Goal: Task Accomplishment & Management: Use online tool/utility

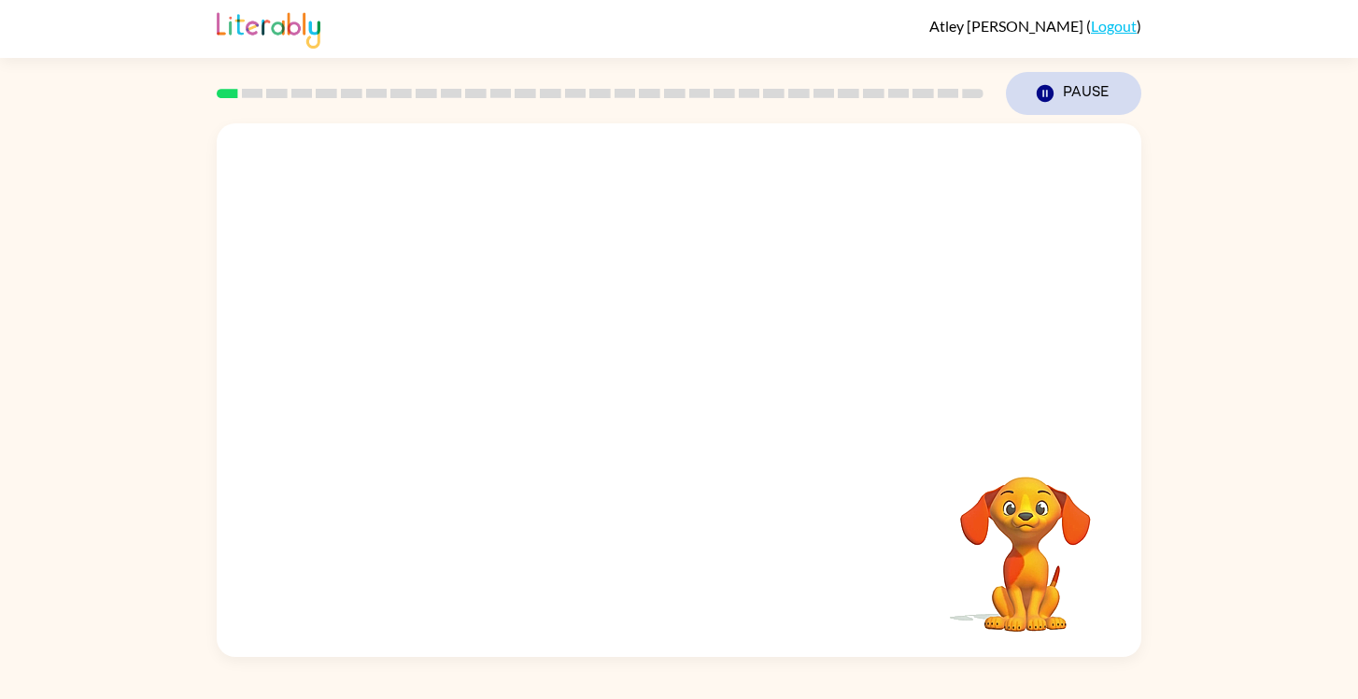
click at [1060, 91] on button "Pause Pause" at bounding box center [1073, 93] width 135 height 43
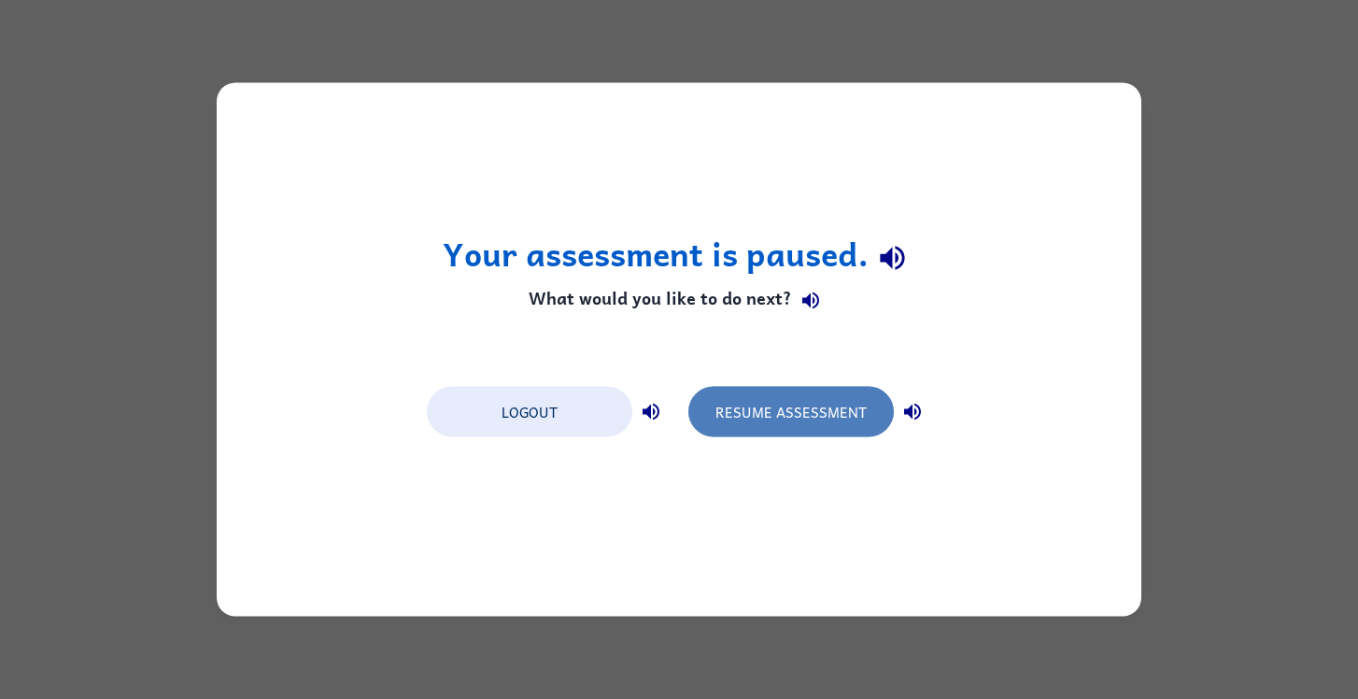
click at [780, 426] on button "Resume Assessment" at bounding box center [792, 412] width 206 height 50
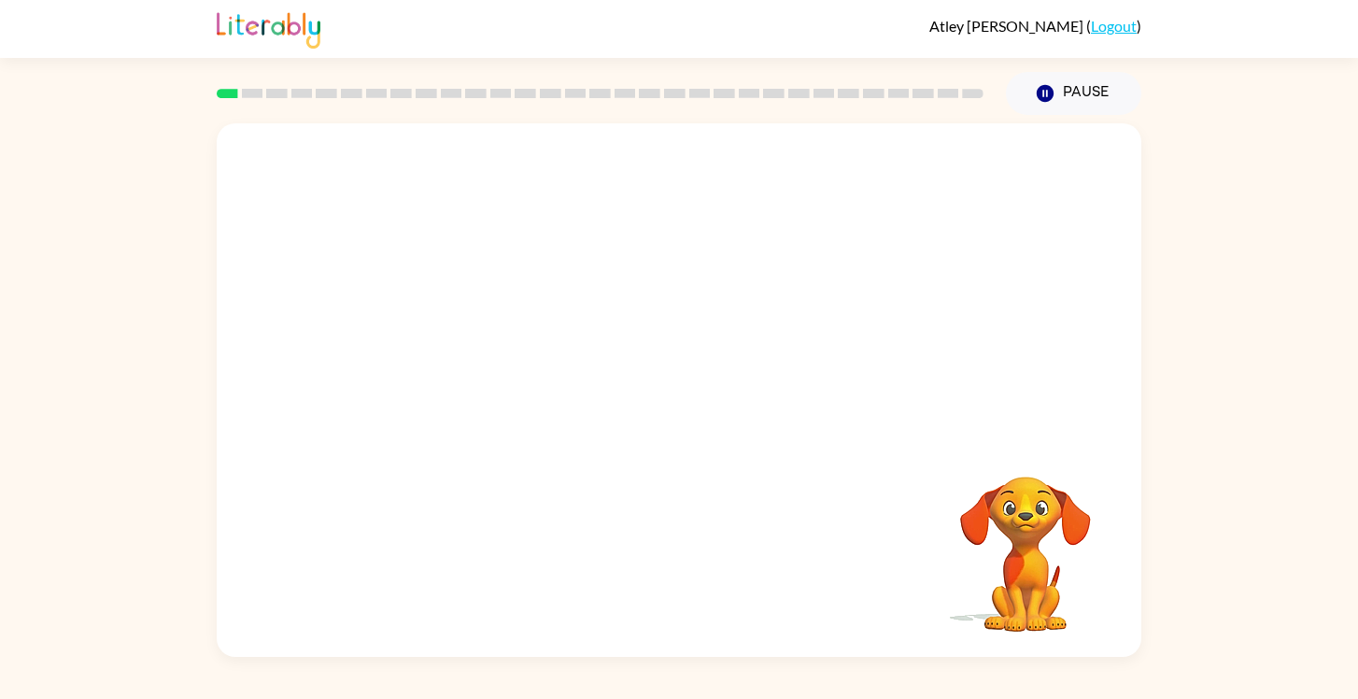
click at [624, 186] on video "Your browser must support playing .mp4 files to use Literably. Please try using…" at bounding box center [679, 280] width 925 height 314
click at [695, 396] on div at bounding box center [679, 399] width 120 height 68
click at [695, 395] on icon "button" at bounding box center [679, 399] width 33 height 33
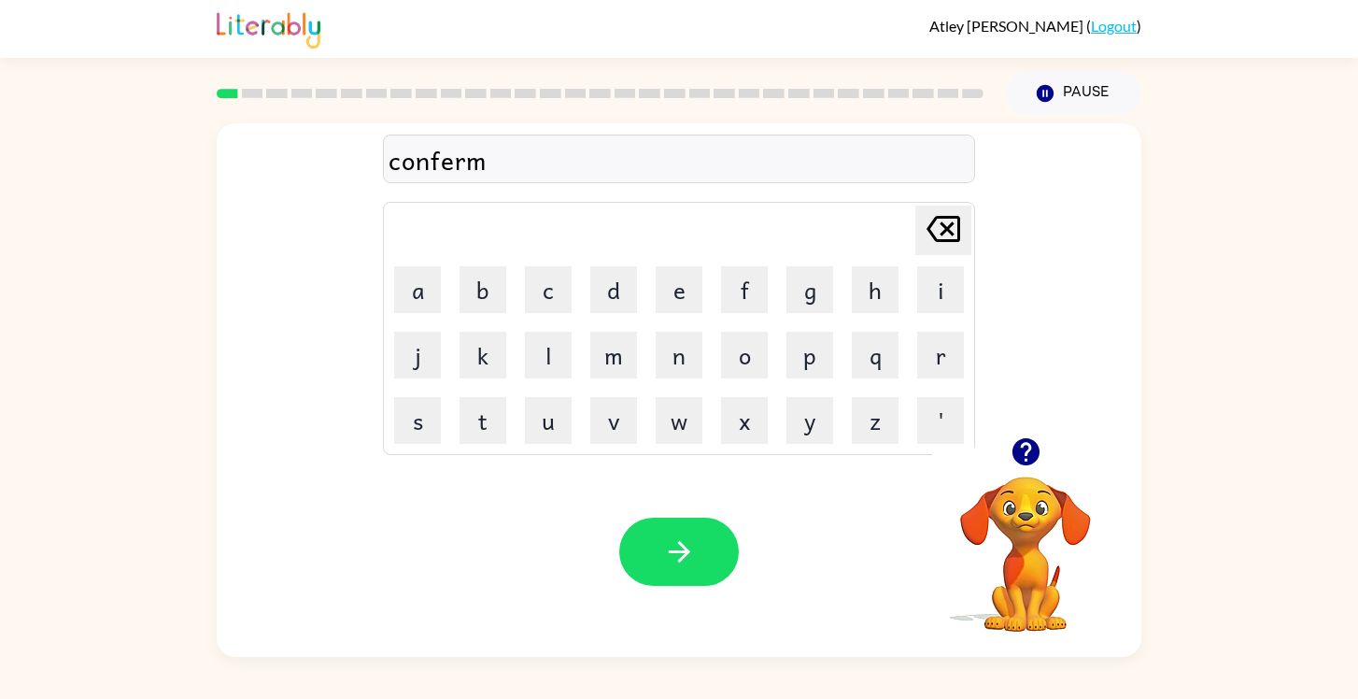
click at [508, 156] on div "conferm" at bounding box center [679, 159] width 581 height 39
click at [505, 159] on div "conferm" at bounding box center [679, 159] width 581 height 39
click at [489, 160] on div "conferm" at bounding box center [679, 159] width 581 height 39
click at [448, 159] on div "confirm" at bounding box center [679, 159] width 581 height 39
click at [445, 154] on div "confirm" at bounding box center [679, 159] width 581 height 39
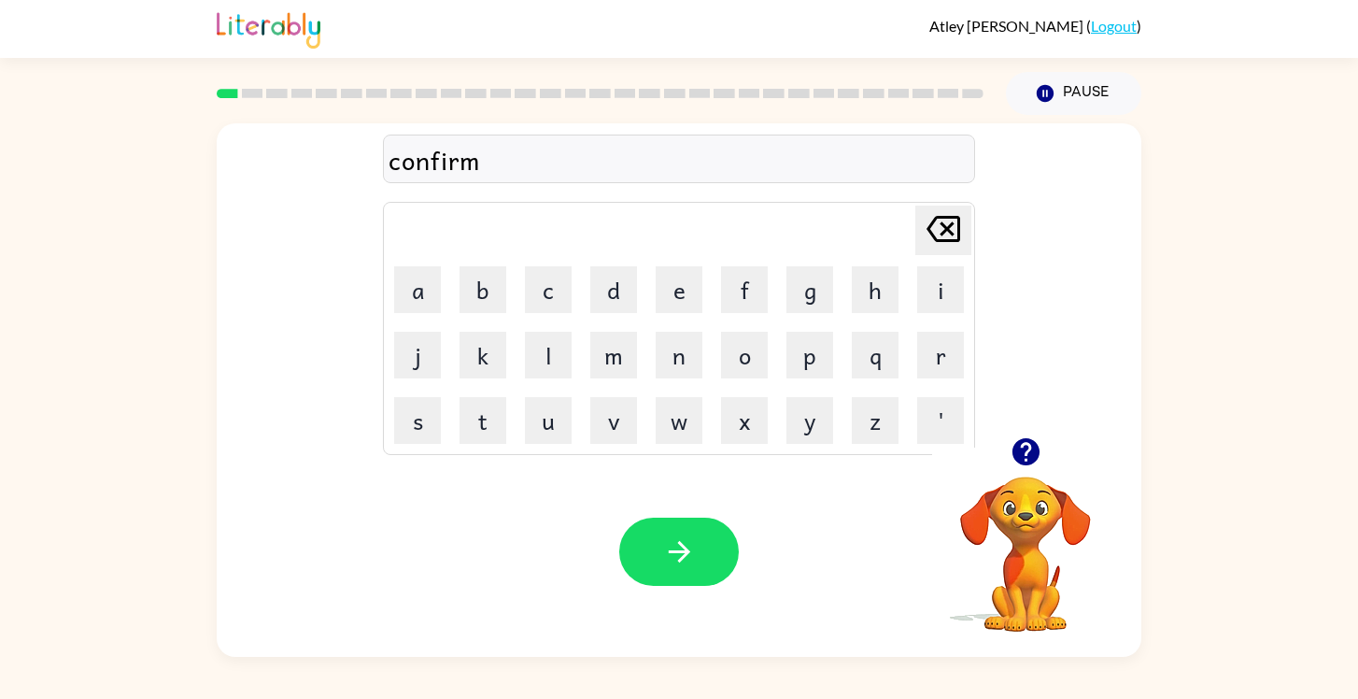
click at [490, 163] on div "confirm" at bounding box center [679, 159] width 581 height 39
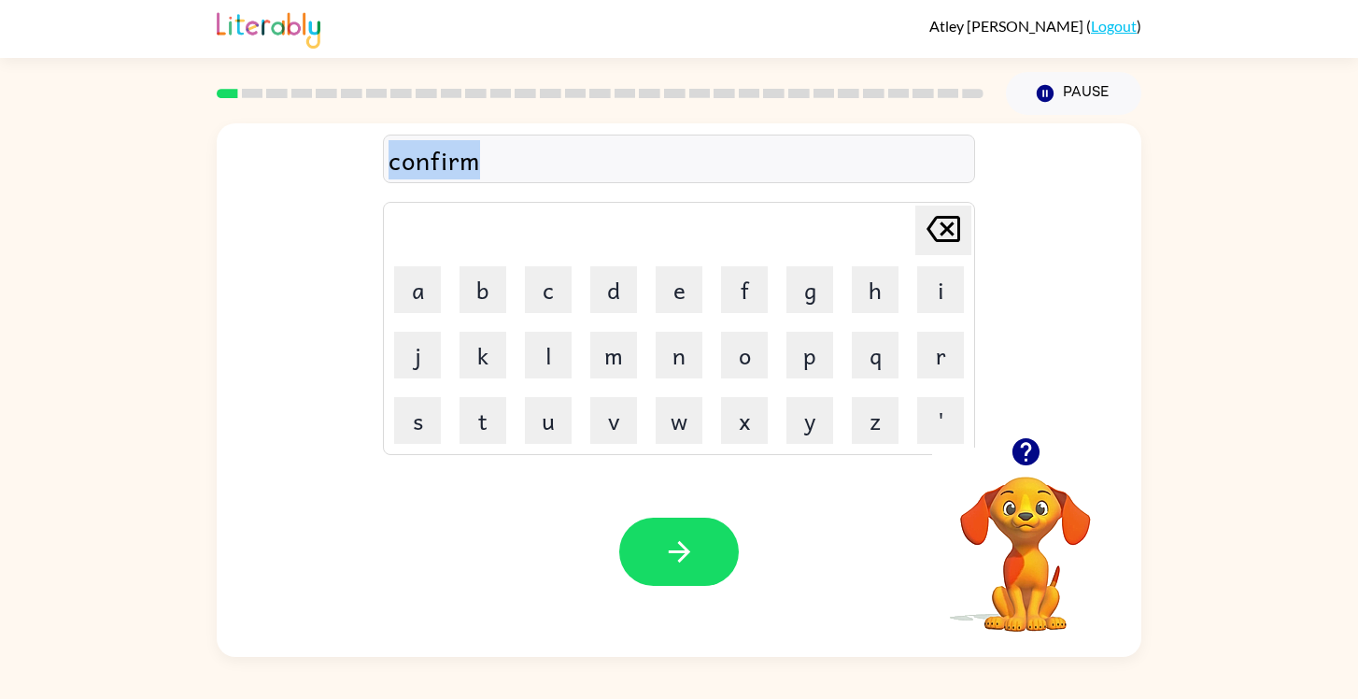
click at [490, 163] on div "confirm" at bounding box center [679, 159] width 581 height 39
click at [559, 122] on div at bounding box center [600, 93] width 789 height 65
click at [507, 161] on div "conform" at bounding box center [679, 159] width 581 height 39
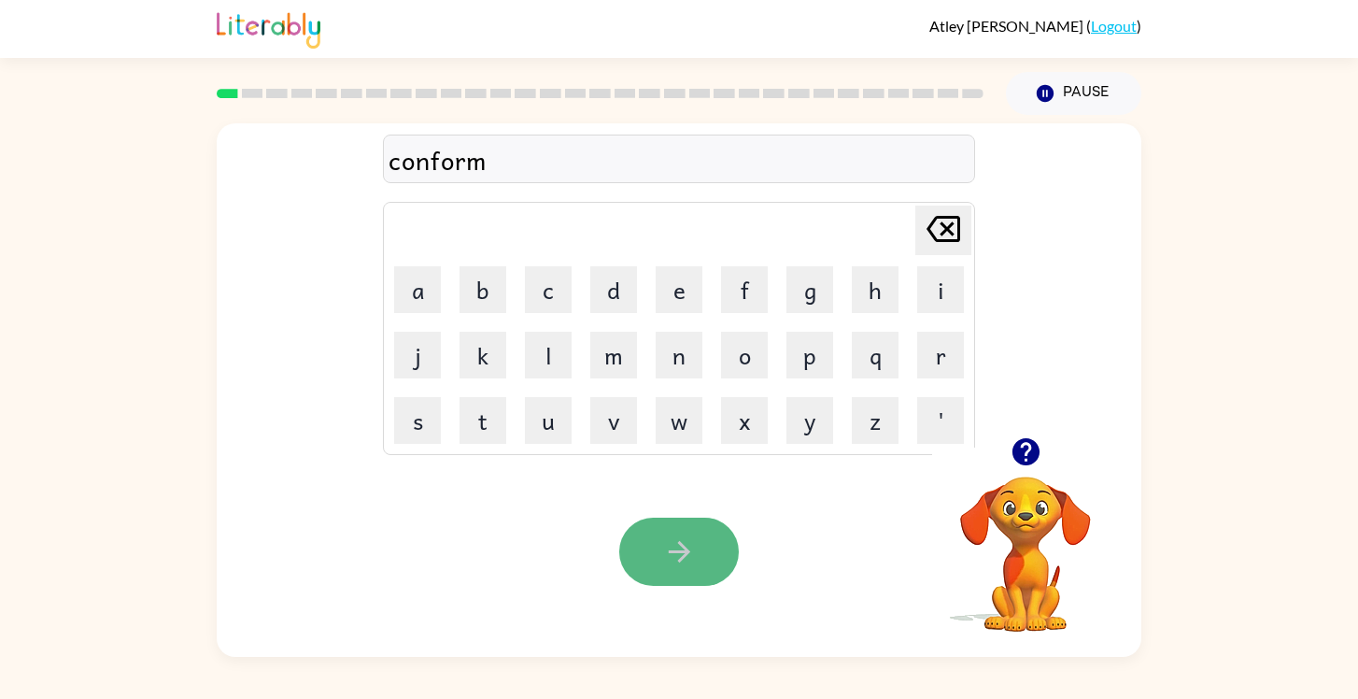
click at [688, 563] on icon "button" at bounding box center [679, 551] width 33 height 33
click at [675, 535] on icon "button" at bounding box center [679, 551] width 33 height 33
click at [679, 548] on icon "button" at bounding box center [679, 551] width 33 height 33
click at [677, 547] on icon "button" at bounding box center [679, 551] width 33 height 33
click at [704, 558] on button "button" at bounding box center [679, 552] width 120 height 68
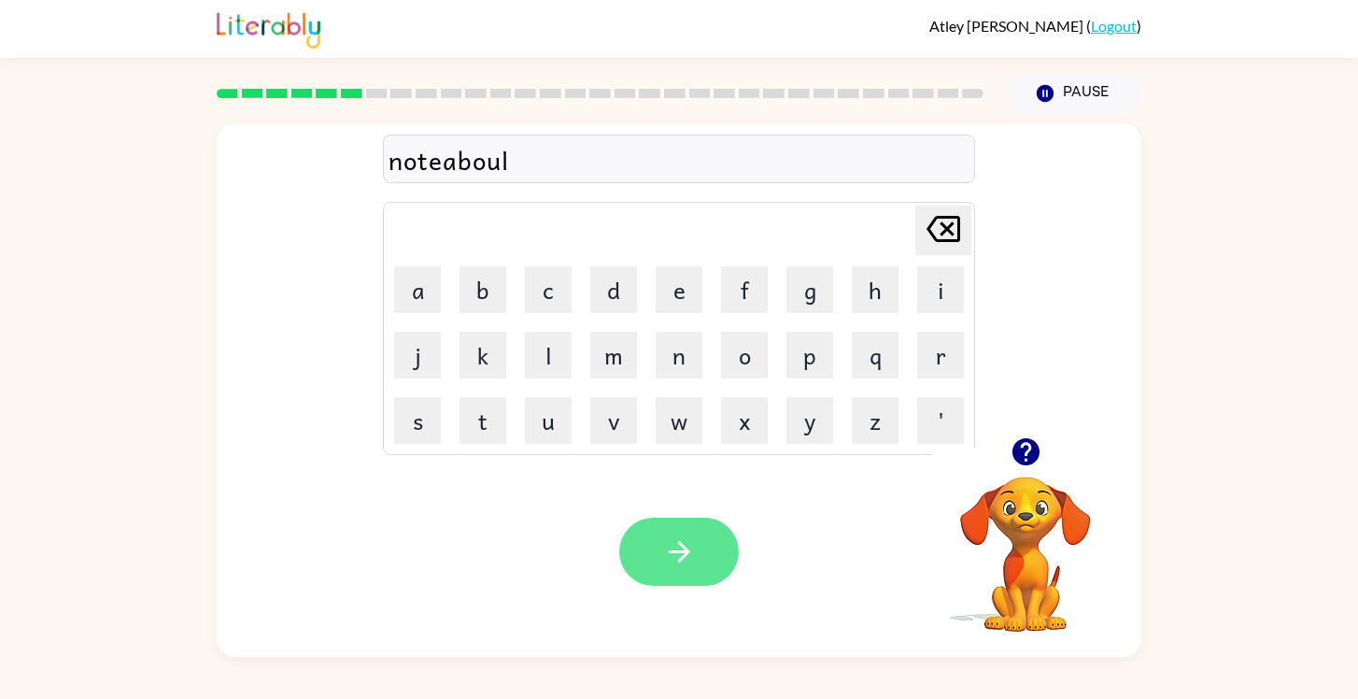
click at [679, 545] on icon "button" at bounding box center [678, 551] width 21 height 21
click at [690, 552] on div at bounding box center [679, 552] width 120 height 68
click at [690, 552] on icon "button" at bounding box center [679, 551] width 33 height 33
click at [690, 533] on button "button" at bounding box center [679, 552] width 120 height 68
click at [675, 547] on icon "button" at bounding box center [679, 551] width 33 height 33
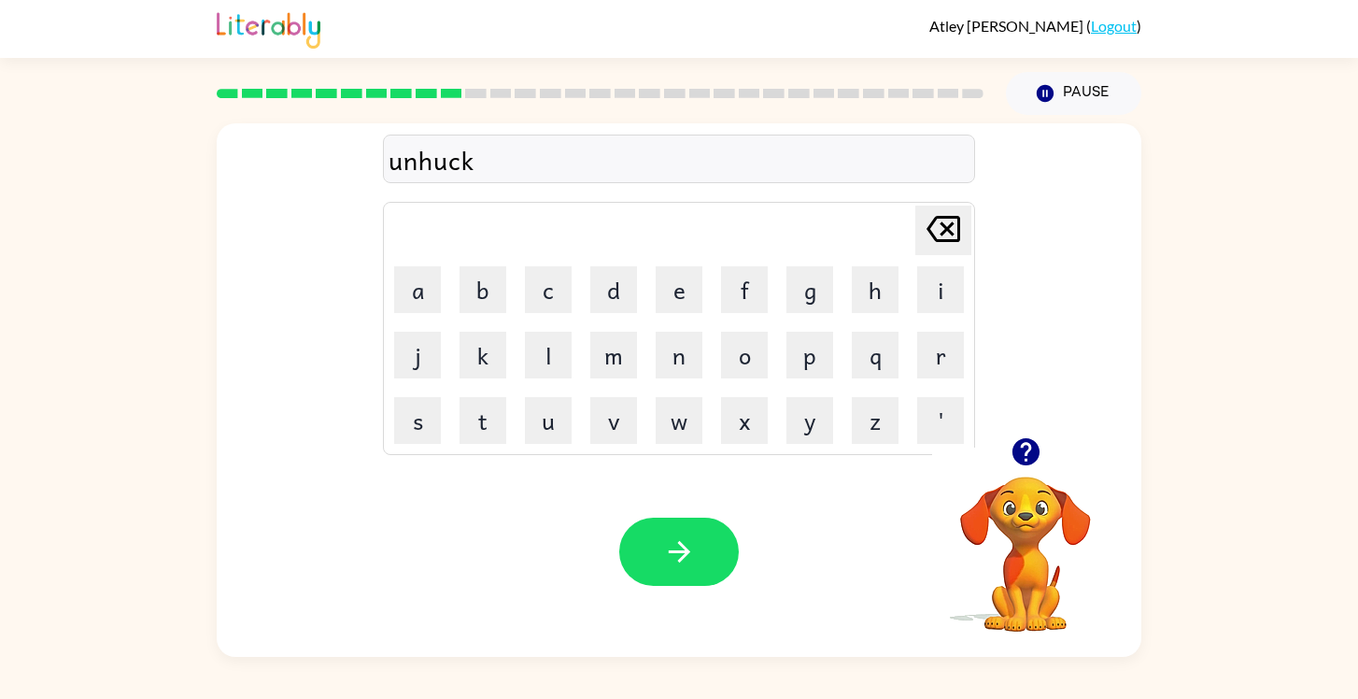
click at [518, 174] on div "unhuck" at bounding box center [679, 159] width 581 height 39
click at [472, 164] on div "unhuck" at bounding box center [679, 159] width 581 height 39
click at [479, 150] on div "unhuck" at bounding box center [679, 159] width 581 height 39
click at [480, 157] on div "unhuck" at bounding box center [679, 159] width 581 height 39
click at [479, 157] on div "unhuck" at bounding box center [679, 159] width 581 height 39
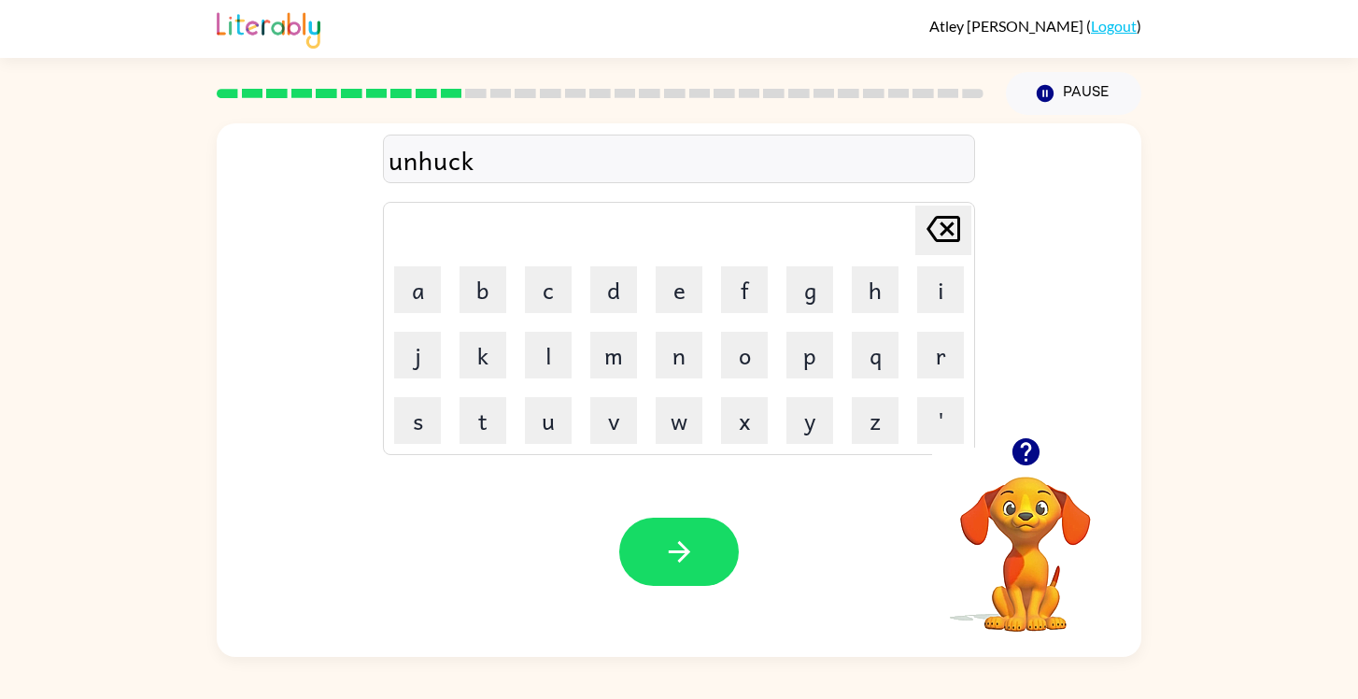
click at [468, 157] on div "unhuck" at bounding box center [679, 159] width 581 height 39
click at [471, 157] on div "unhuck" at bounding box center [679, 159] width 581 height 39
click at [669, 519] on button "button" at bounding box center [679, 552] width 120 height 68
click at [457, 152] on div "down" at bounding box center [679, 159] width 581 height 39
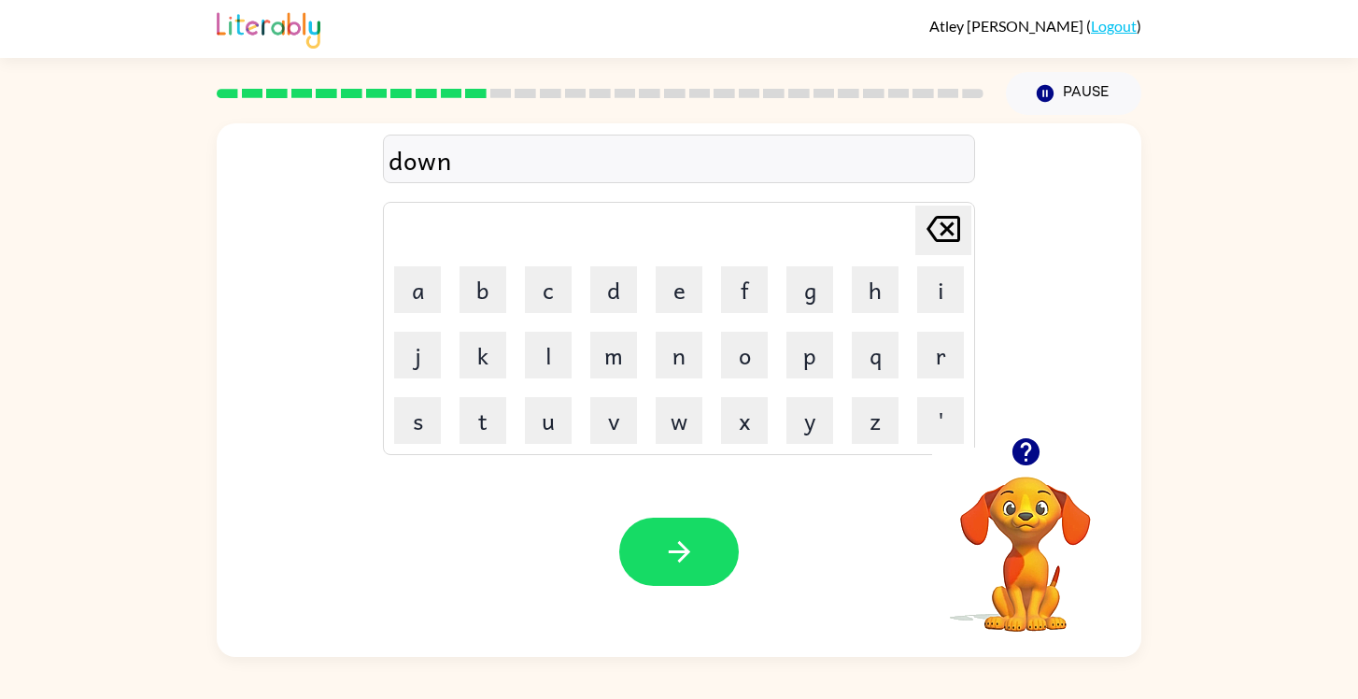
click at [417, 165] on div "down" at bounding box center [679, 159] width 581 height 39
click at [465, 167] on div "down" at bounding box center [679, 159] width 581 height 39
click at [680, 561] on icon "button" at bounding box center [678, 551] width 21 height 21
click at [675, 554] on icon "button" at bounding box center [679, 551] width 33 height 33
click at [682, 548] on icon "button" at bounding box center [679, 551] width 33 height 33
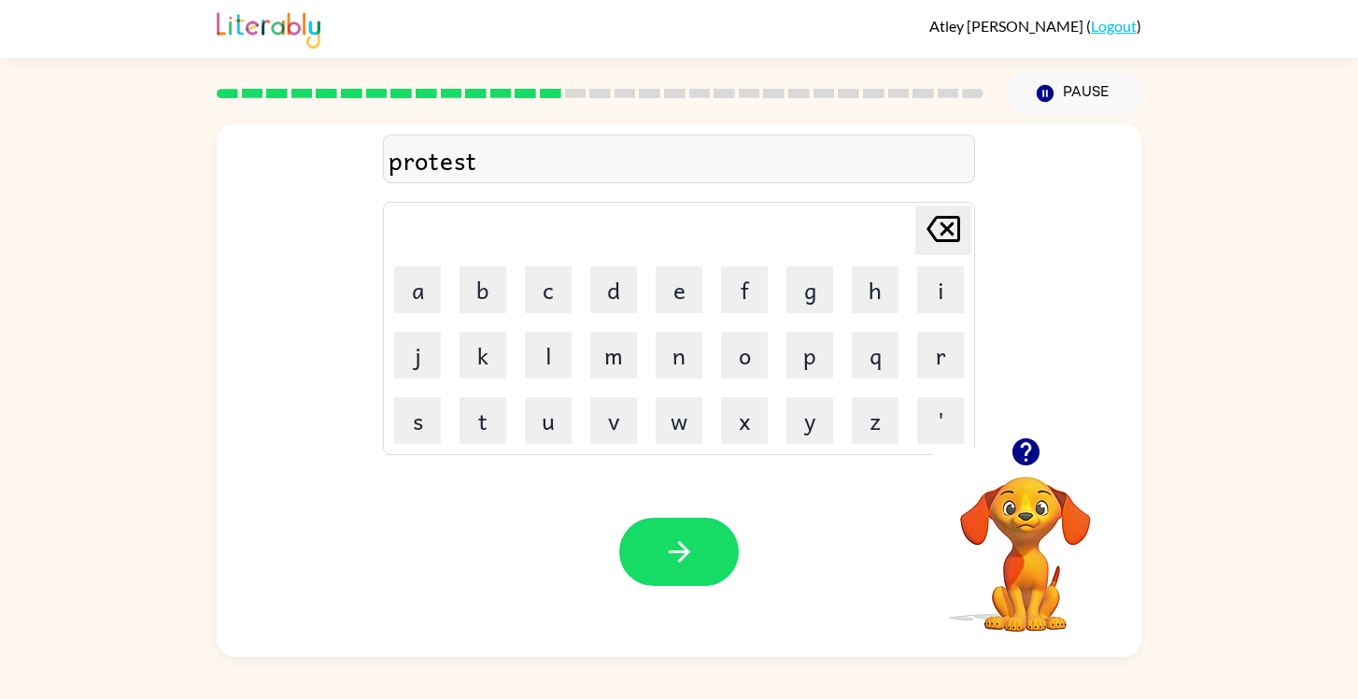
click at [674, 547] on div at bounding box center [679, 552] width 120 height 68
click at [674, 547] on icon "button" at bounding box center [679, 551] width 33 height 33
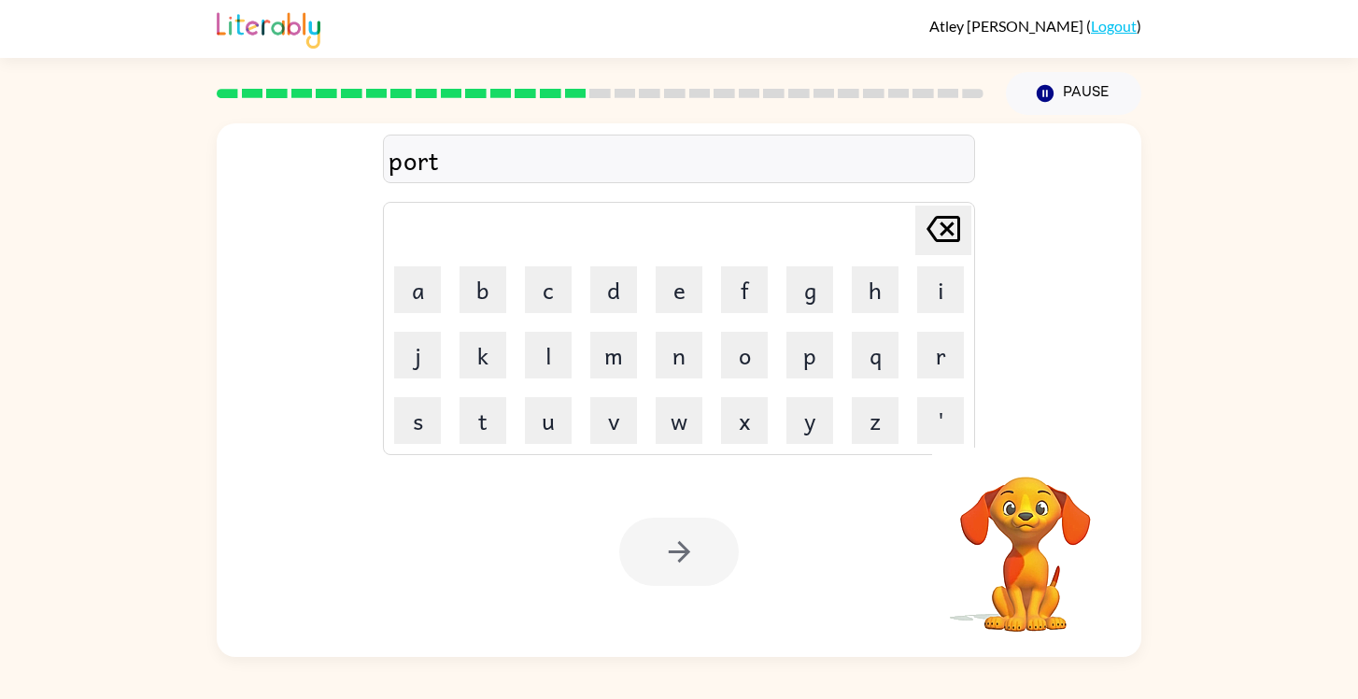
click at [681, 567] on div at bounding box center [679, 552] width 120 height 68
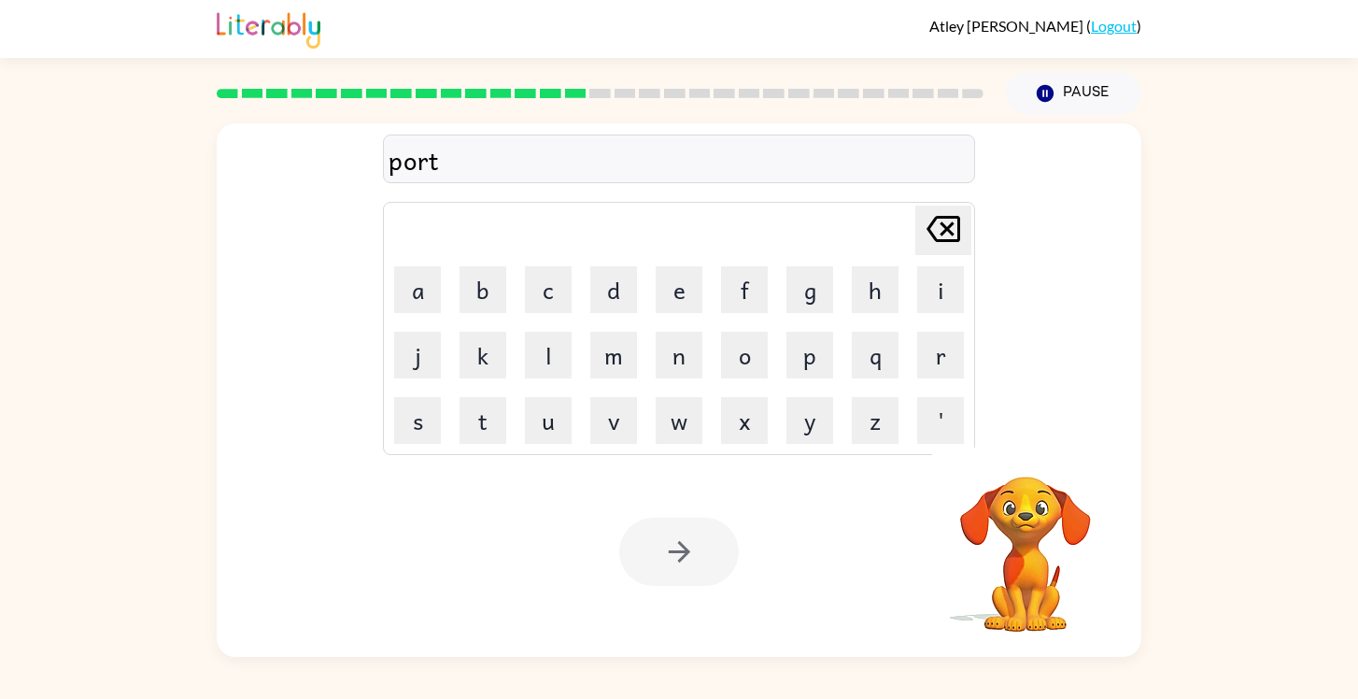
click at [681, 567] on div at bounding box center [679, 552] width 120 height 68
click at [681, 567] on icon "button" at bounding box center [679, 551] width 33 height 33
click at [653, 555] on button "button" at bounding box center [679, 552] width 120 height 68
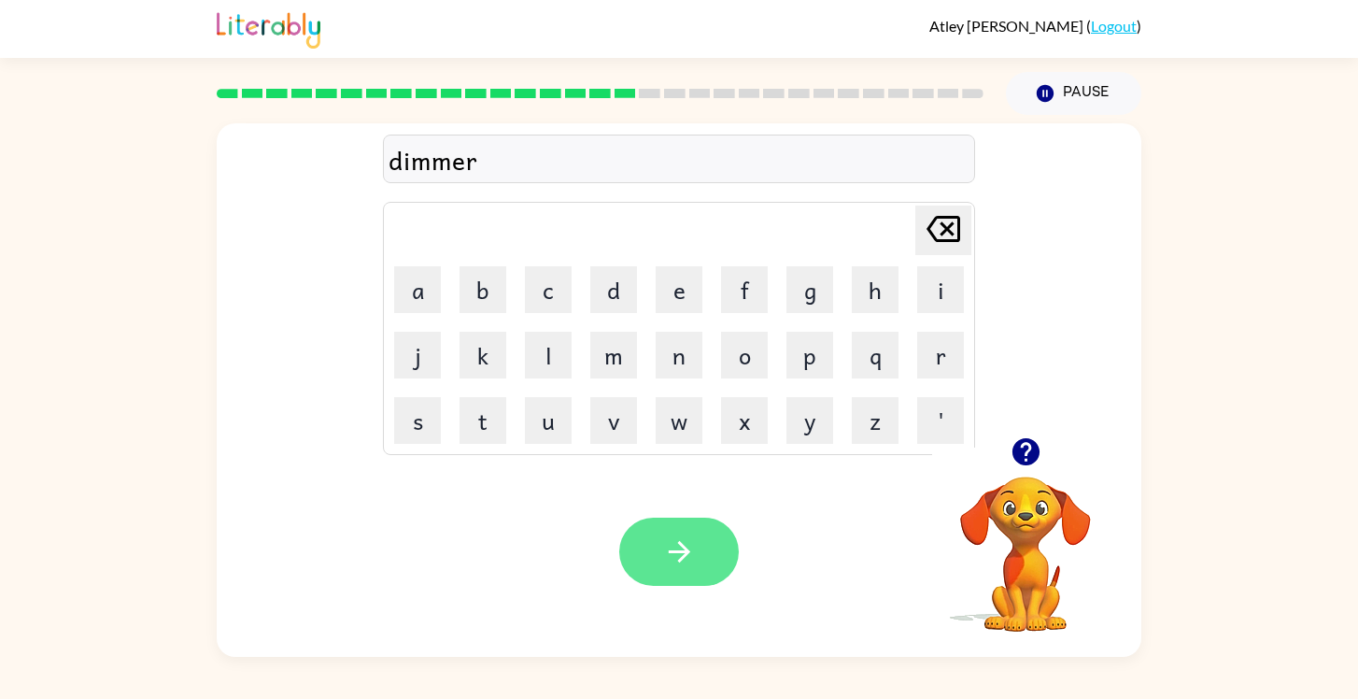
click at [703, 531] on button "button" at bounding box center [679, 552] width 120 height 68
click at [428, 162] on div "netie" at bounding box center [679, 159] width 581 height 39
click at [416, 164] on div "netie" at bounding box center [679, 159] width 581 height 39
click at [426, 164] on div "netie" at bounding box center [679, 159] width 581 height 39
click at [619, 97] on rect at bounding box center [625, 93] width 21 height 9
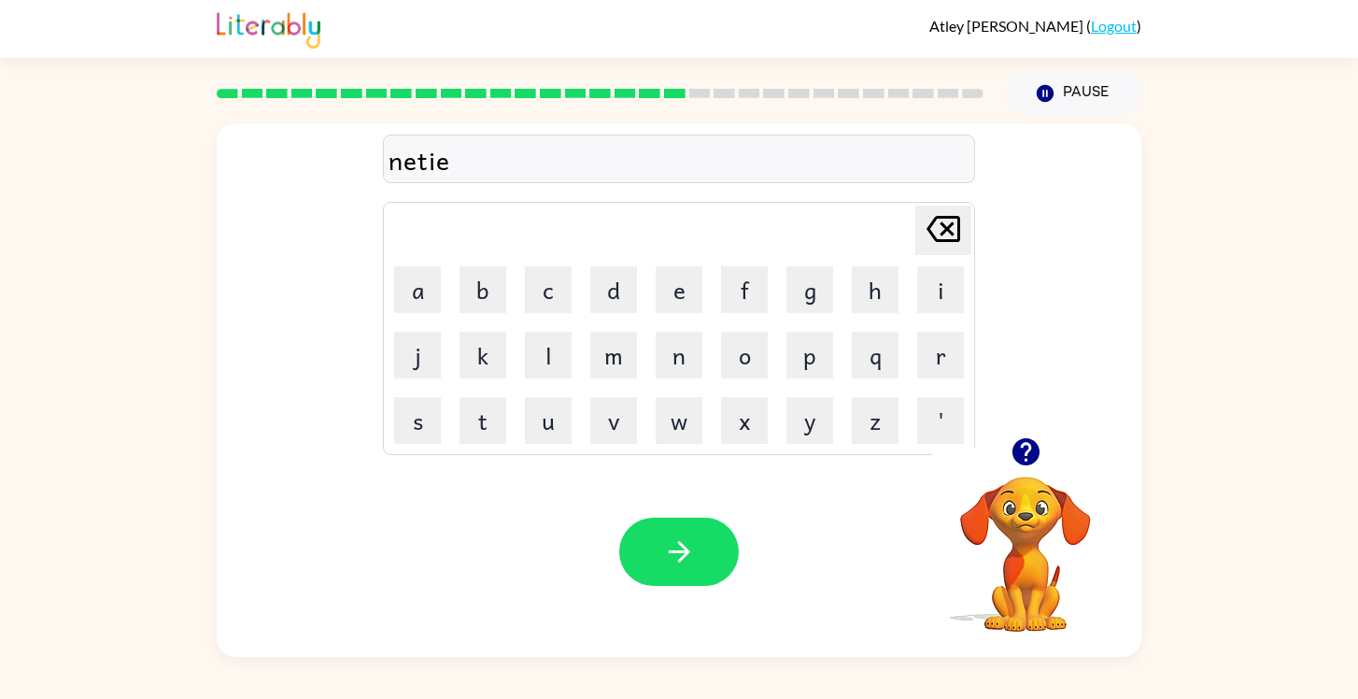
click at [619, 140] on div "netie" at bounding box center [679, 159] width 581 height 39
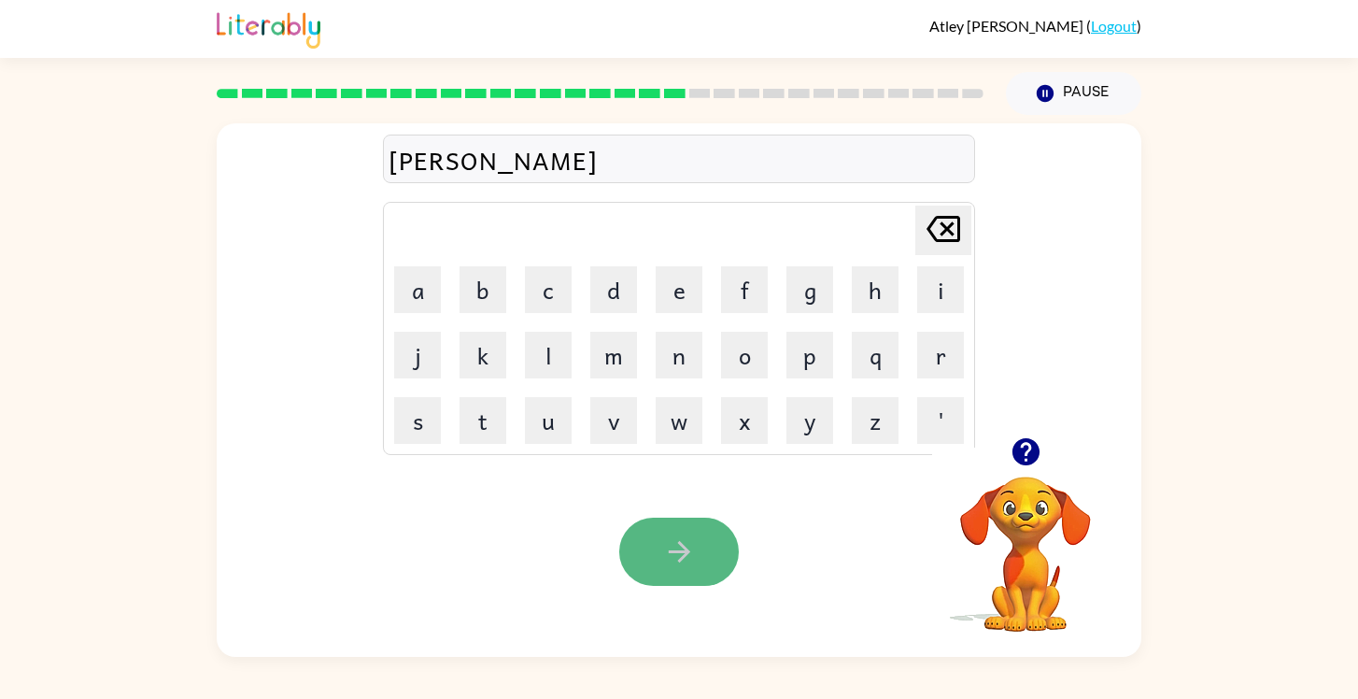
click at [679, 557] on icon "button" at bounding box center [679, 551] width 33 height 33
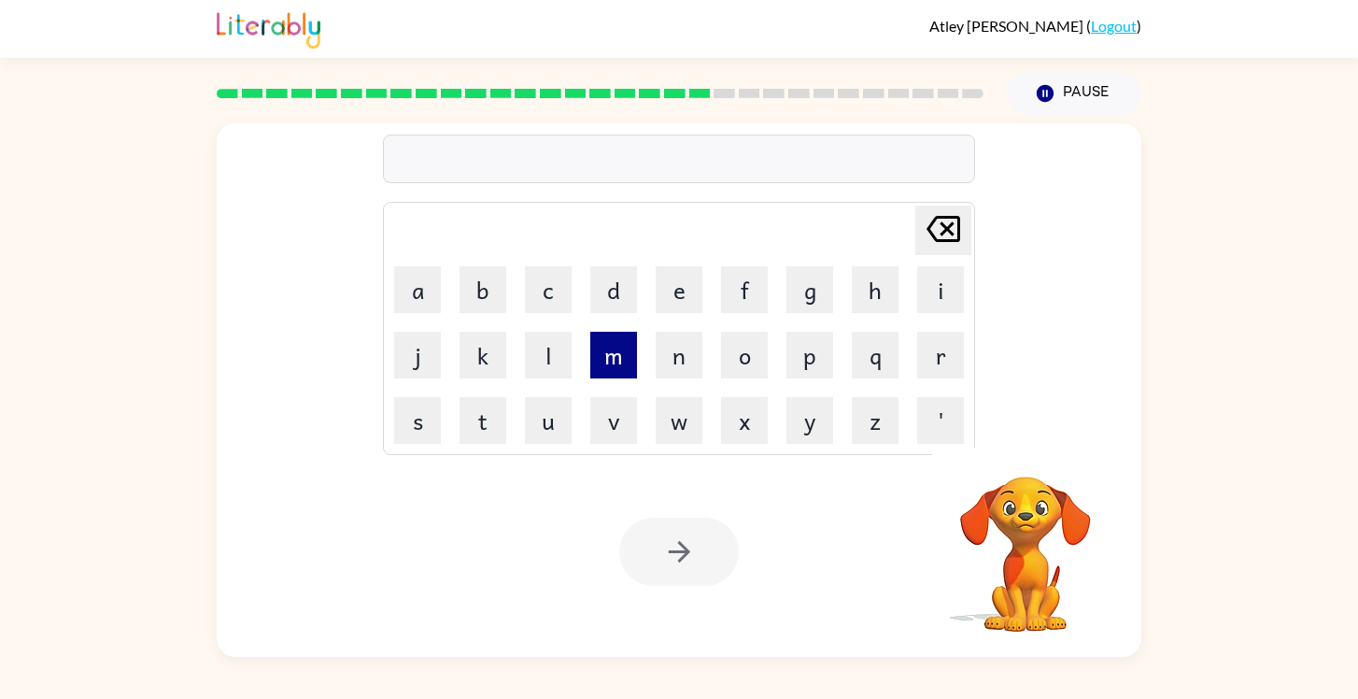
click at [618, 366] on button "m" at bounding box center [613, 355] width 47 height 47
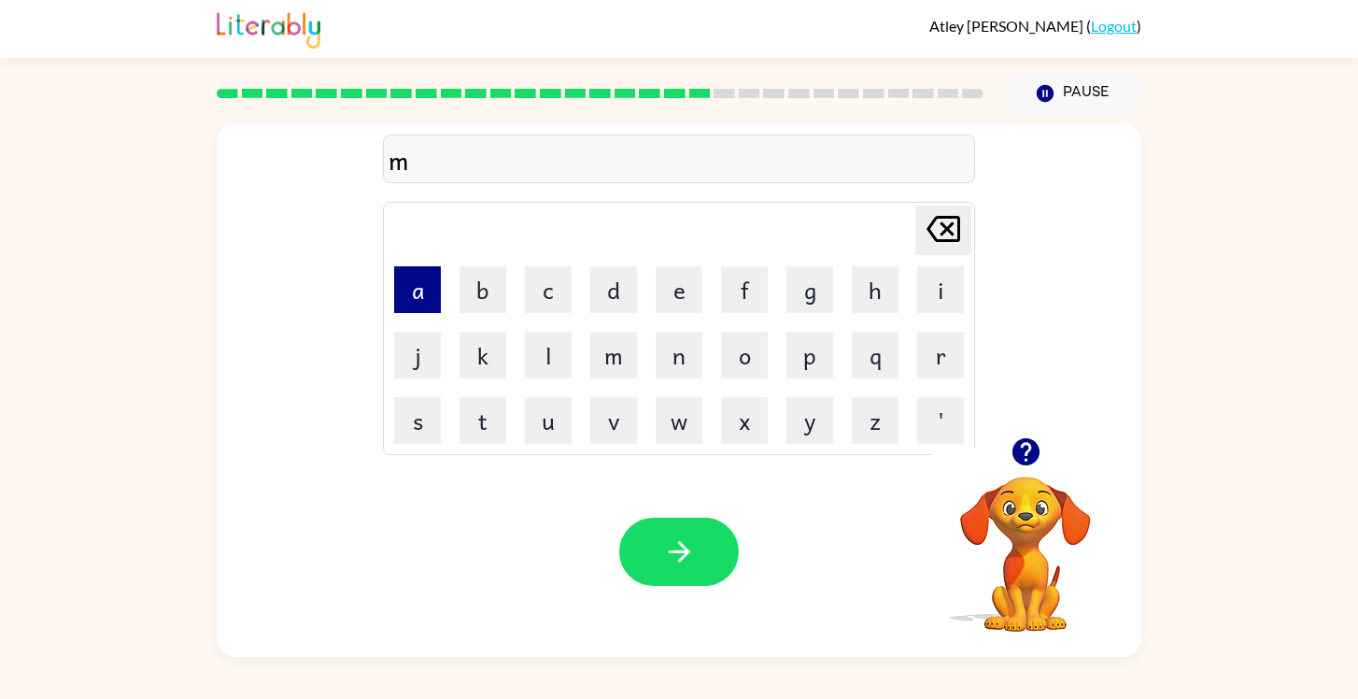
click at [428, 289] on button "a" at bounding box center [417, 289] width 47 height 47
click at [431, 425] on button "s" at bounding box center [417, 420] width 47 height 47
click at [856, 306] on button "h" at bounding box center [875, 289] width 47 height 47
click at [679, 295] on button "e" at bounding box center [679, 289] width 47 height 47
click at [608, 299] on button "d" at bounding box center [613, 289] width 47 height 47
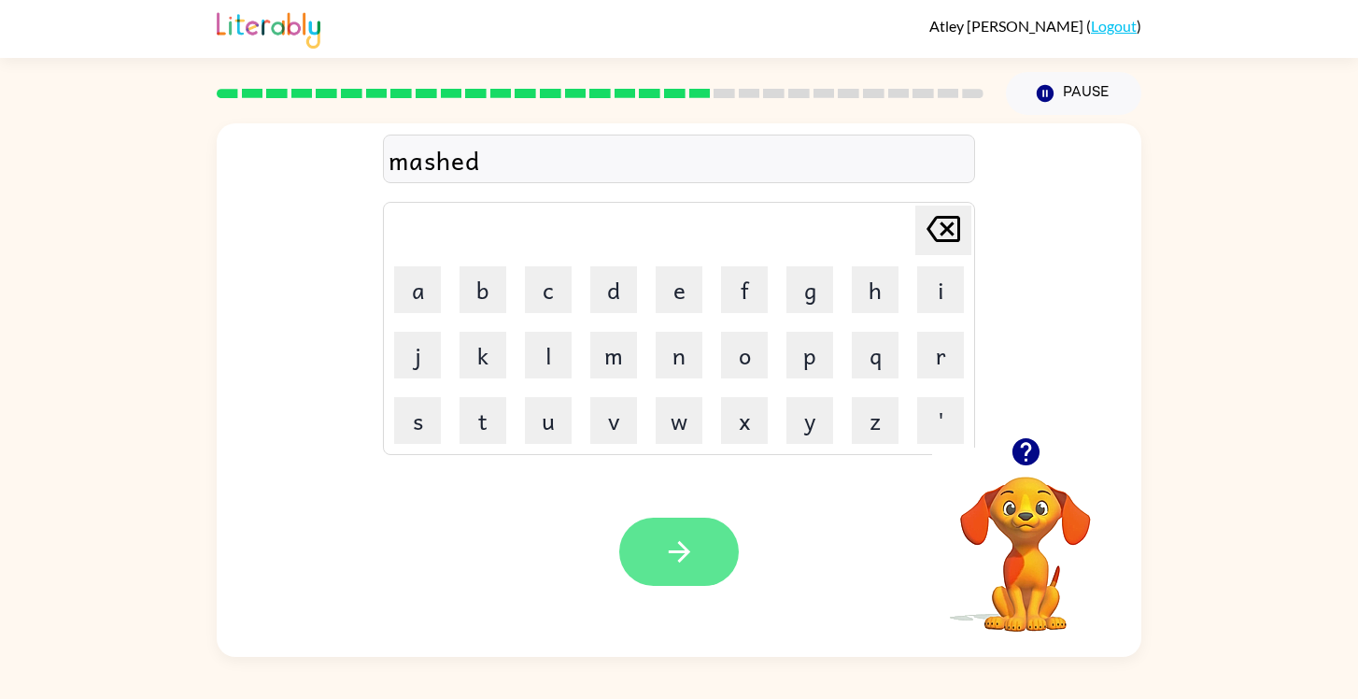
click at [685, 560] on icon "button" at bounding box center [679, 551] width 33 height 33
click at [709, 567] on button "button" at bounding box center [679, 552] width 120 height 68
click at [647, 562] on button "button" at bounding box center [679, 552] width 120 height 68
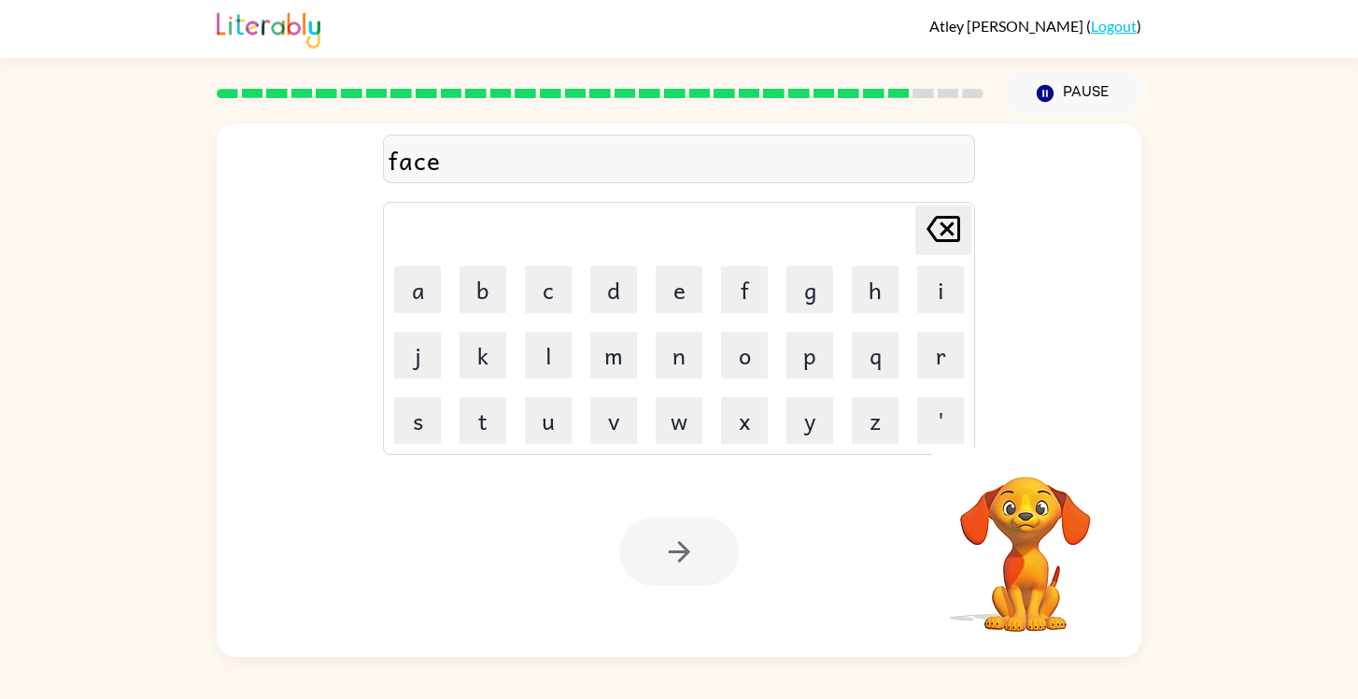
click at [446, 160] on div "face" at bounding box center [679, 159] width 581 height 39
click at [439, 163] on div "face" at bounding box center [679, 159] width 581 height 39
click at [428, 161] on div "face" at bounding box center [679, 159] width 581 height 39
click at [423, 161] on div "face" at bounding box center [679, 159] width 581 height 39
click at [423, 166] on div "face" at bounding box center [679, 159] width 581 height 39
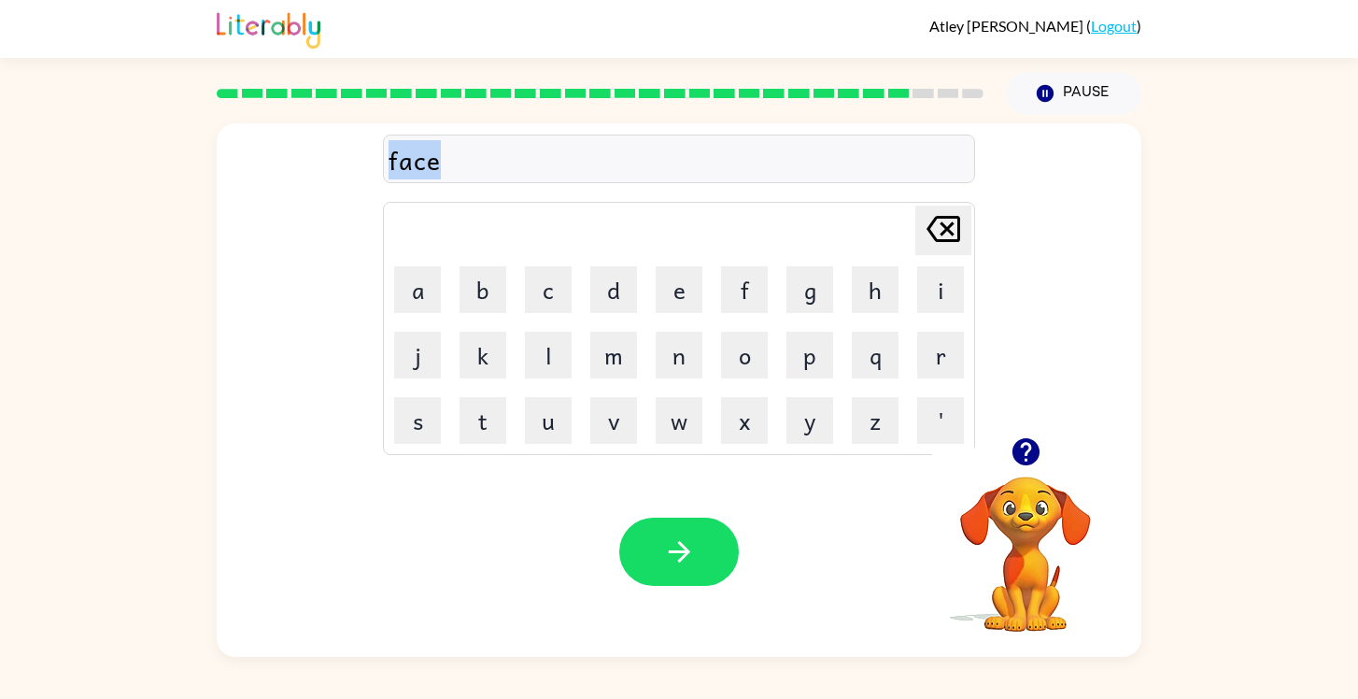
click at [423, 166] on div "face" at bounding box center [679, 159] width 581 height 39
click at [433, 166] on div "face" at bounding box center [679, 159] width 581 height 39
click at [443, 164] on div "face" at bounding box center [679, 159] width 581 height 39
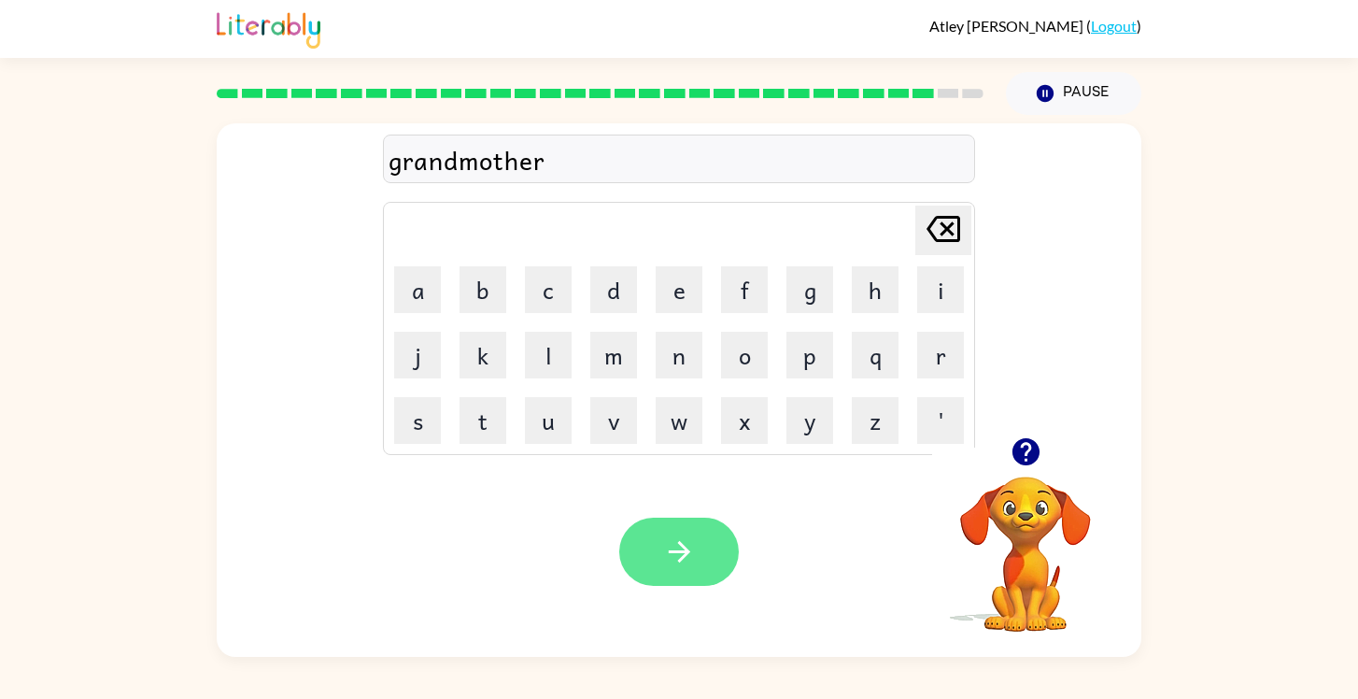
click at [653, 575] on button "button" at bounding box center [679, 552] width 120 height 68
click at [673, 549] on icon "button" at bounding box center [679, 551] width 33 height 33
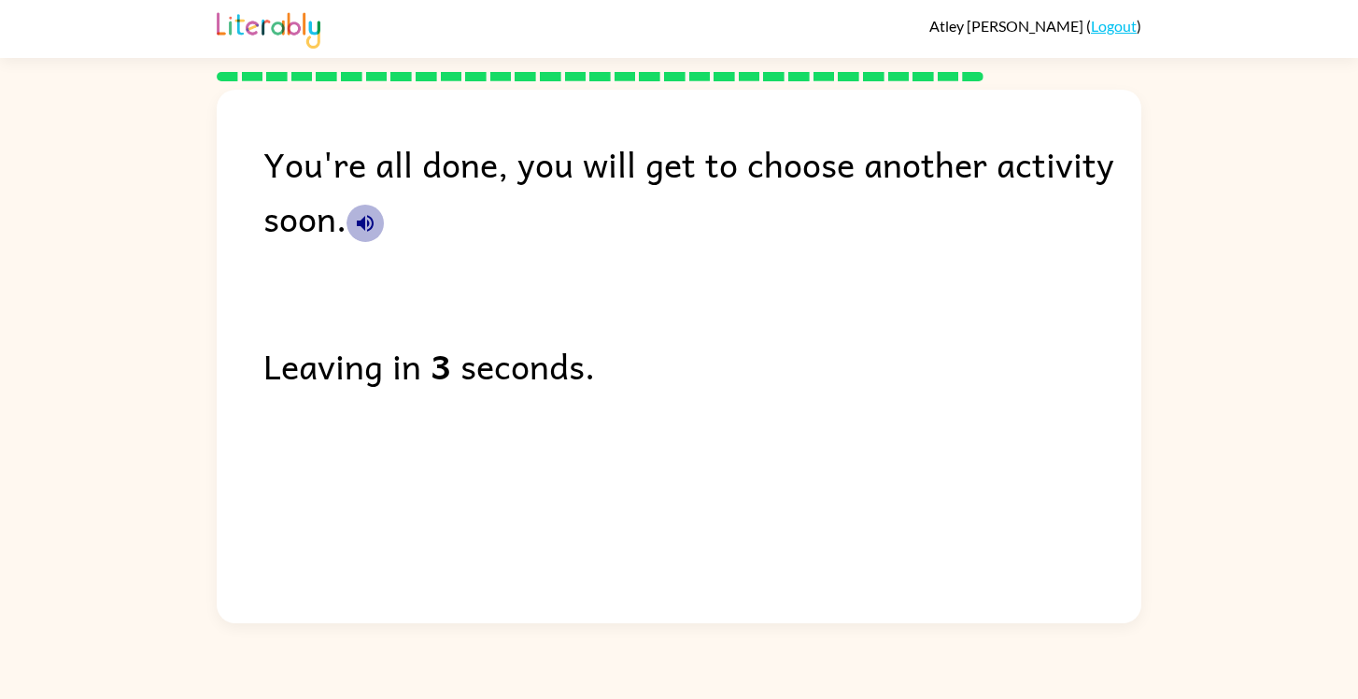
click at [361, 212] on icon "button" at bounding box center [365, 223] width 22 height 22
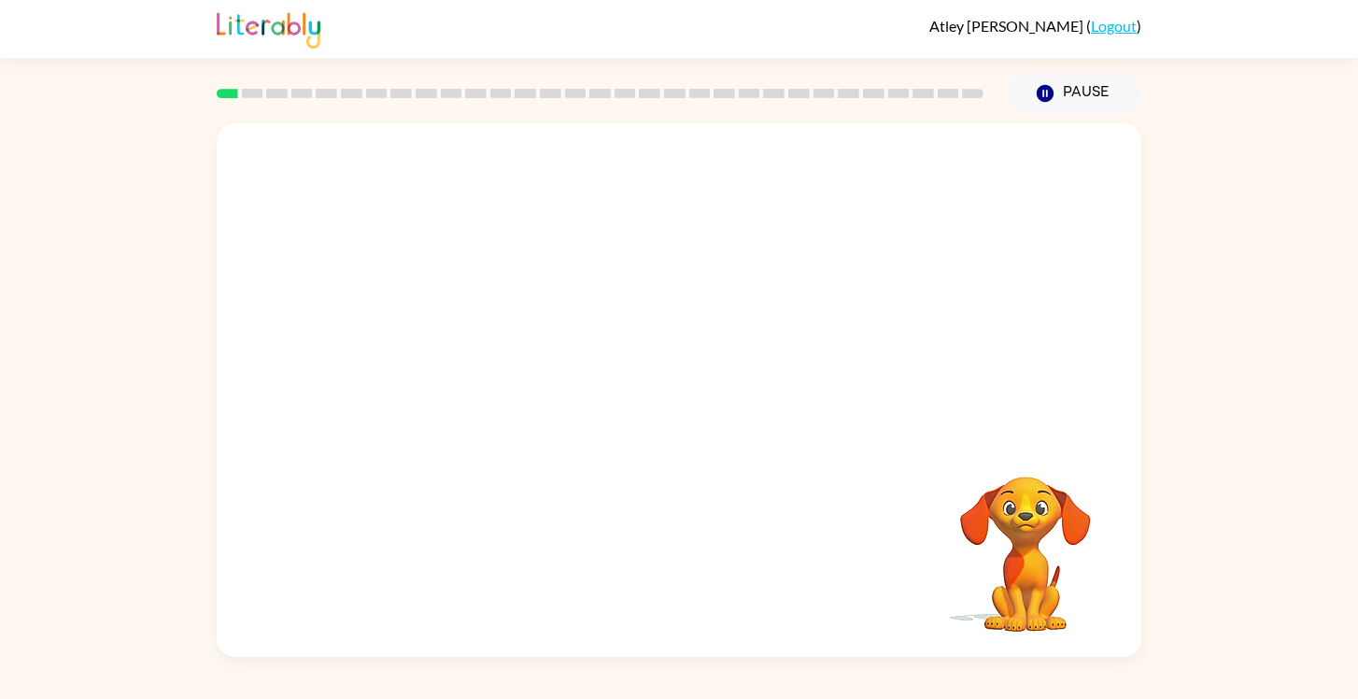
click at [459, 355] on video "Your browser must support playing .mp4 files to use Literably. Please try using…" at bounding box center [679, 280] width 925 height 314
drag, startPoint x: 459, startPoint y: 355, endPoint x: 559, endPoint y: 211, distance: 175.2
click at [557, 211] on video "Your browser must support playing .mp4 files to use Literably. Please try using…" at bounding box center [679, 280] width 925 height 314
click at [677, 398] on div at bounding box center [679, 399] width 120 height 68
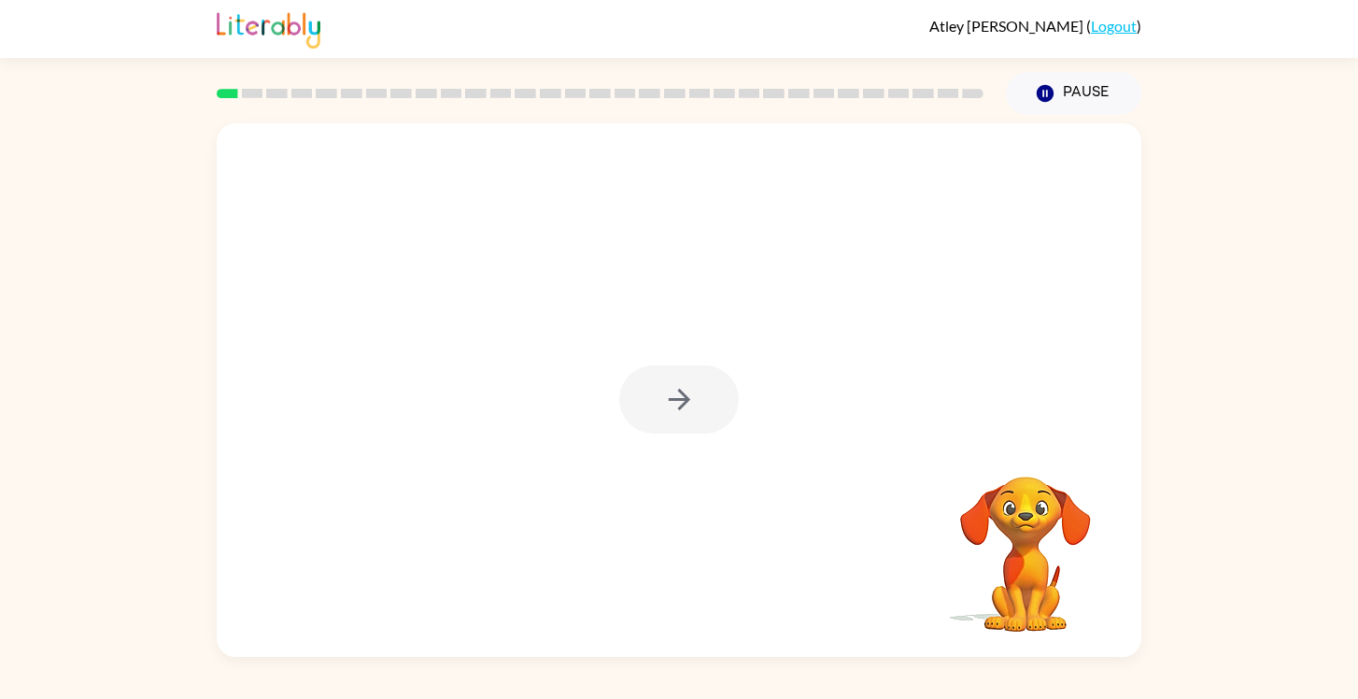
click at [677, 398] on div at bounding box center [679, 399] width 120 height 68
click at [677, 398] on icon "button" at bounding box center [678, 399] width 21 height 21
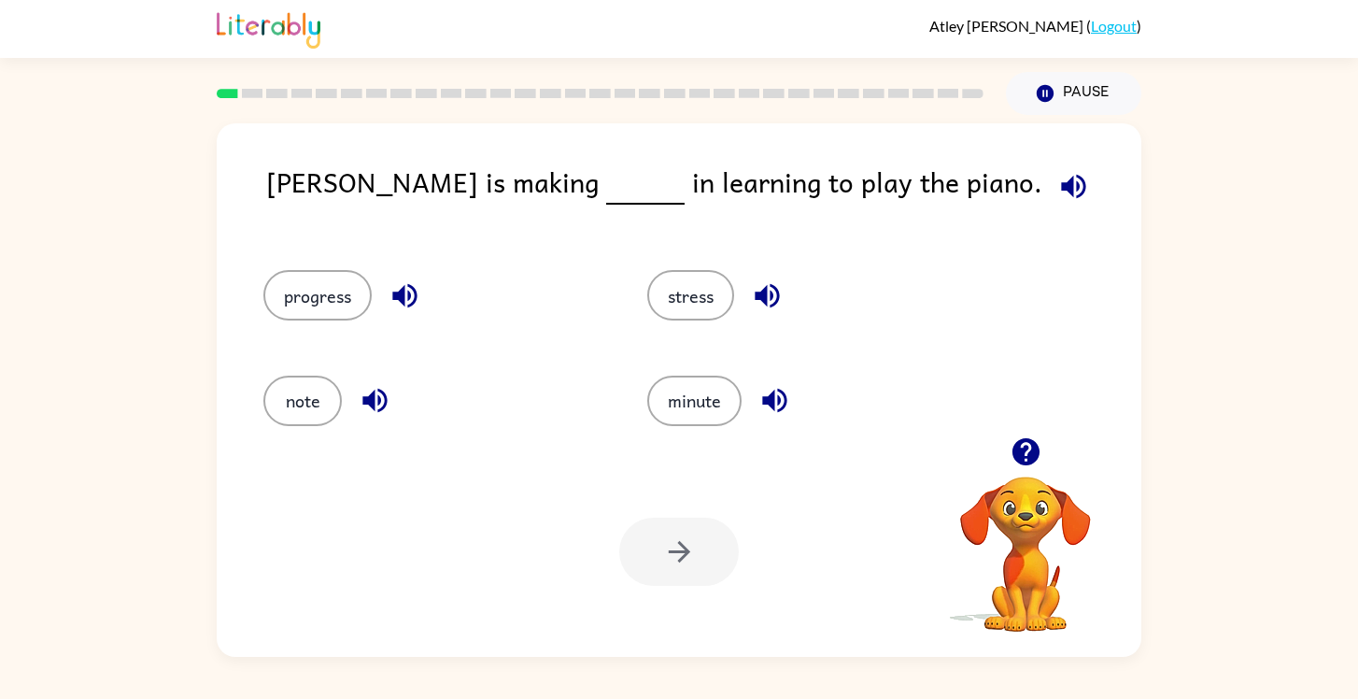
click at [1058, 175] on icon "button" at bounding box center [1074, 186] width 33 height 33
click at [393, 291] on icon "button" at bounding box center [405, 295] width 33 height 33
drag, startPoint x: 910, startPoint y: 193, endPoint x: 776, endPoint y: 181, distance: 134.2
click at [1058, 193] on icon "button" at bounding box center [1074, 186] width 33 height 33
click at [414, 289] on icon "button" at bounding box center [404, 296] width 24 height 24
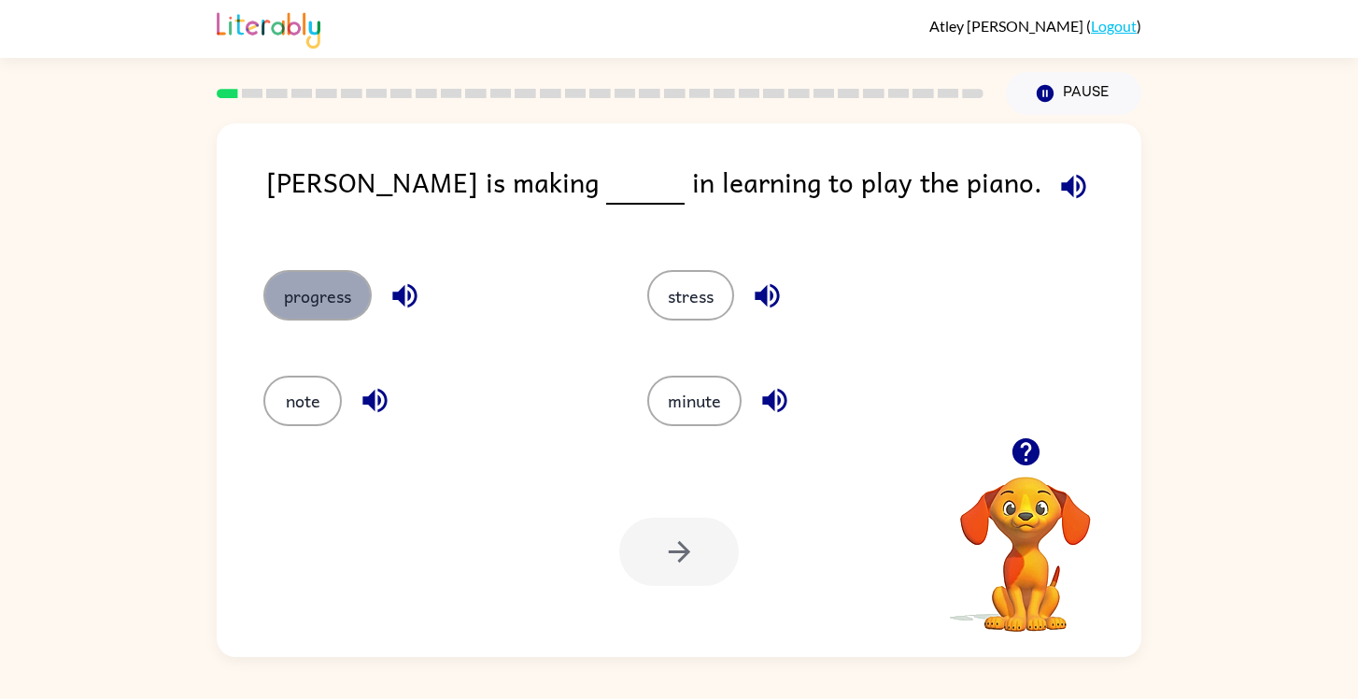
click at [315, 296] on button "progress" at bounding box center [317, 295] width 108 height 50
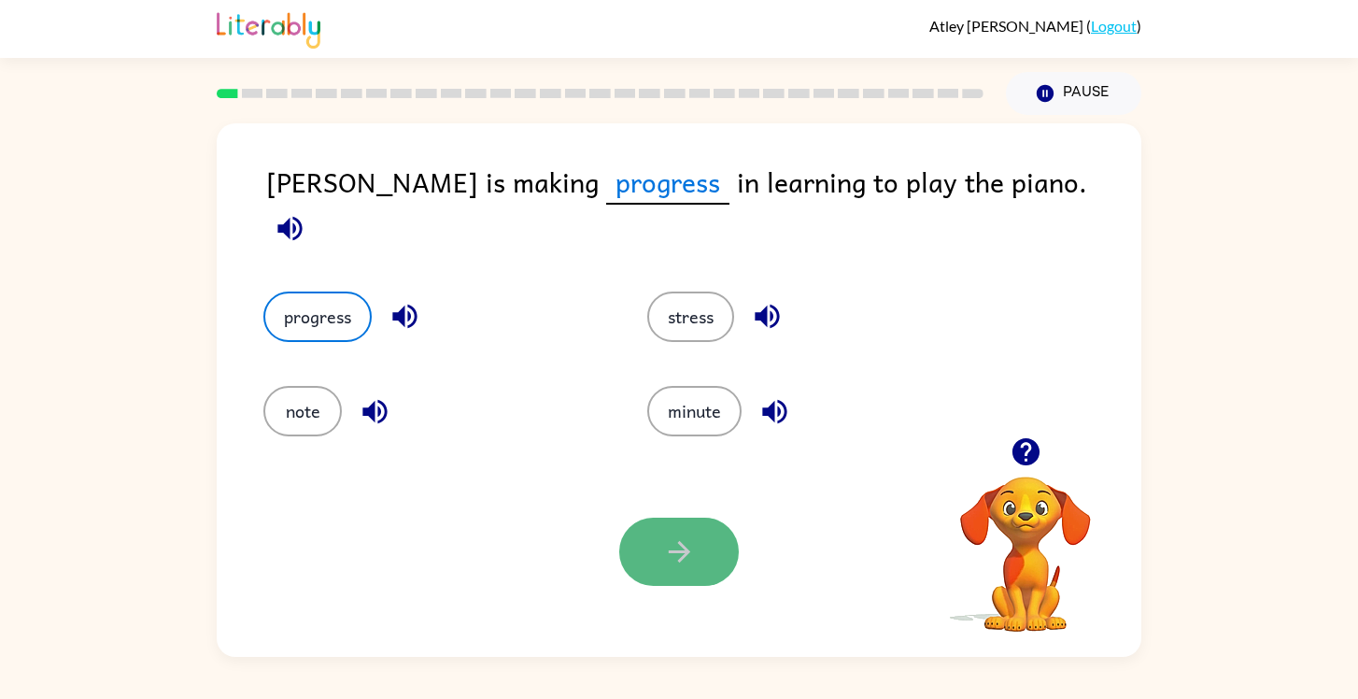
click at [689, 581] on button "button" at bounding box center [679, 552] width 120 height 68
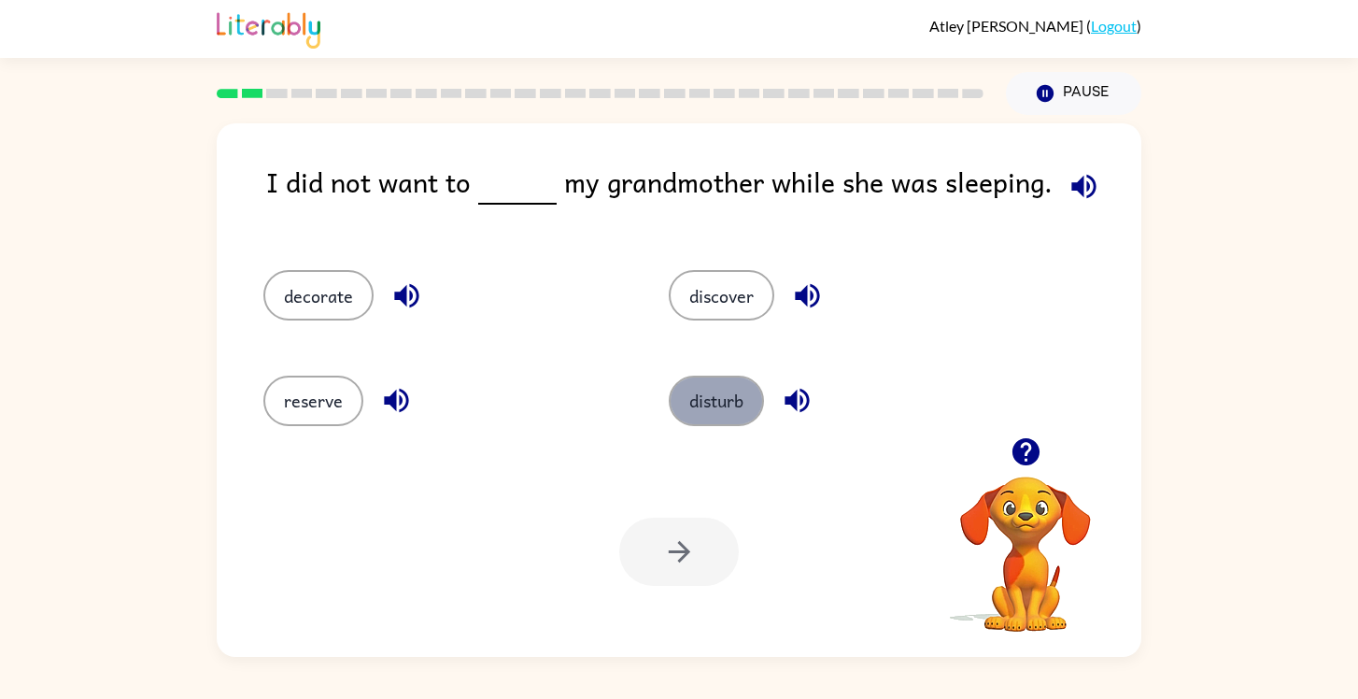
click at [717, 385] on button "disturb" at bounding box center [716, 401] width 95 height 50
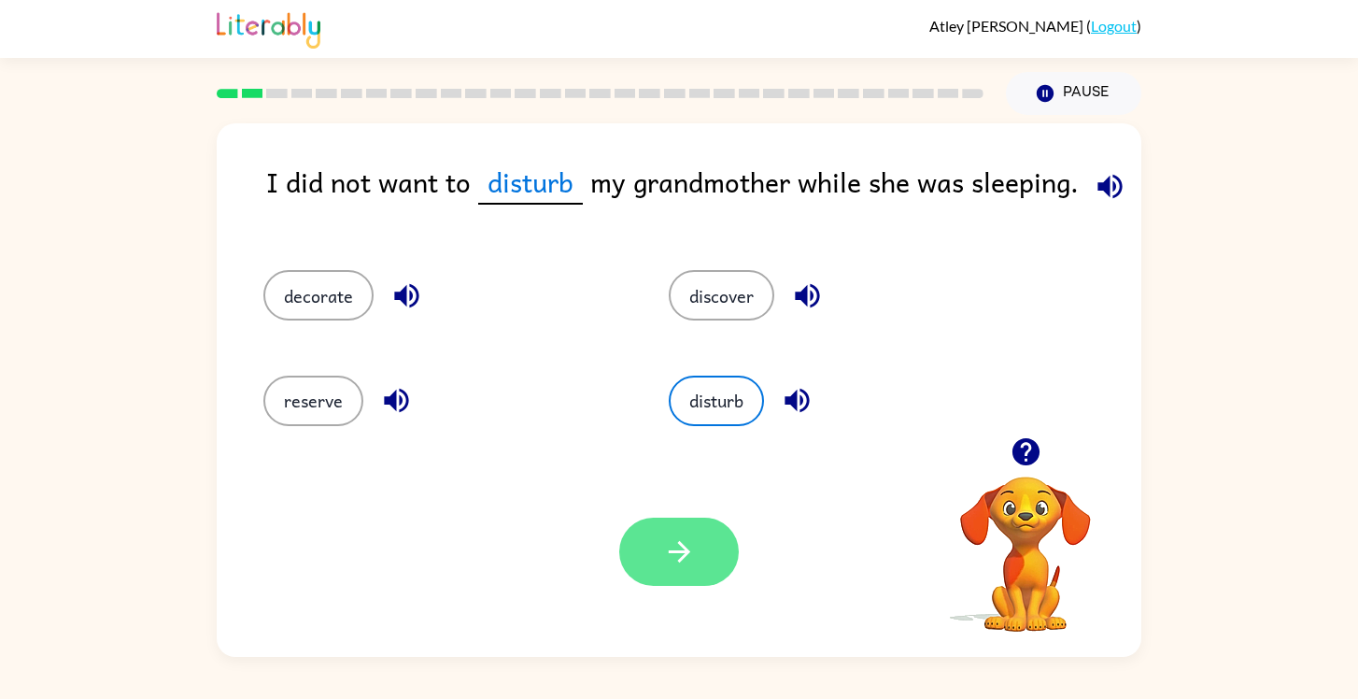
click at [677, 566] on icon "button" at bounding box center [679, 551] width 33 height 33
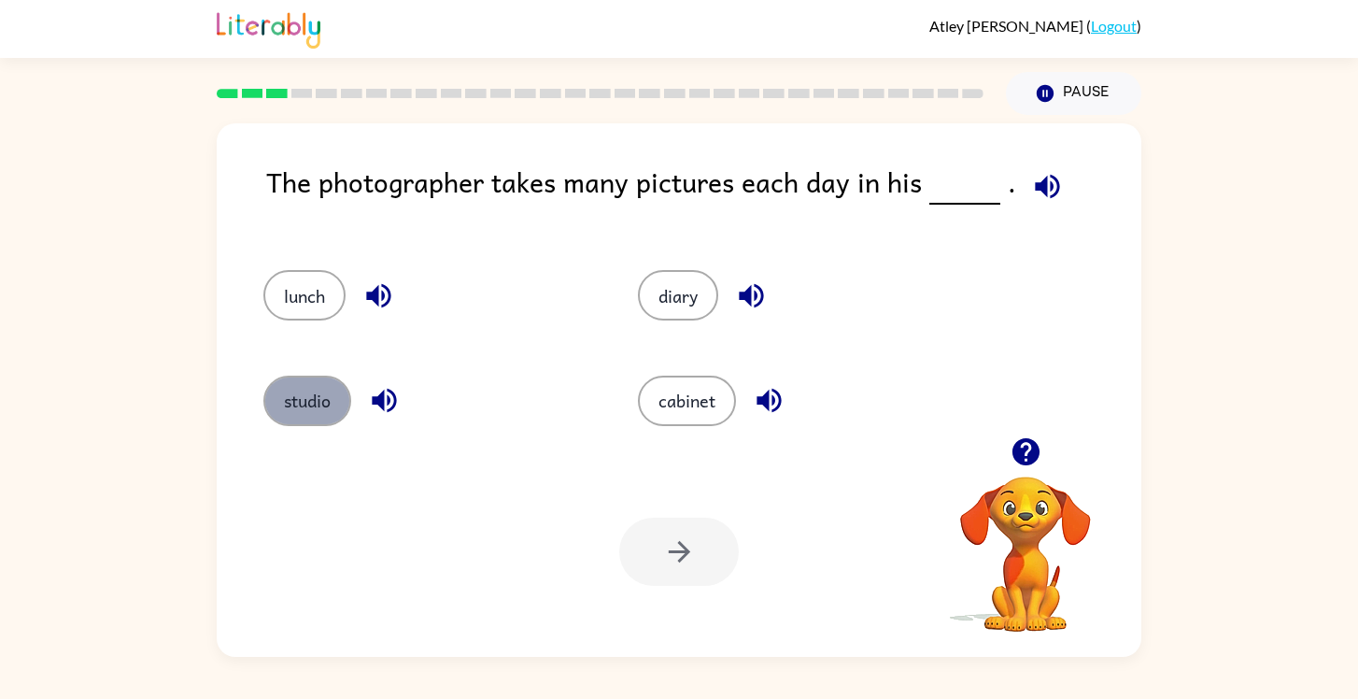
click at [306, 410] on button "studio" at bounding box center [307, 401] width 88 height 50
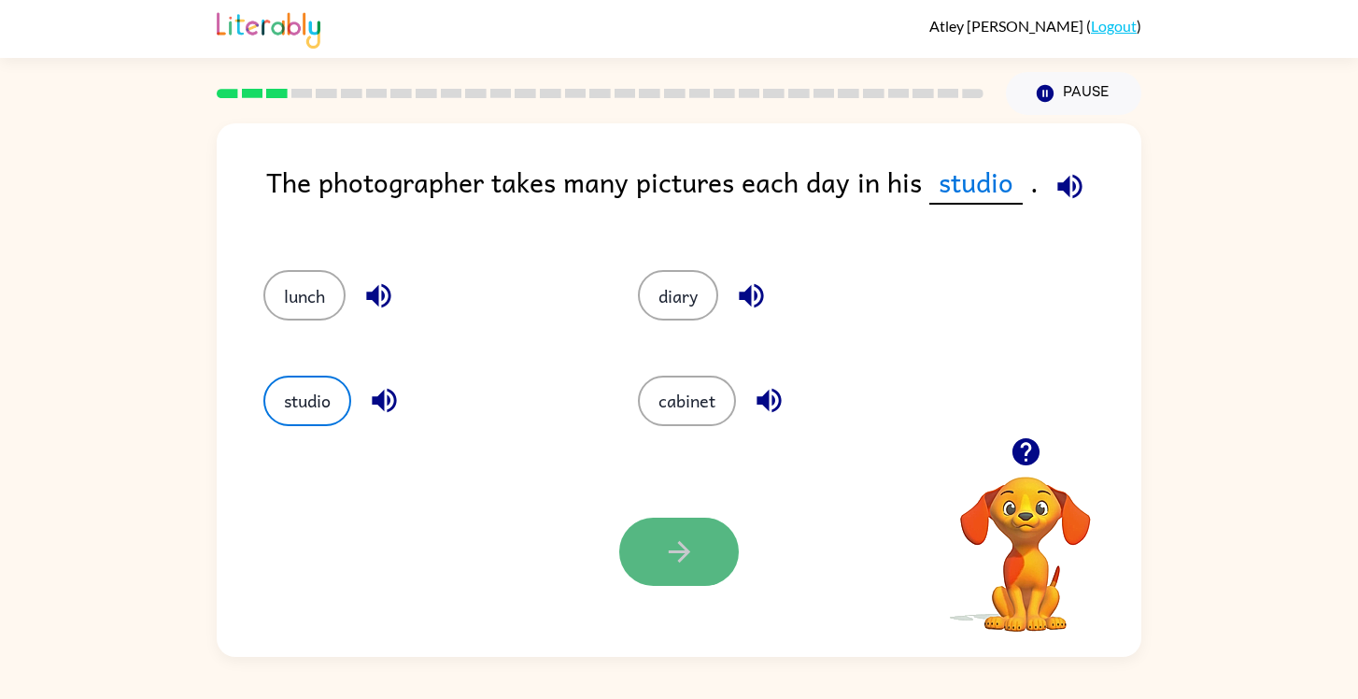
click at [657, 549] on button "button" at bounding box center [679, 552] width 120 height 68
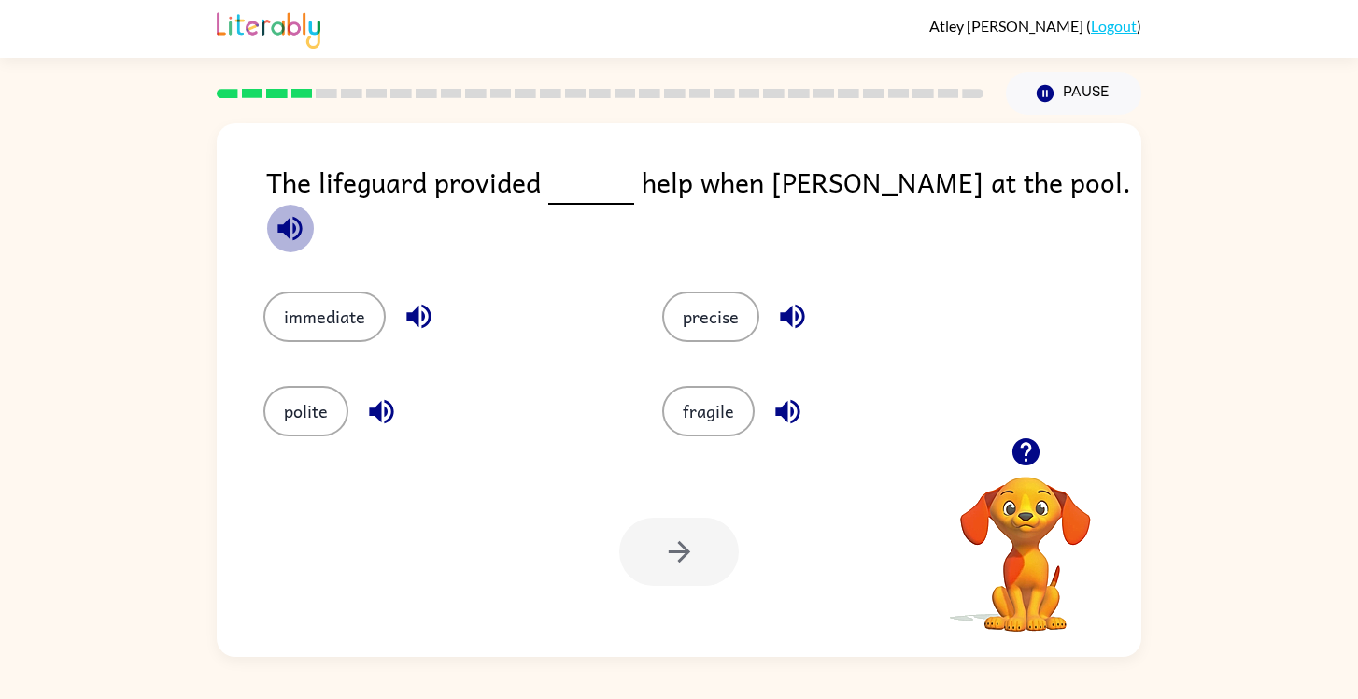
click at [306, 212] on icon "button" at bounding box center [290, 228] width 33 height 33
click at [688, 395] on button "fragile" at bounding box center [708, 411] width 92 height 50
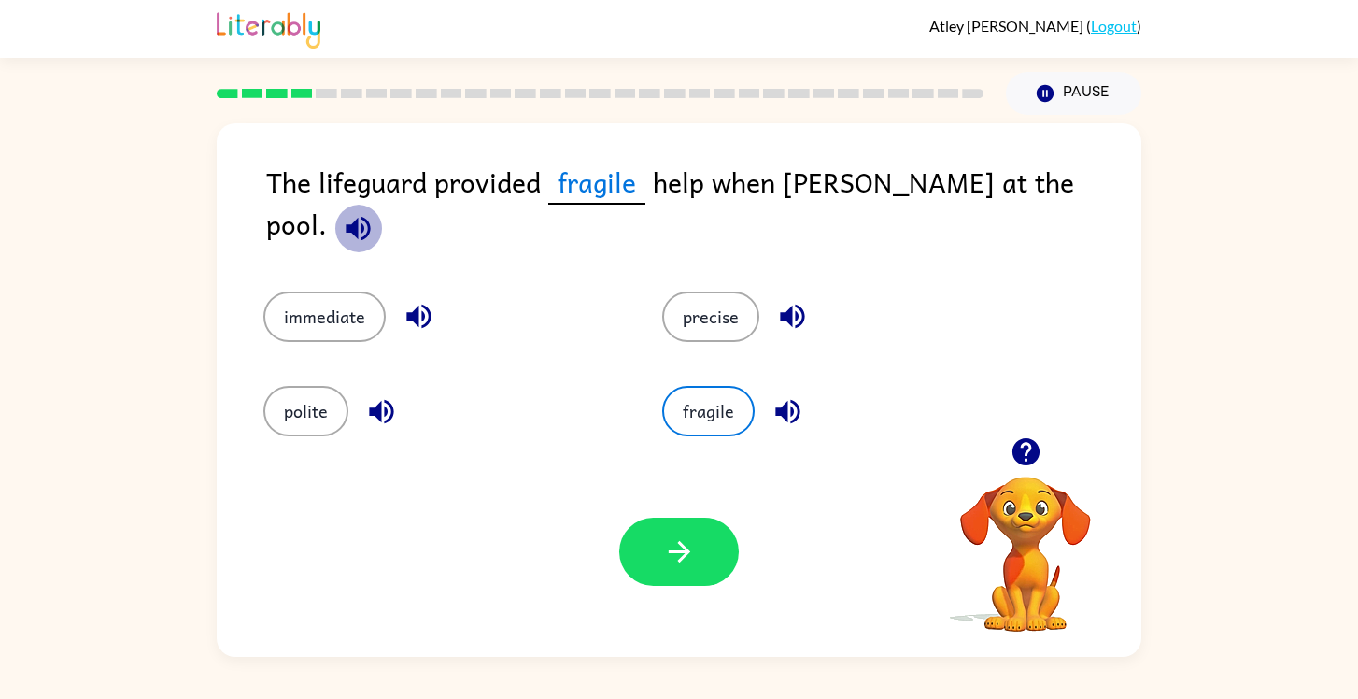
click at [370, 216] on icon "button" at bounding box center [358, 228] width 24 height 24
click at [427, 300] on icon "button" at bounding box center [419, 316] width 33 height 33
click at [378, 306] on button "immediate" at bounding box center [324, 316] width 122 height 50
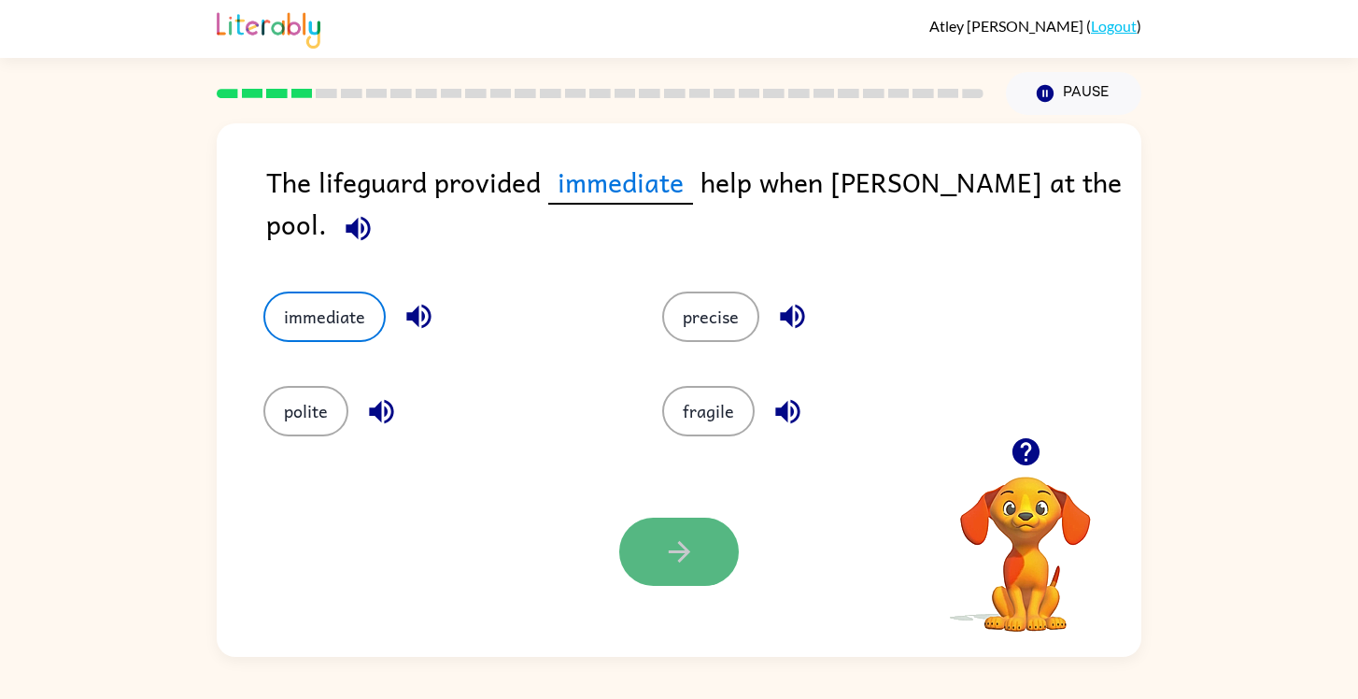
click at [682, 557] on icon "button" at bounding box center [678, 551] width 21 height 21
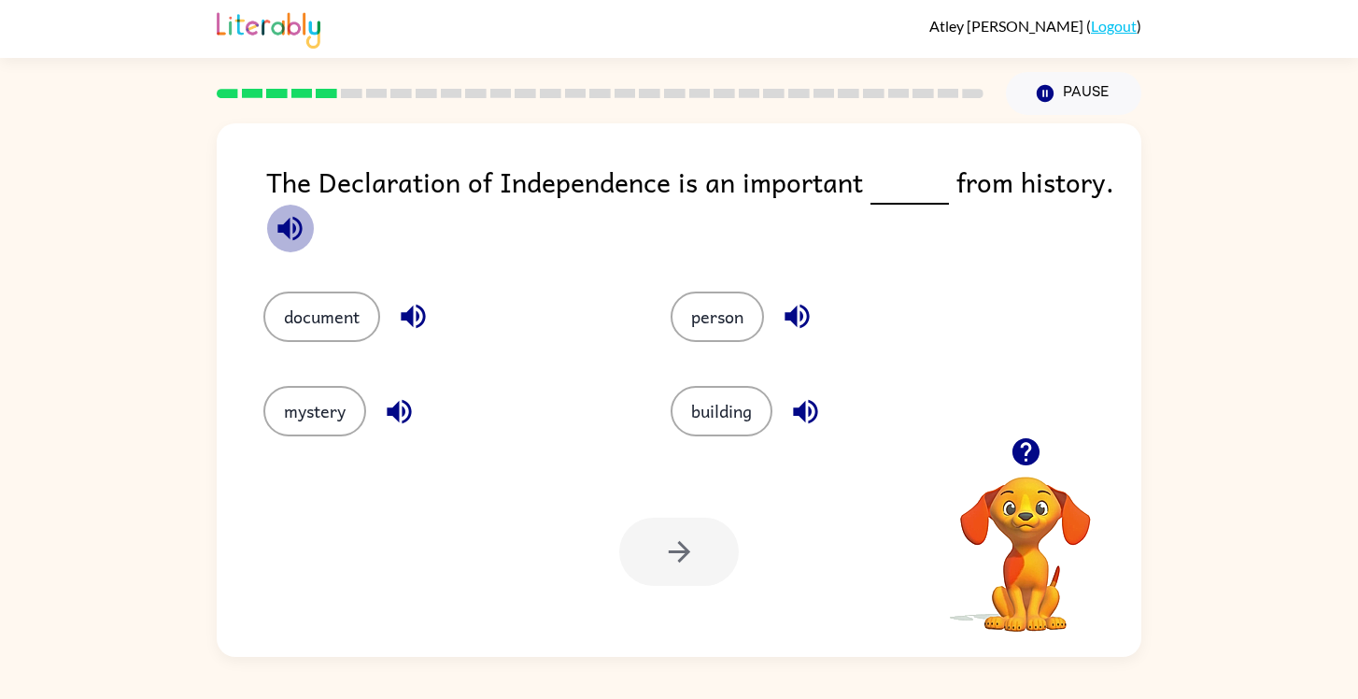
click at [291, 232] on icon "button" at bounding box center [290, 228] width 33 height 33
click at [339, 324] on button "document" at bounding box center [321, 316] width 117 height 50
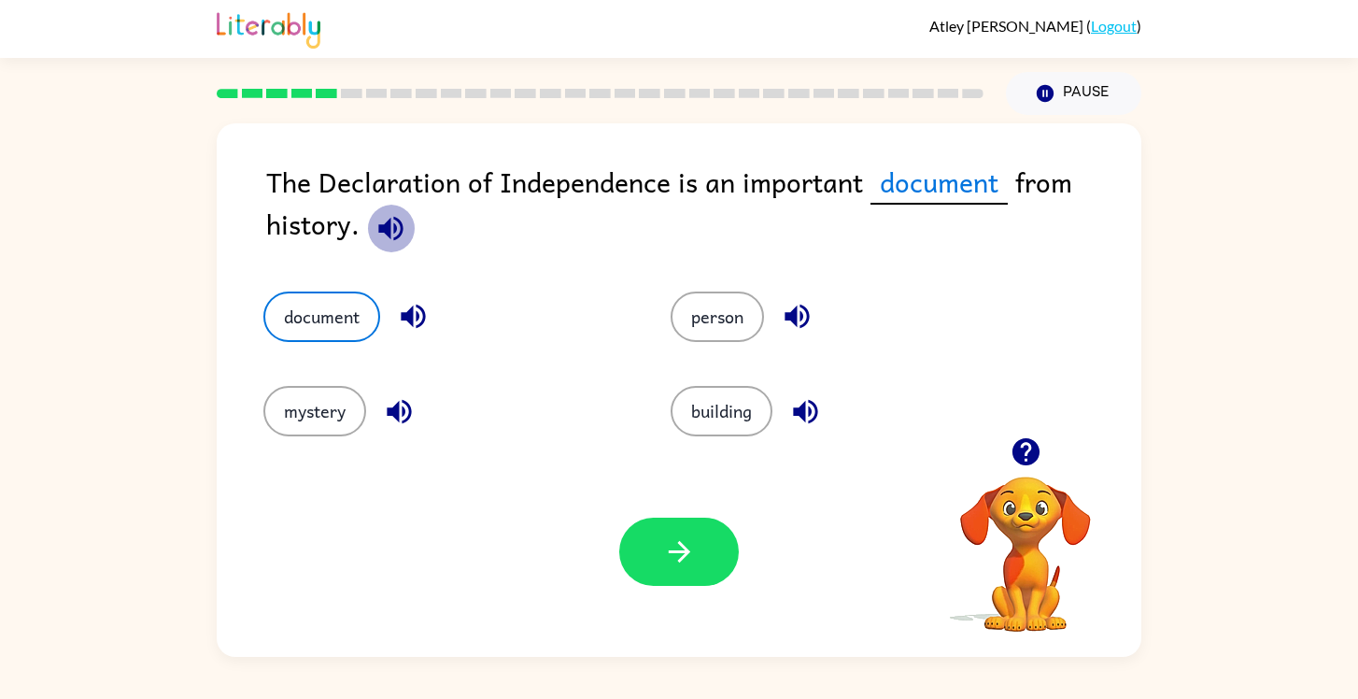
click at [395, 223] on icon "button" at bounding box center [391, 228] width 33 height 33
click at [413, 321] on icon "button" at bounding box center [413, 317] width 24 height 24
click at [379, 225] on icon "button" at bounding box center [390, 228] width 24 height 24
click at [688, 549] on icon "button" at bounding box center [678, 551] width 21 height 21
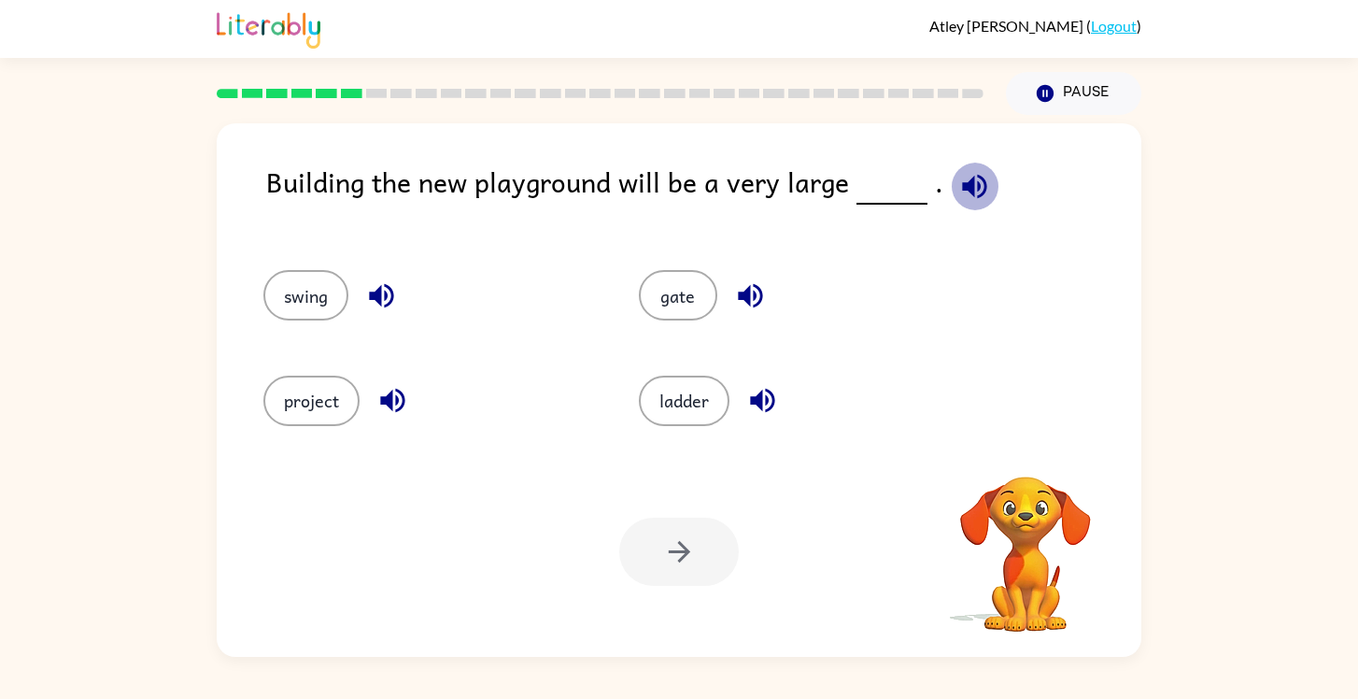
click at [966, 183] on icon "button" at bounding box center [975, 186] width 33 height 33
click at [748, 306] on icon "button" at bounding box center [750, 295] width 33 height 33
click at [761, 389] on icon "button" at bounding box center [762, 400] width 33 height 33
click at [405, 399] on icon "button" at bounding box center [393, 400] width 33 height 33
click at [391, 320] on div "swing" at bounding box center [429, 295] width 333 height 50
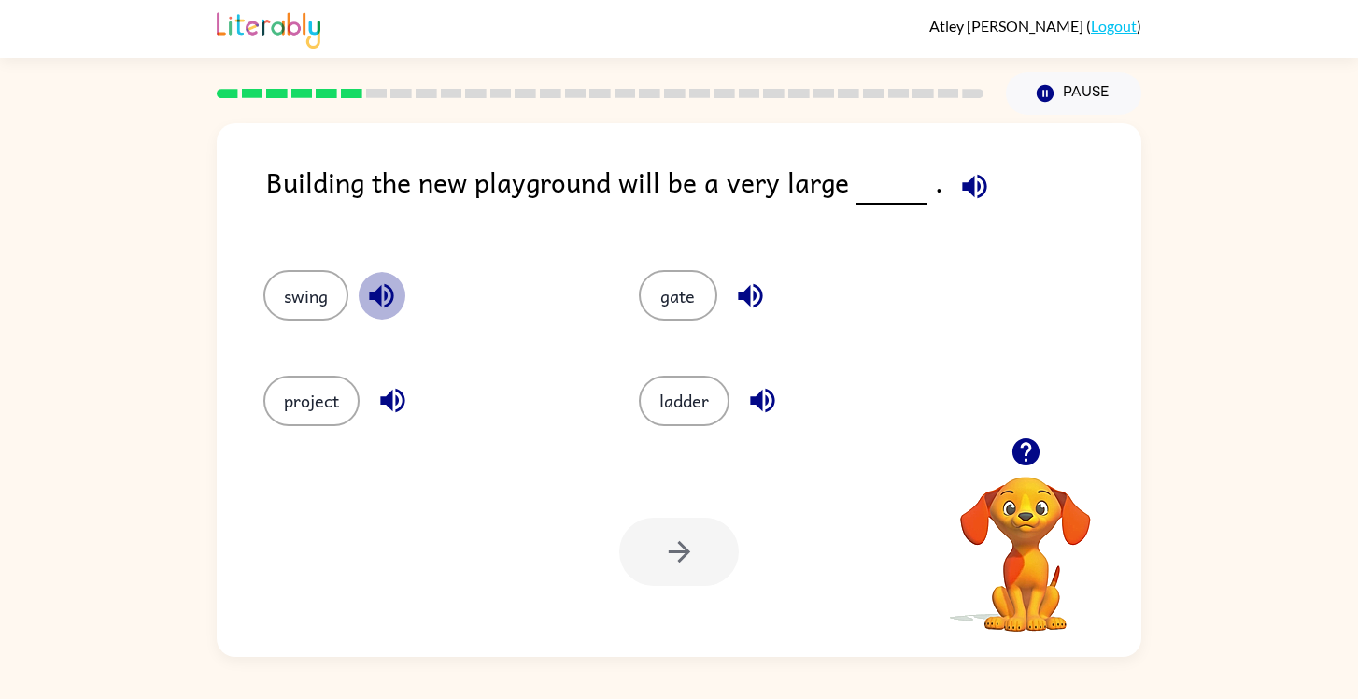
click at [389, 309] on icon "button" at bounding box center [381, 295] width 33 height 33
click at [334, 405] on button "project" at bounding box center [311, 401] width 96 height 50
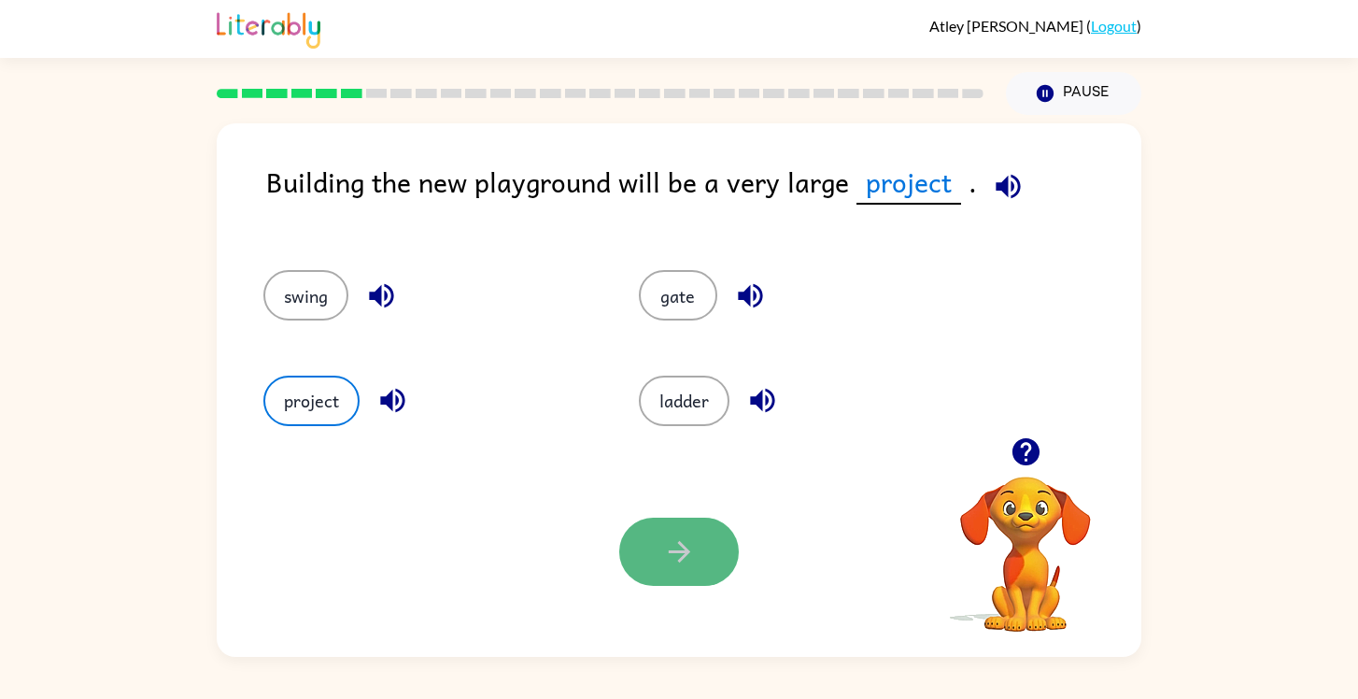
click at [679, 541] on icon "button" at bounding box center [678, 551] width 21 height 21
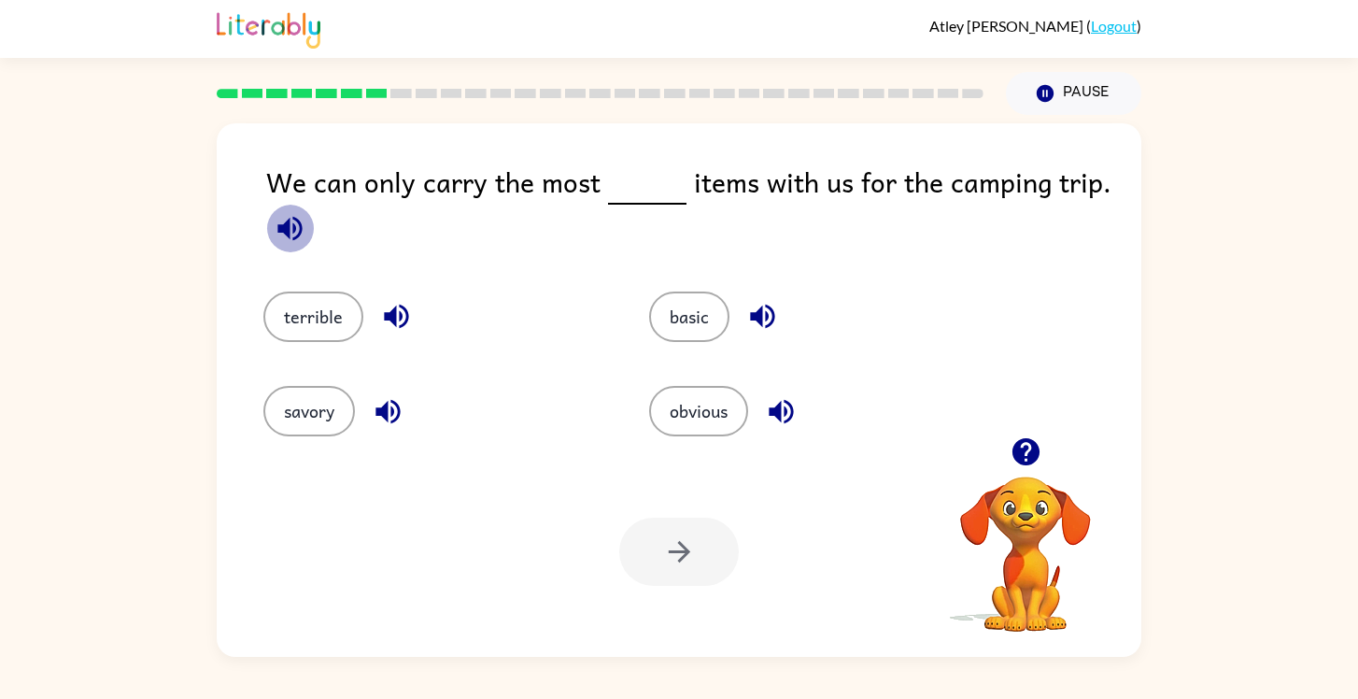
click at [295, 242] on icon "button" at bounding box center [290, 228] width 33 height 33
click at [296, 419] on button "savory" at bounding box center [309, 411] width 92 height 50
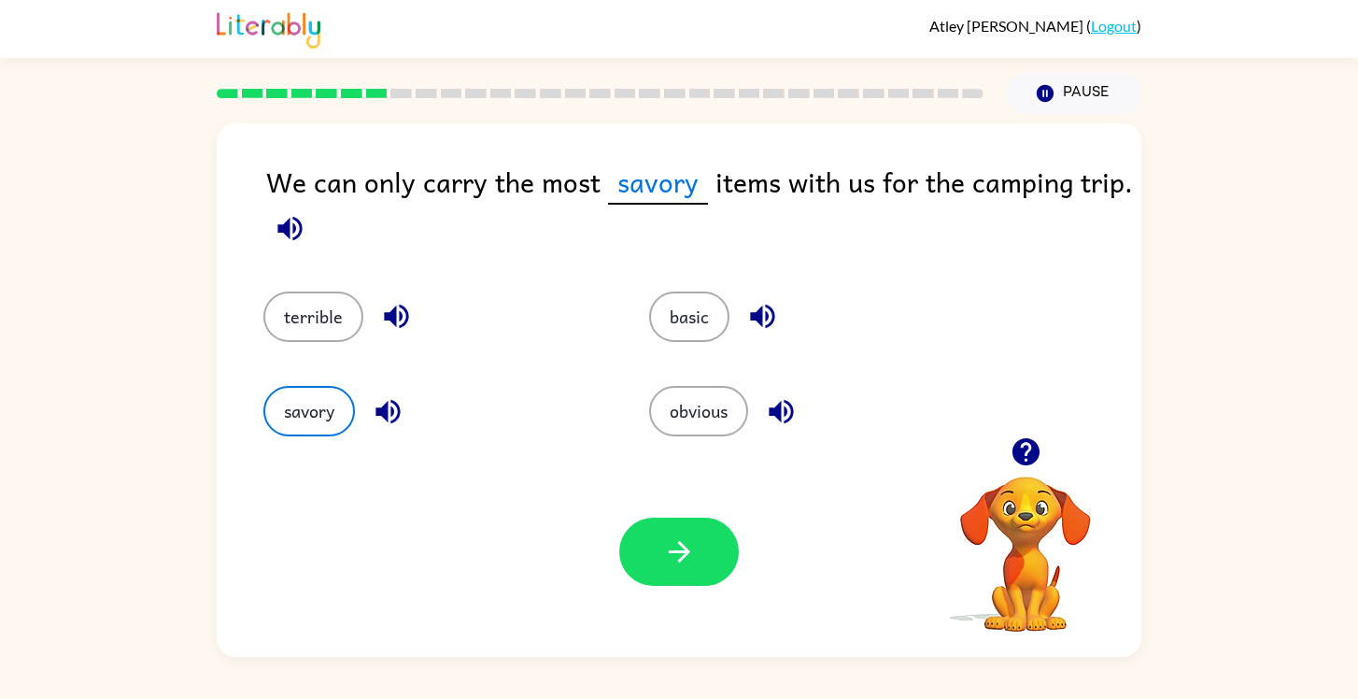
click at [285, 239] on icon "button" at bounding box center [290, 228] width 33 height 33
click at [395, 416] on icon "button" at bounding box center [388, 411] width 33 height 33
click at [270, 231] on button "button" at bounding box center [290, 229] width 48 height 48
click at [700, 410] on button "obvious" at bounding box center [698, 411] width 99 height 50
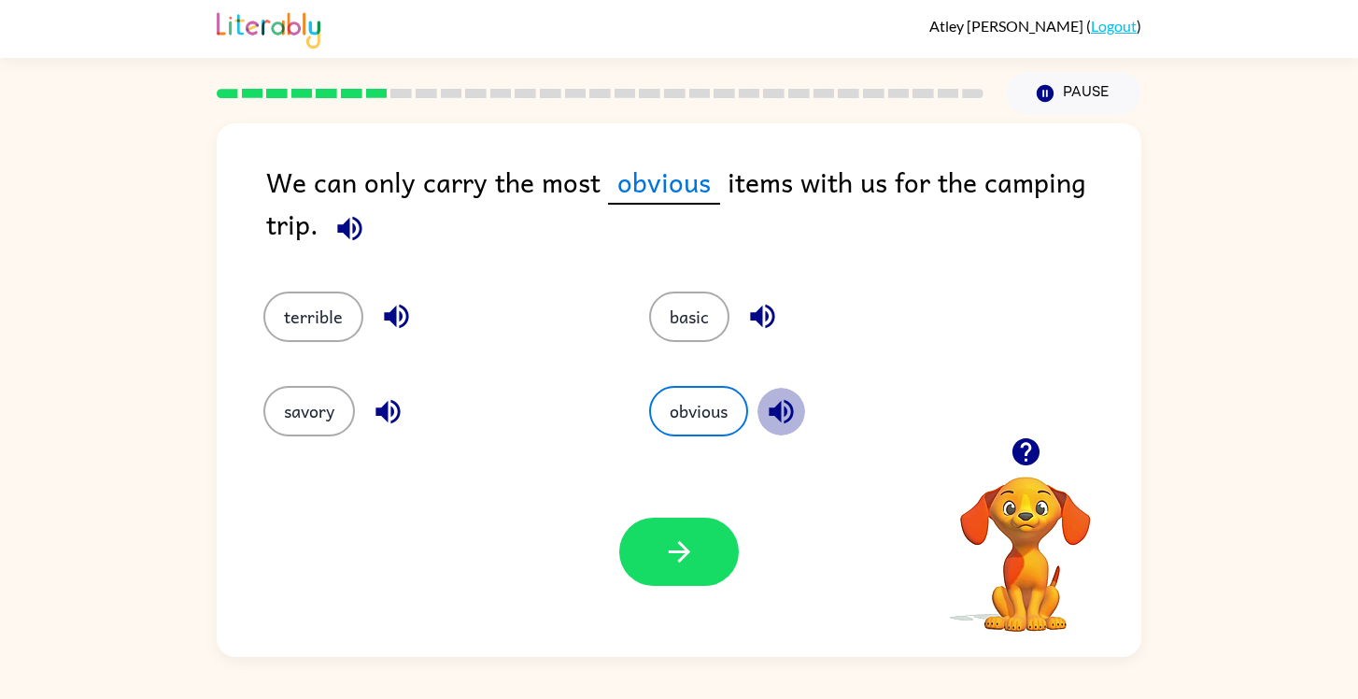
click at [789, 395] on icon "button" at bounding box center [781, 411] width 33 height 33
click at [703, 336] on button "basic" at bounding box center [689, 316] width 80 height 50
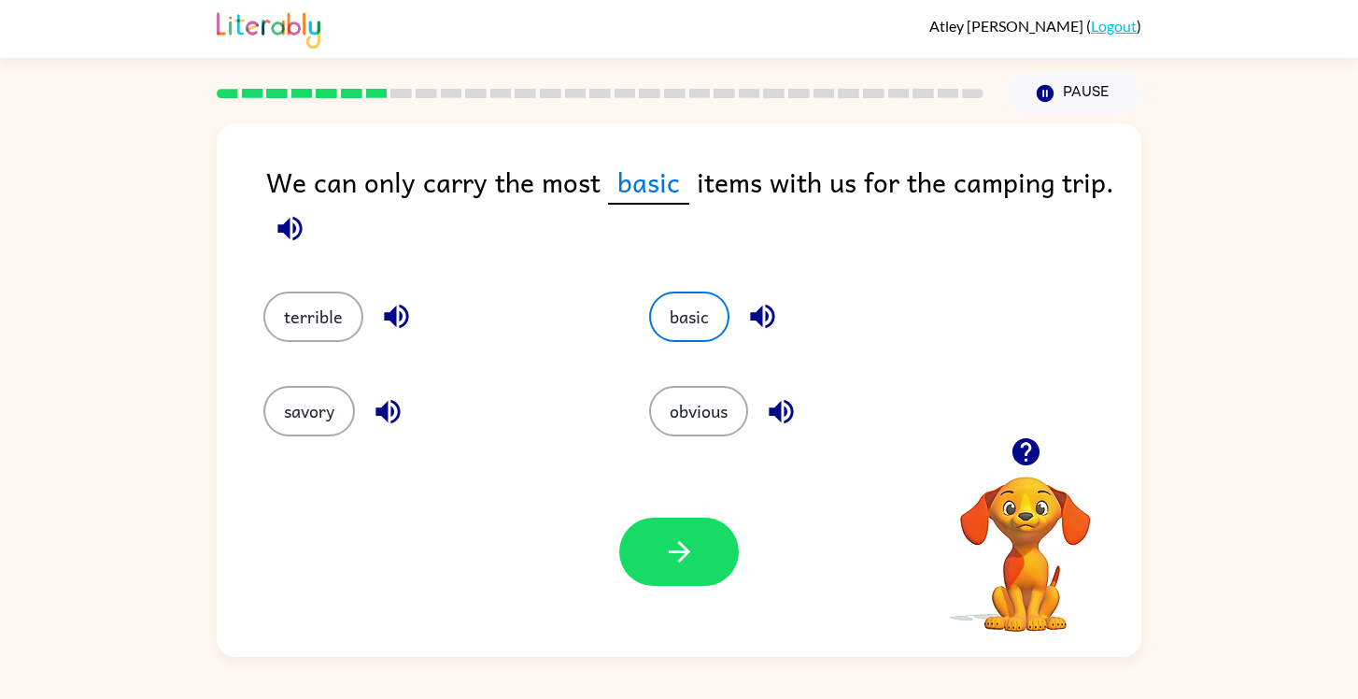
click at [756, 320] on icon "button" at bounding box center [762, 316] width 33 height 33
click at [285, 227] on icon "button" at bounding box center [289, 228] width 24 height 24
click at [767, 319] on icon "button" at bounding box center [762, 317] width 24 height 24
click at [288, 230] on icon "button" at bounding box center [289, 228] width 24 height 24
click at [784, 407] on icon "button" at bounding box center [781, 411] width 33 height 33
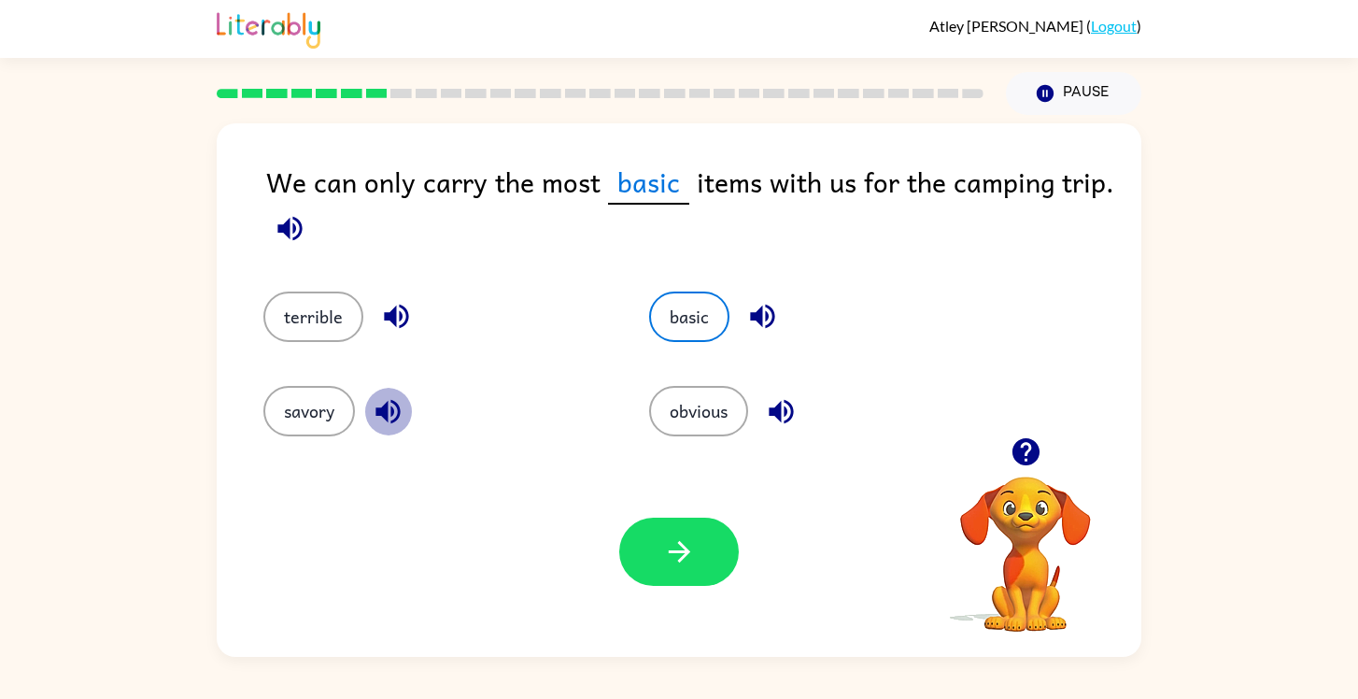
click at [382, 416] on icon "button" at bounding box center [388, 411] width 33 height 33
click at [296, 426] on button "savory" at bounding box center [309, 411] width 92 height 50
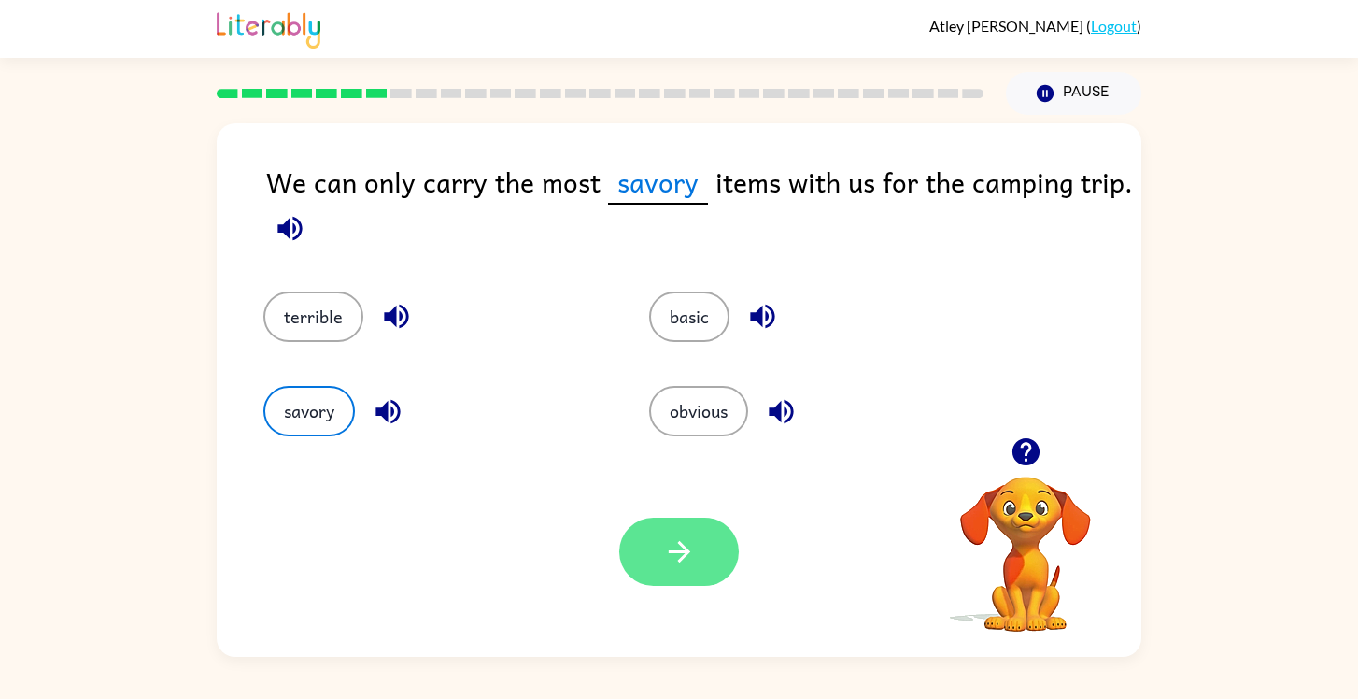
click at [678, 570] on button "button" at bounding box center [679, 552] width 120 height 68
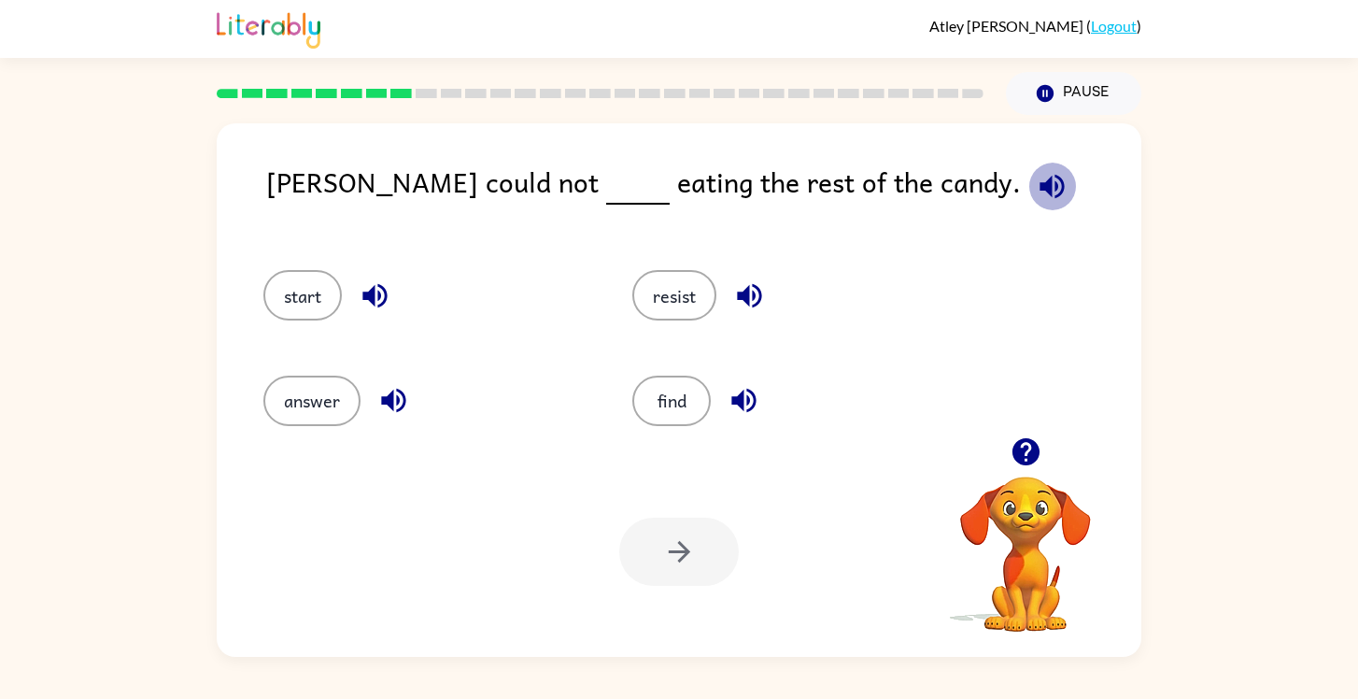
click at [1036, 200] on icon "button" at bounding box center [1052, 186] width 33 height 33
click at [675, 306] on button "resist" at bounding box center [675, 295] width 84 height 50
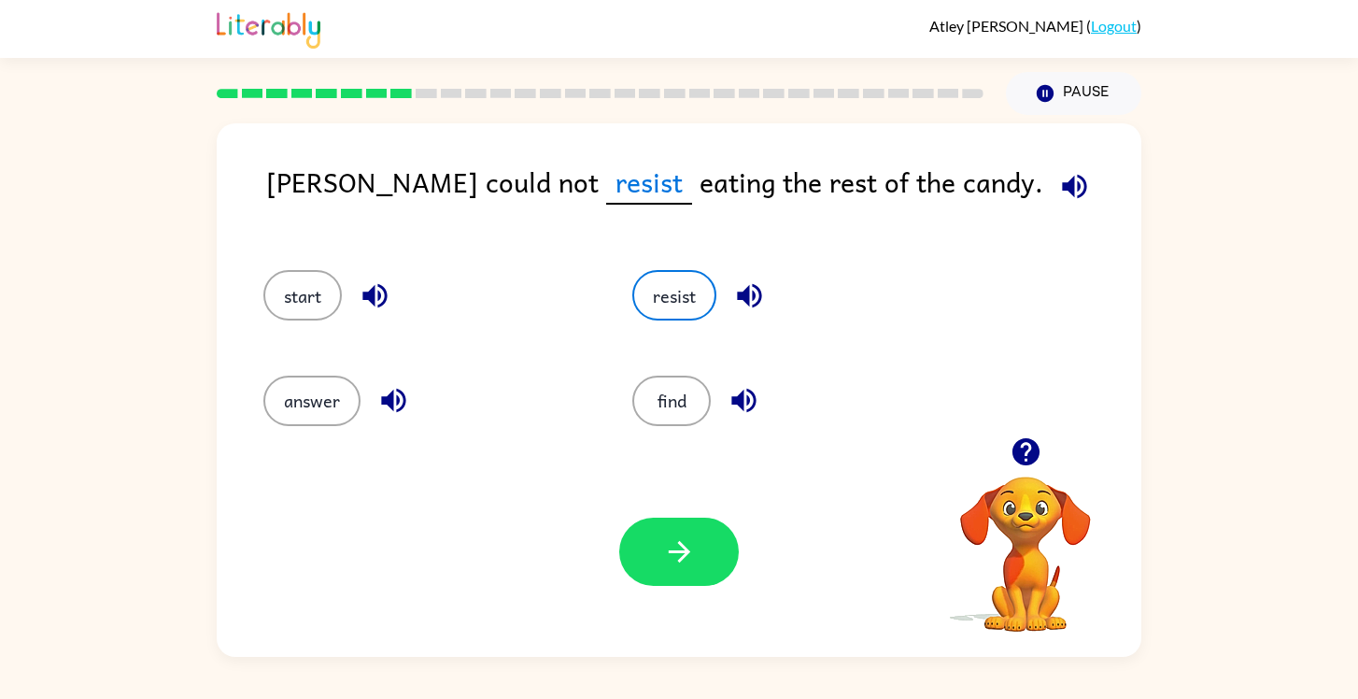
click at [750, 297] on icon "button" at bounding box center [749, 296] width 24 height 24
click at [676, 521] on button "button" at bounding box center [679, 552] width 120 height 68
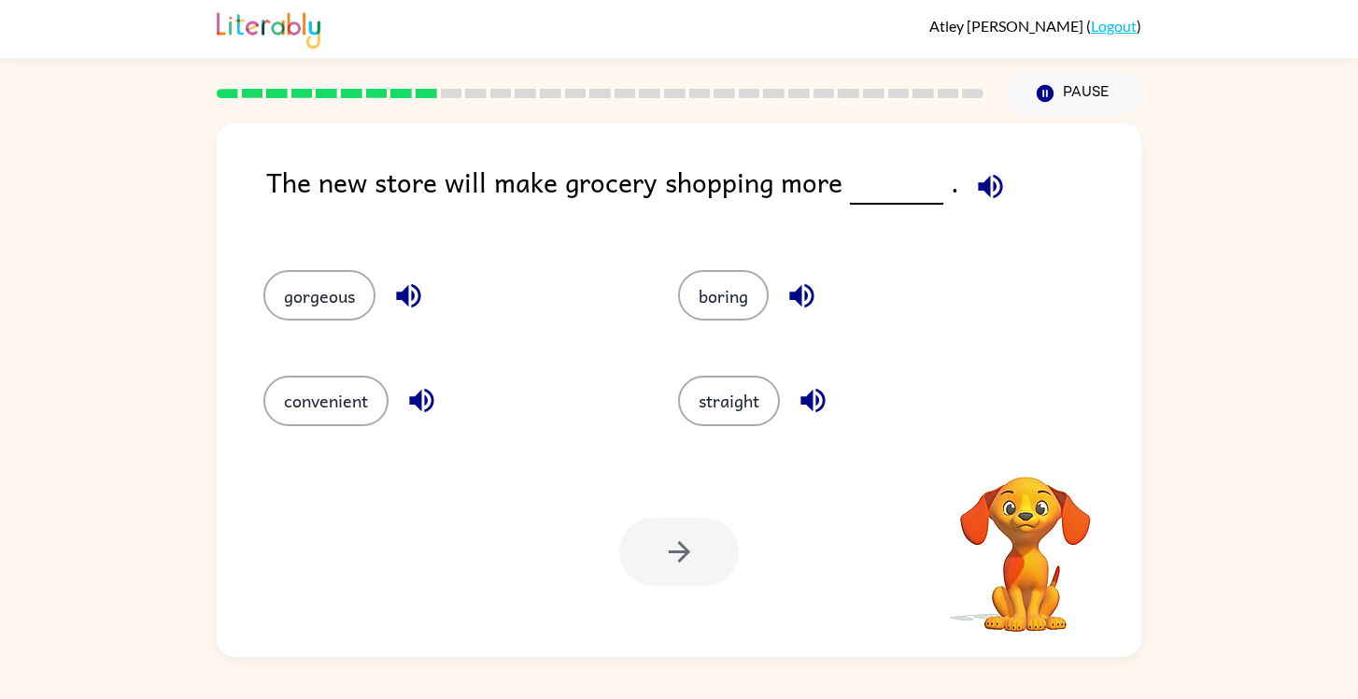
click at [975, 195] on icon "button" at bounding box center [990, 186] width 33 height 33
click at [405, 403] on button "button" at bounding box center [422, 401] width 48 height 48
click at [368, 405] on button "convenient" at bounding box center [325, 401] width 125 height 50
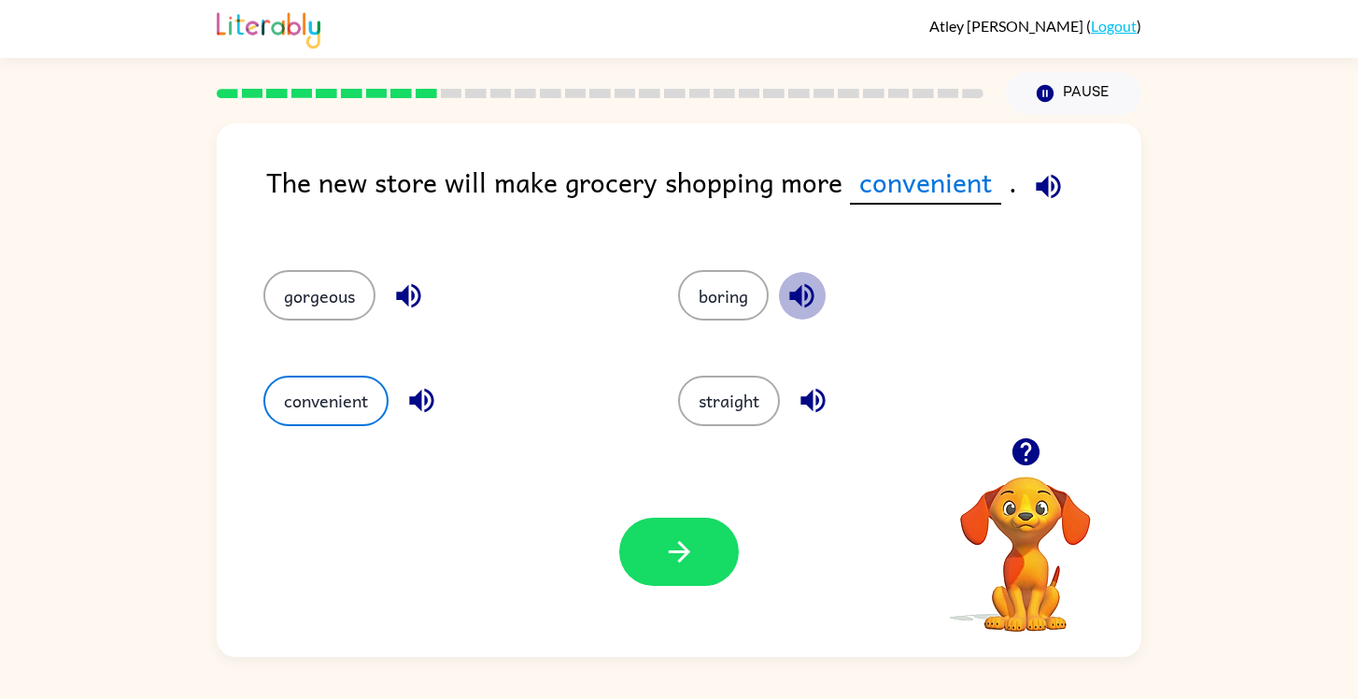
click at [818, 297] on icon "button" at bounding box center [802, 295] width 33 height 33
click at [813, 416] on icon "button" at bounding box center [813, 400] width 33 height 33
click at [397, 297] on icon "button" at bounding box center [408, 296] width 24 height 24
click at [657, 584] on button "button" at bounding box center [679, 552] width 120 height 68
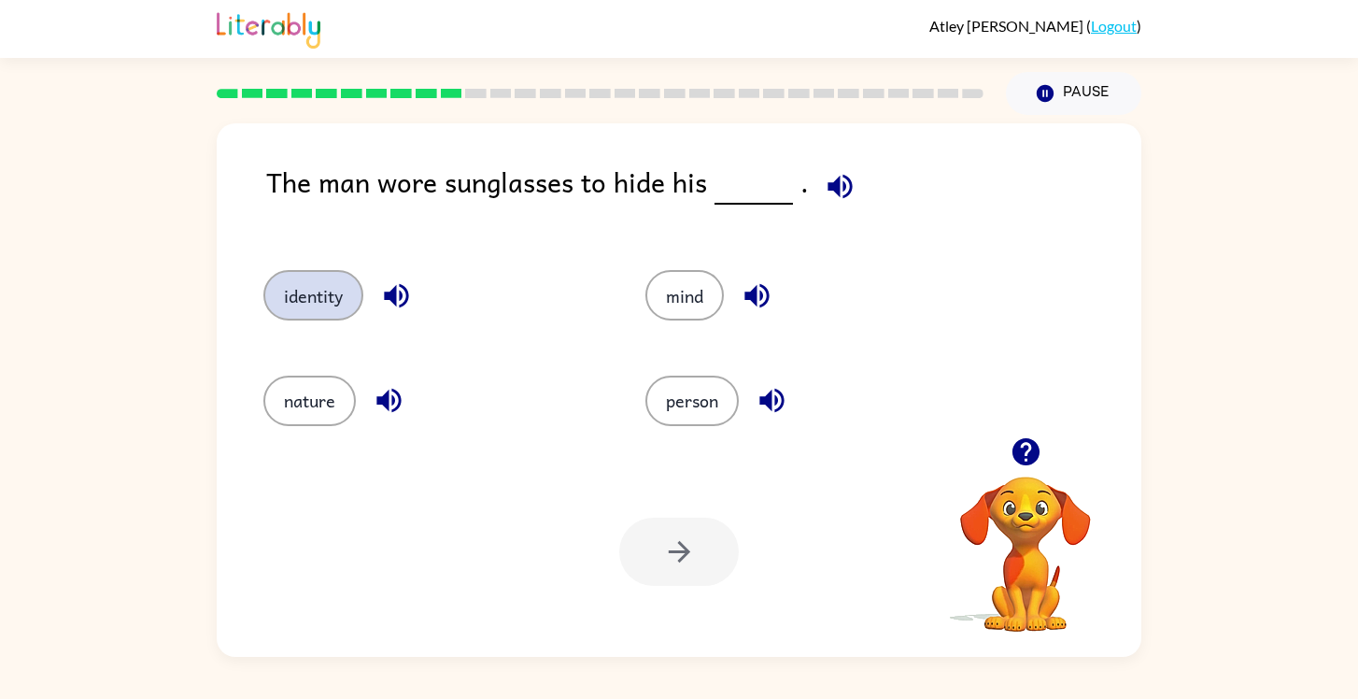
click at [334, 303] on button "identity" at bounding box center [313, 295] width 100 height 50
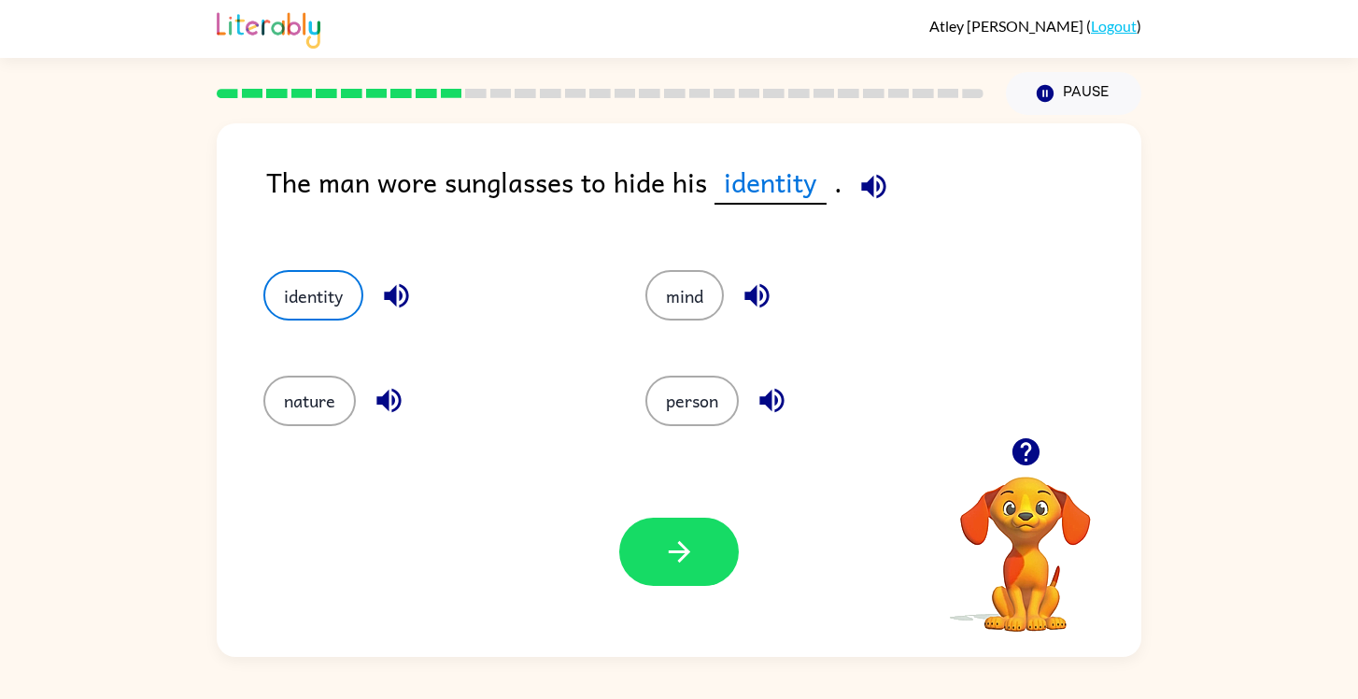
click at [896, 193] on div "The man wore sunglasses to hide his identity ." at bounding box center [703, 197] width 875 height 72
click at [883, 193] on icon "button" at bounding box center [874, 186] width 33 height 33
click at [394, 297] on icon "button" at bounding box center [396, 296] width 24 height 24
click at [692, 567] on icon "button" at bounding box center [679, 551] width 33 height 33
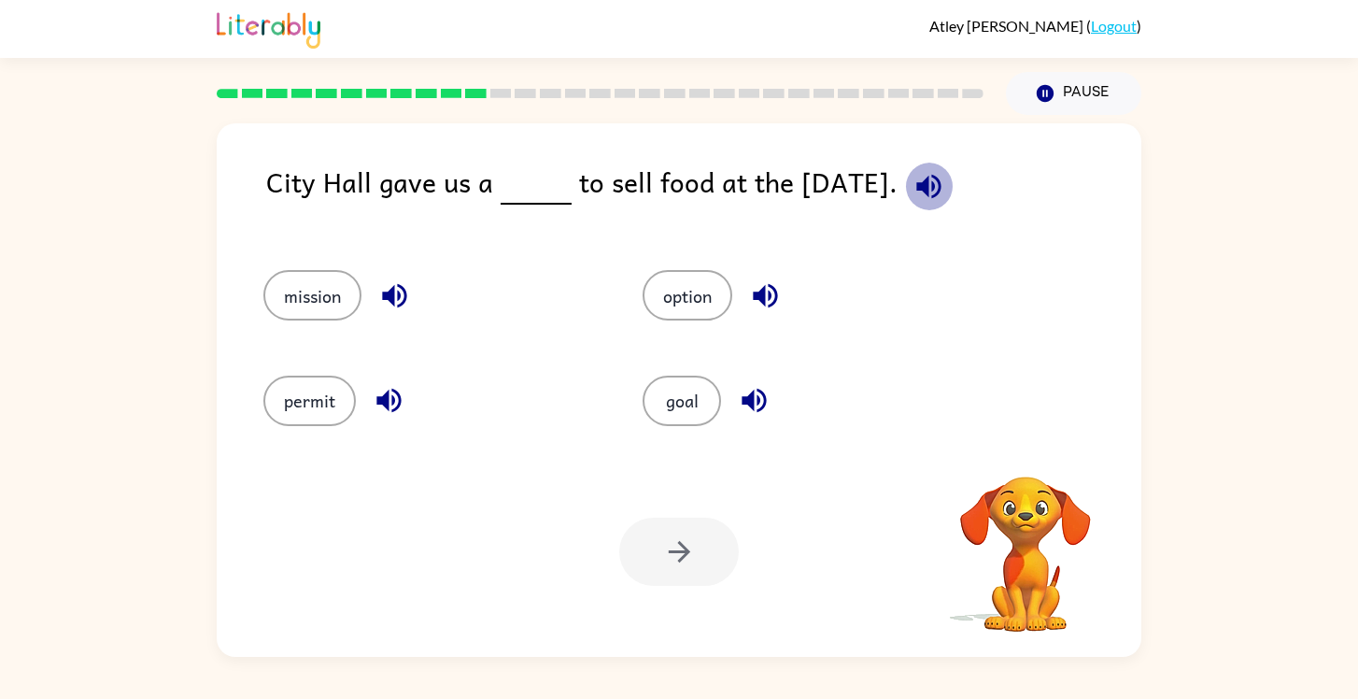
click at [913, 178] on icon "button" at bounding box center [929, 186] width 33 height 33
click at [710, 288] on button "option" at bounding box center [688, 295] width 90 height 50
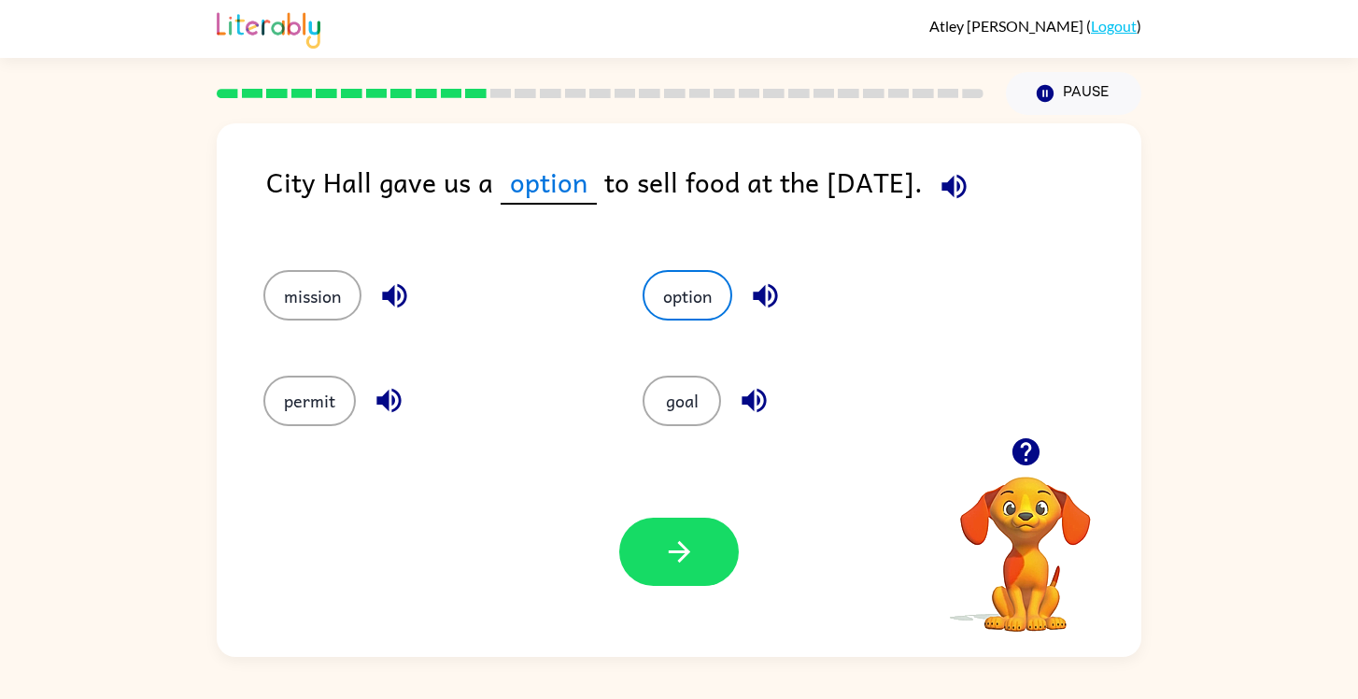
click at [761, 300] on icon "button" at bounding box center [765, 296] width 24 height 24
click at [693, 544] on icon "button" at bounding box center [679, 551] width 33 height 33
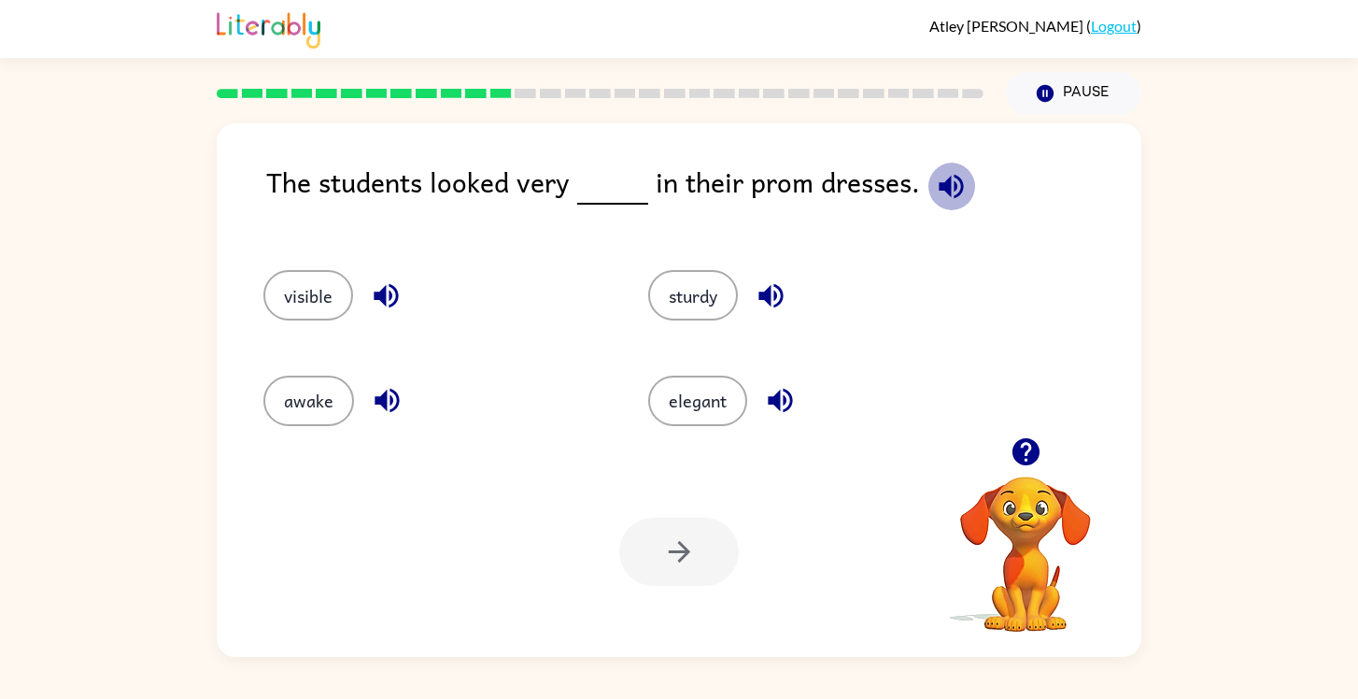
click at [954, 178] on icon "button" at bounding box center [951, 186] width 24 height 24
click at [716, 409] on button "elegant" at bounding box center [697, 401] width 99 height 50
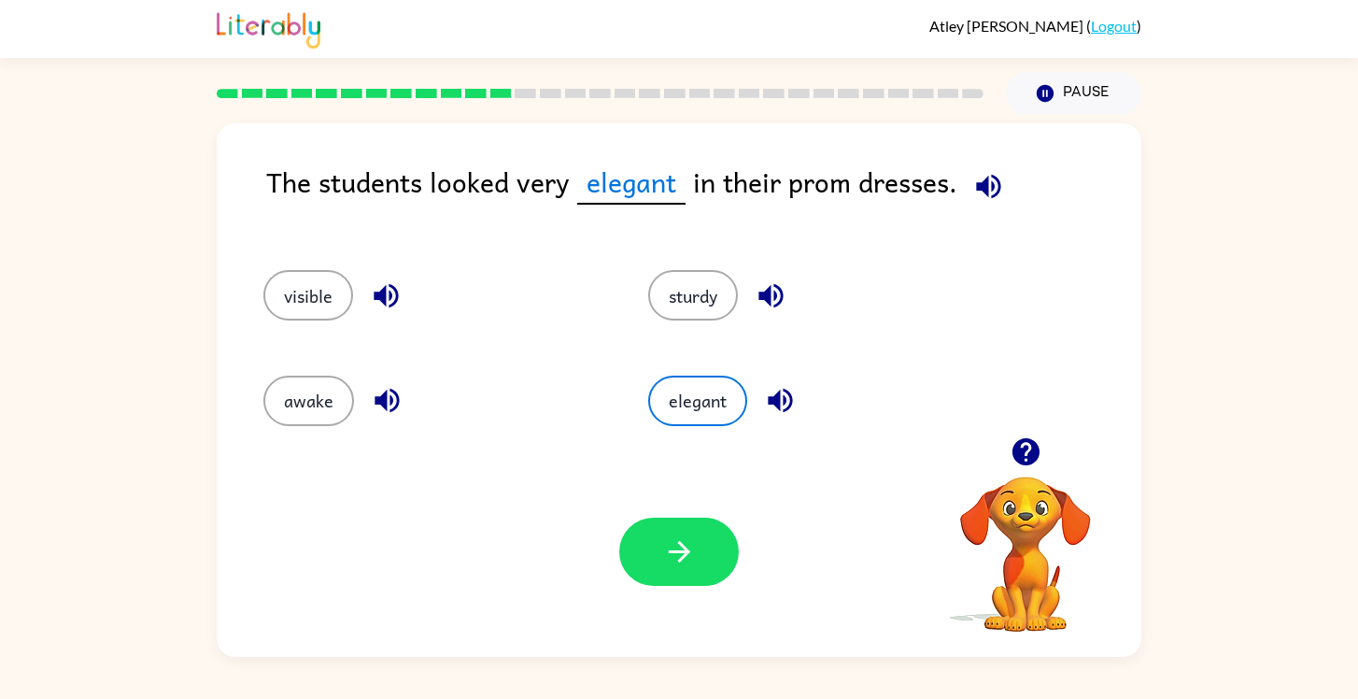
click at [769, 405] on icon "button" at bounding box center [780, 401] width 24 height 24
click at [692, 559] on icon "button" at bounding box center [679, 551] width 33 height 33
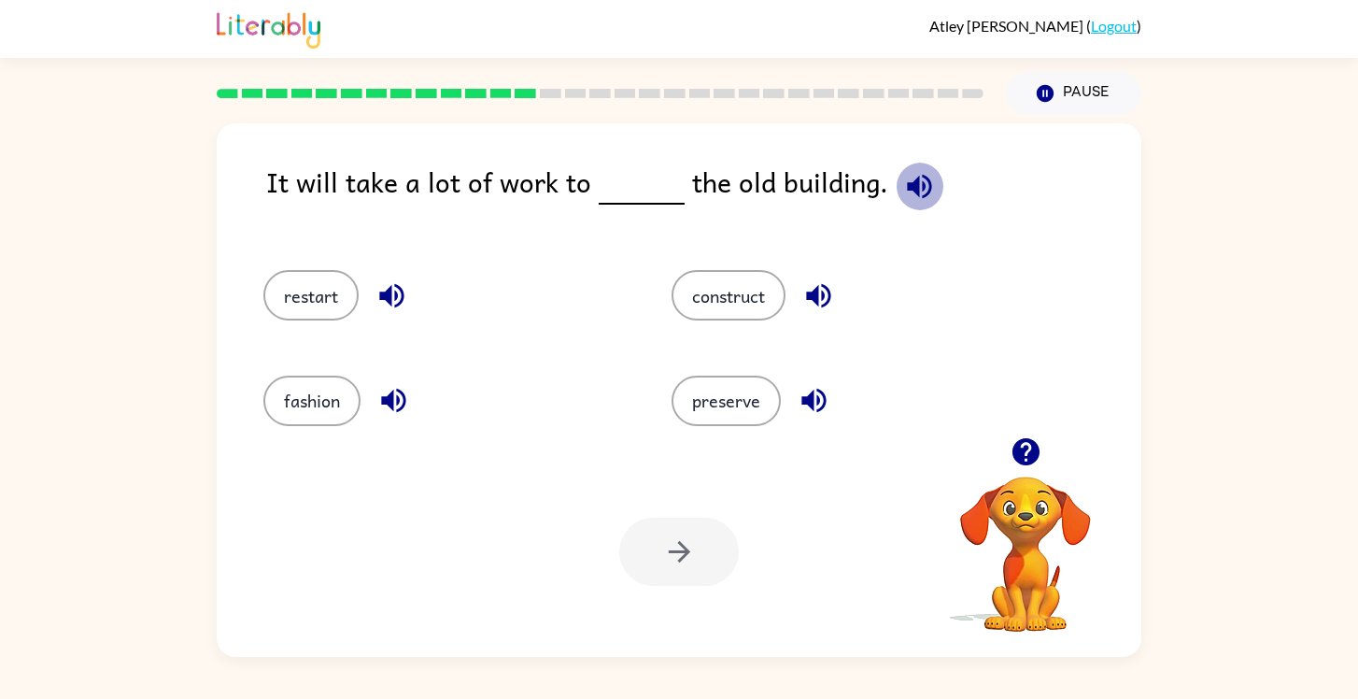
click at [910, 178] on icon "button" at bounding box center [919, 186] width 33 height 33
click at [332, 303] on button "restart" at bounding box center [310, 295] width 95 height 50
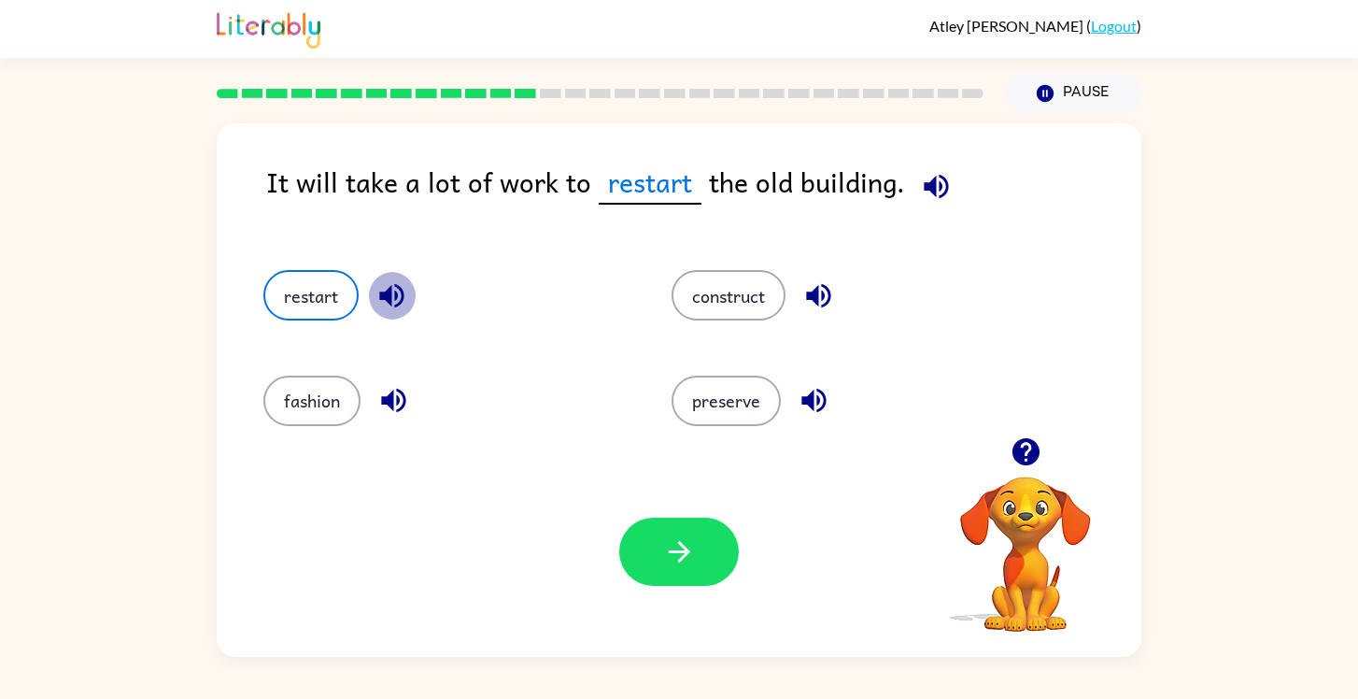
click at [388, 303] on icon "button" at bounding box center [392, 295] width 33 height 33
click at [952, 186] on button "button" at bounding box center [937, 187] width 48 height 48
click at [391, 284] on icon "button" at bounding box center [392, 295] width 33 height 33
click at [979, 189] on div "It will take a lot of work to restart the old building." at bounding box center [703, 197] width 875 height 72
click at [935, 187] on icon "button" at bounding box center [936, 186] width 24 height 24
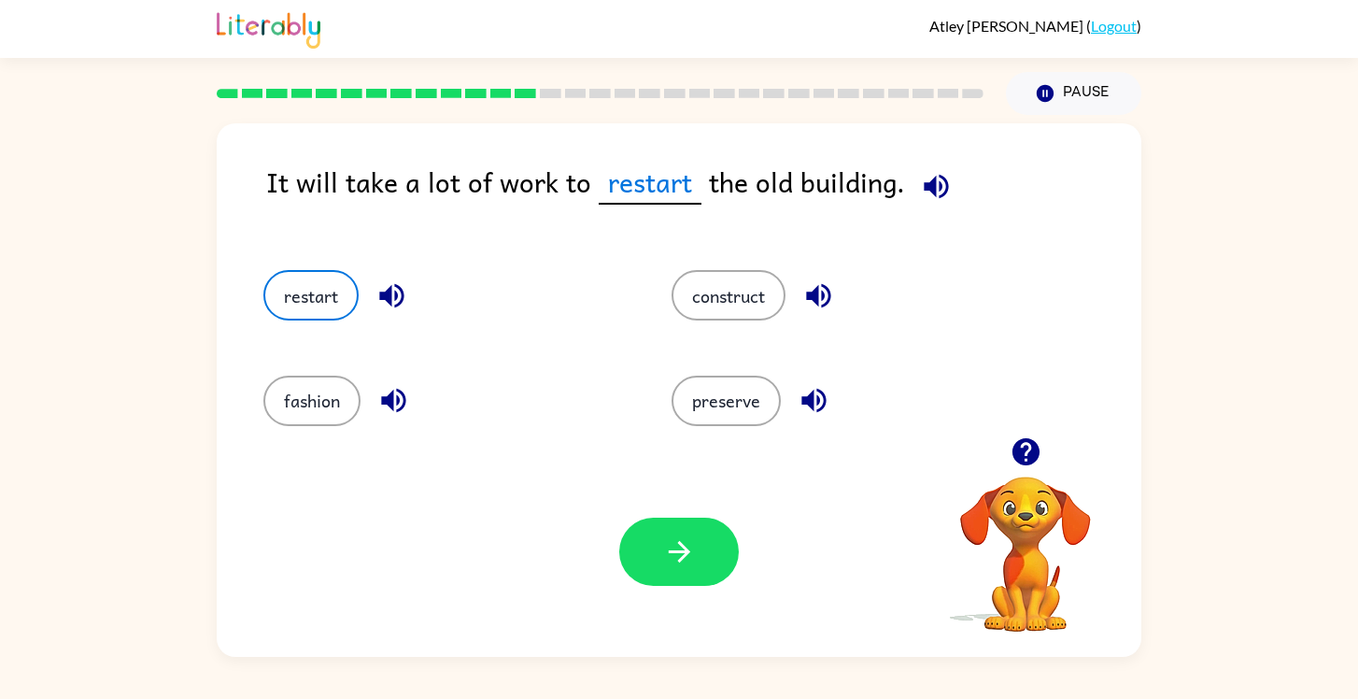
click at [808, 398] on icon "button" at bounding box center [814, 401] width 24 height 24
click at [817, 299] on icon "button" at bounding box center [818, 296] width 24 height 24
click at [753, 292] on button "construct" at bounding box center [729, 295] width 114 height 50
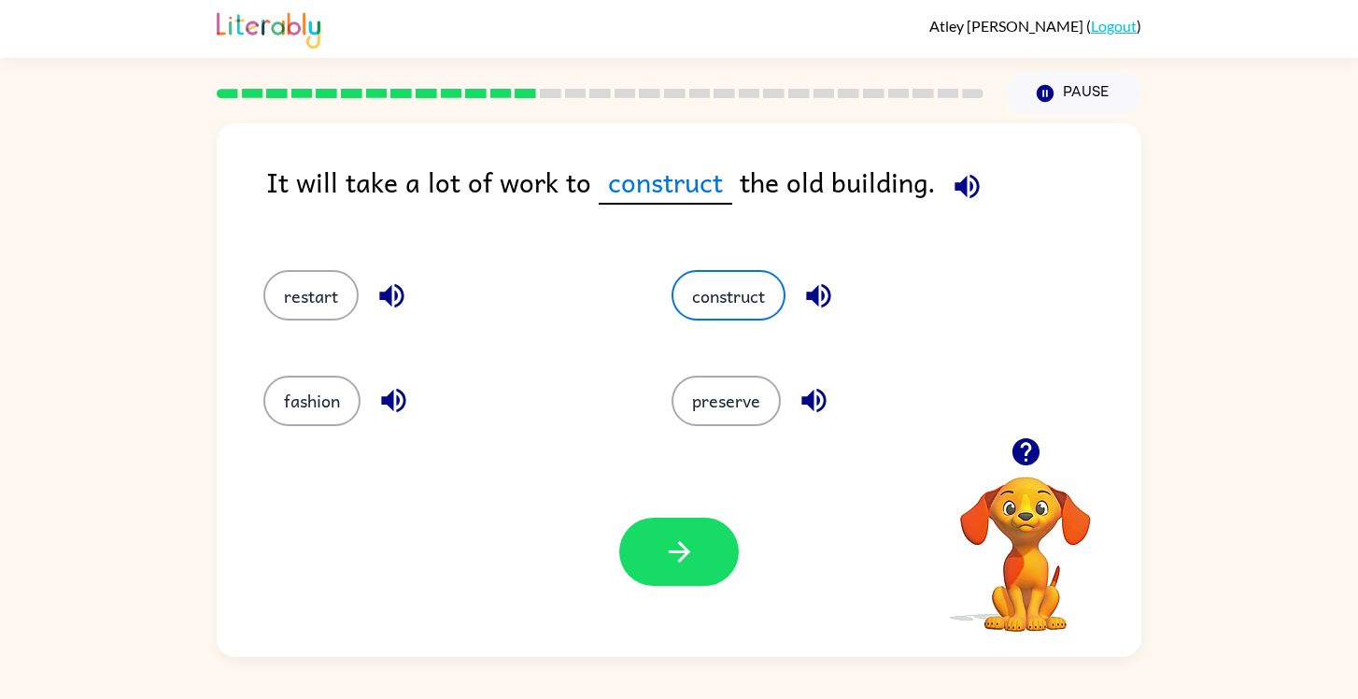
click at [969, 173] on icon "button" at bounding box center [967, 186] width 33 height 33
click at [818, 291] on icon "button" at bounding box center [818, 296] width 24 height 24
click at [969, 184] on icon "button" at bounding box center [967, 186] width 33 height 33
click at [711, 541] on button "button" at bounding box center [679, 552] width 120 height 68
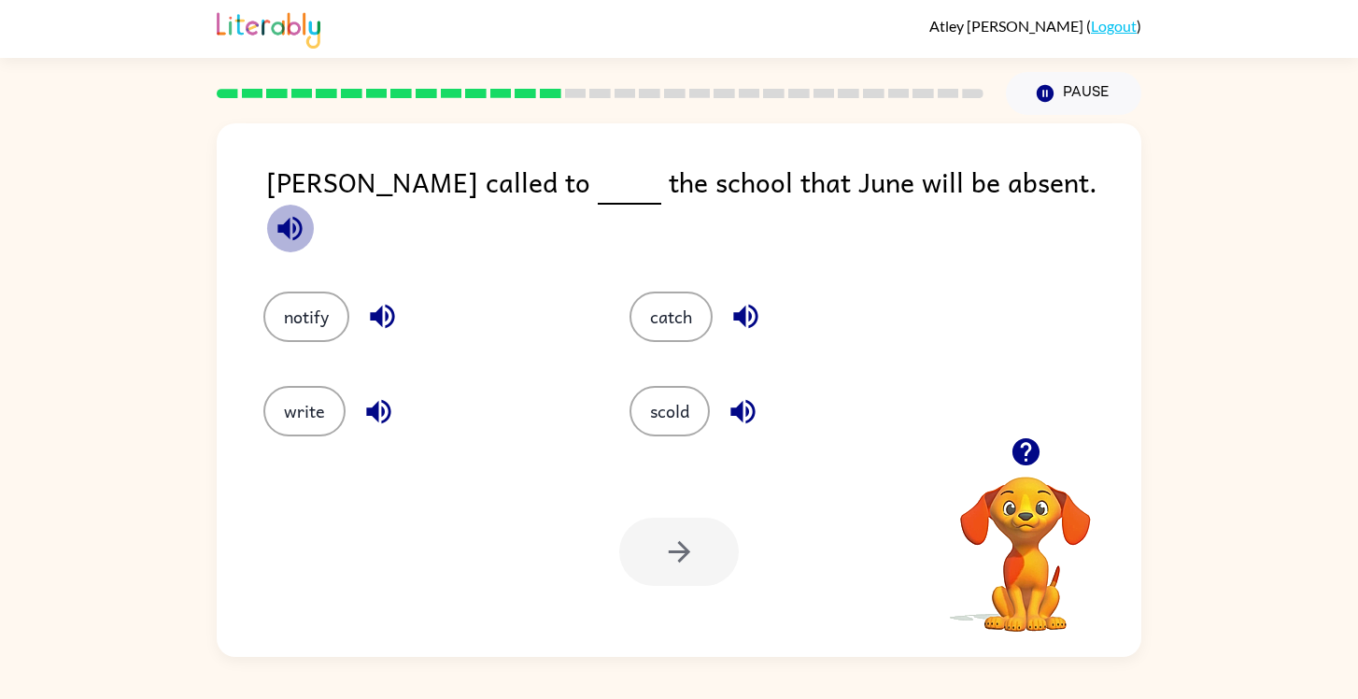
click at [314, 205] on button "button" at bounding box center [290, 229] width 48 height 48
click at [329, 400] on button "write" at bounding box center [304, 411] width 82 height 50
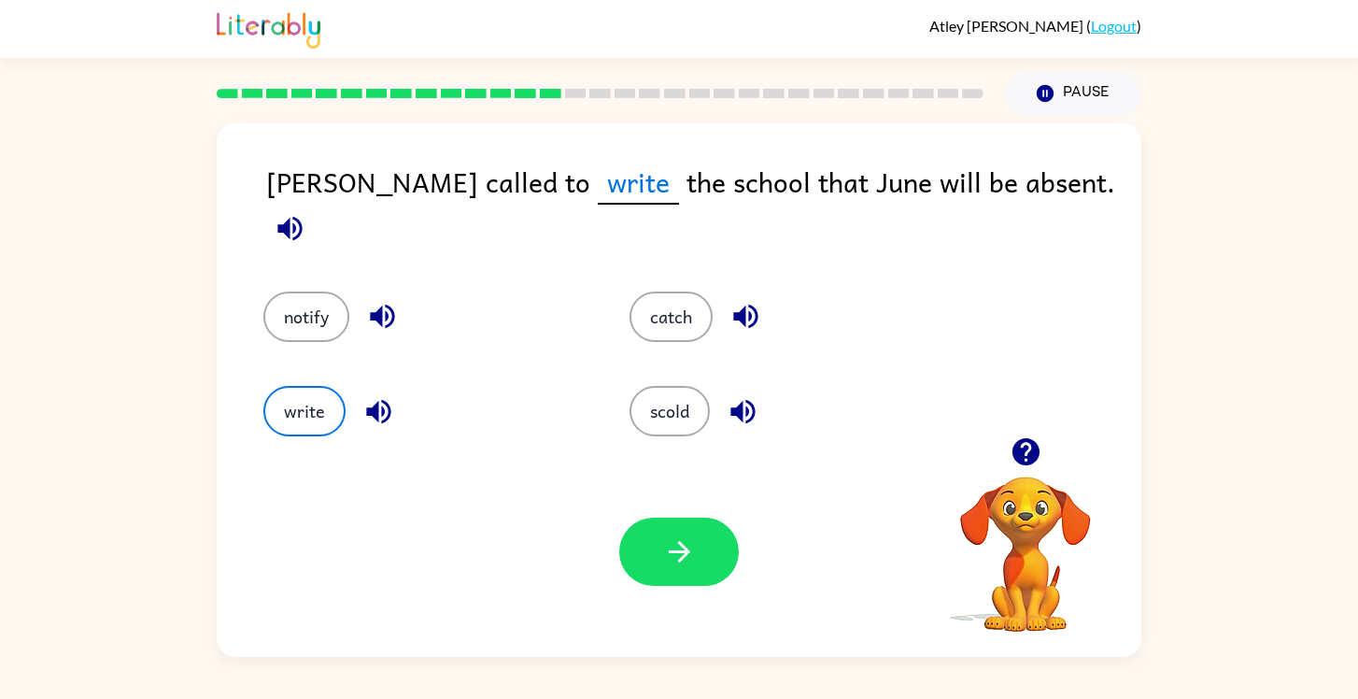
click at [306, 212] on icon "button" at bounding box center [290, 228] width 33 height 33
click at [395, 405] on button "button" at bounding box center [379, 412] width 48 height 48
click at [302, 216] on icon "button" at bounding box center [289, 228] width 24 height 24
click at [325, 300] on button "notify" at bounding box center [306, 316] width 86 height 50
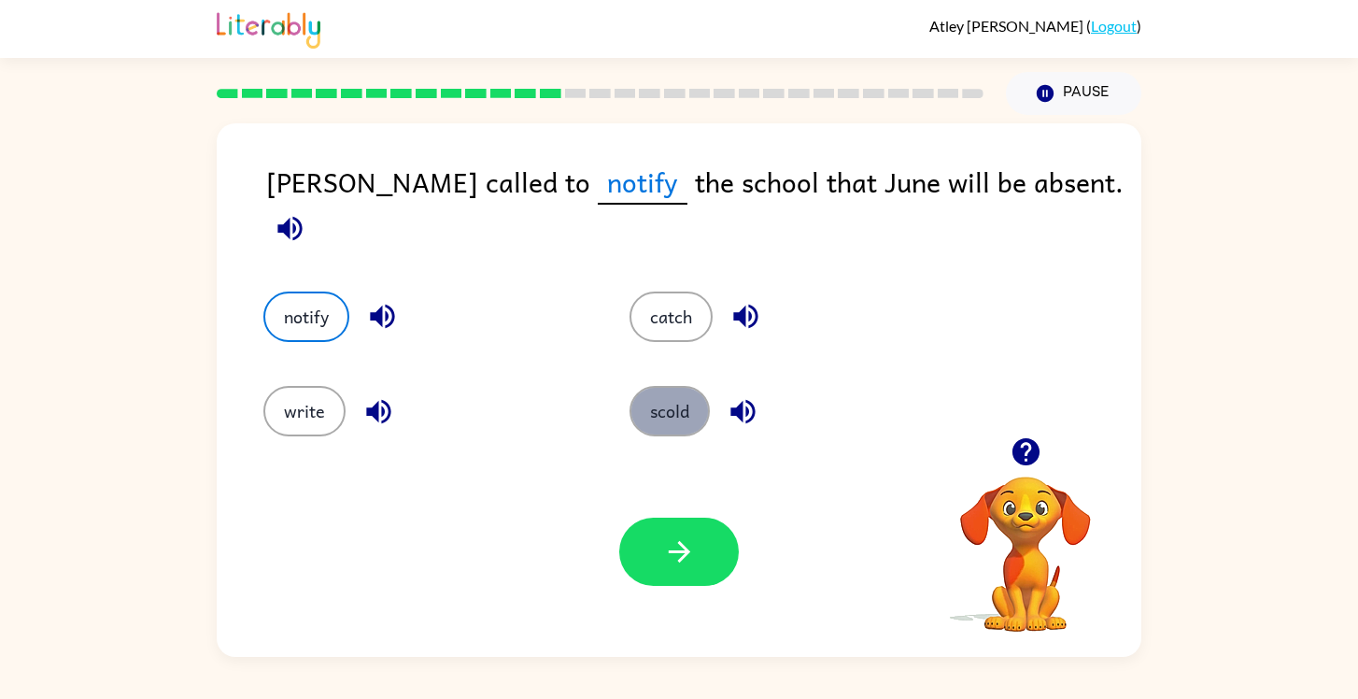
click at [682, 413] on button "scold" at bounding box center [670, 411] width 80 height 50
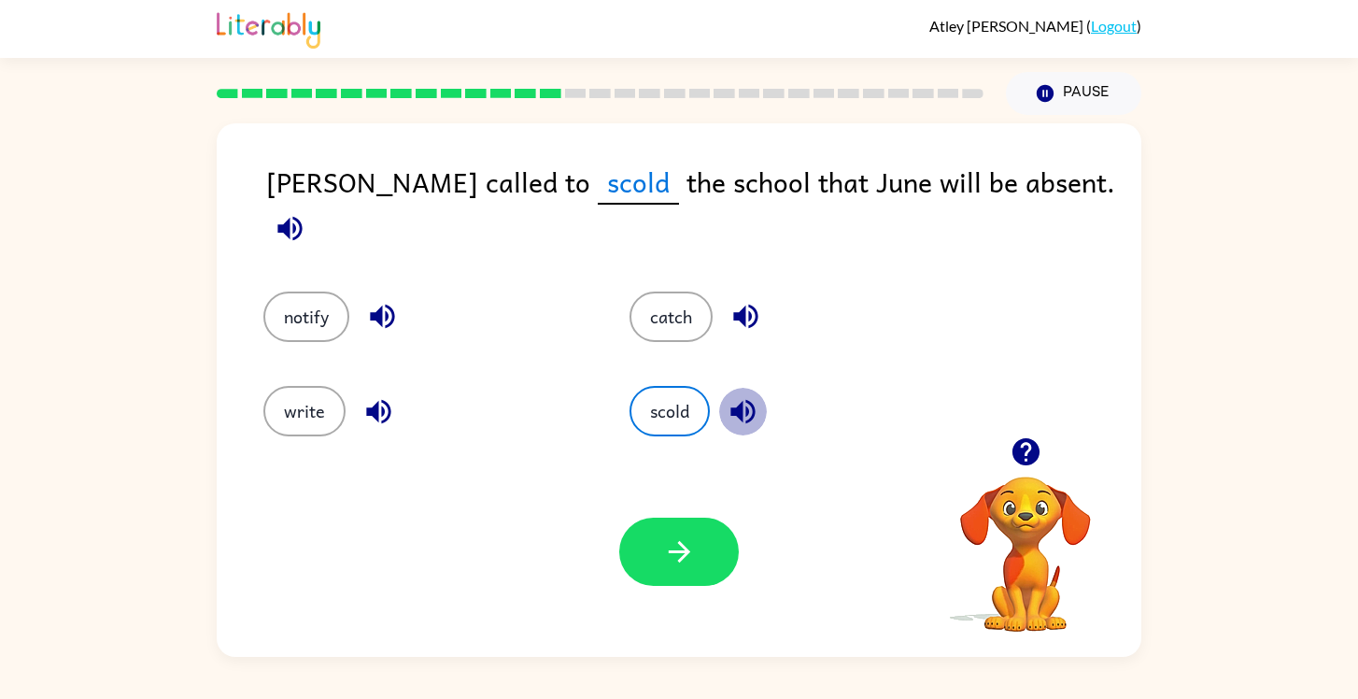
click at [744, 405] on icon "button" at bounding box center [743, 411] width 24 height 24
click at [379, 305] on icon "button" at bounding box center [382, 317] width 24 height 24
click at [318, 306] on button "notify" at bounding box center [306, 316] width 86 height 50
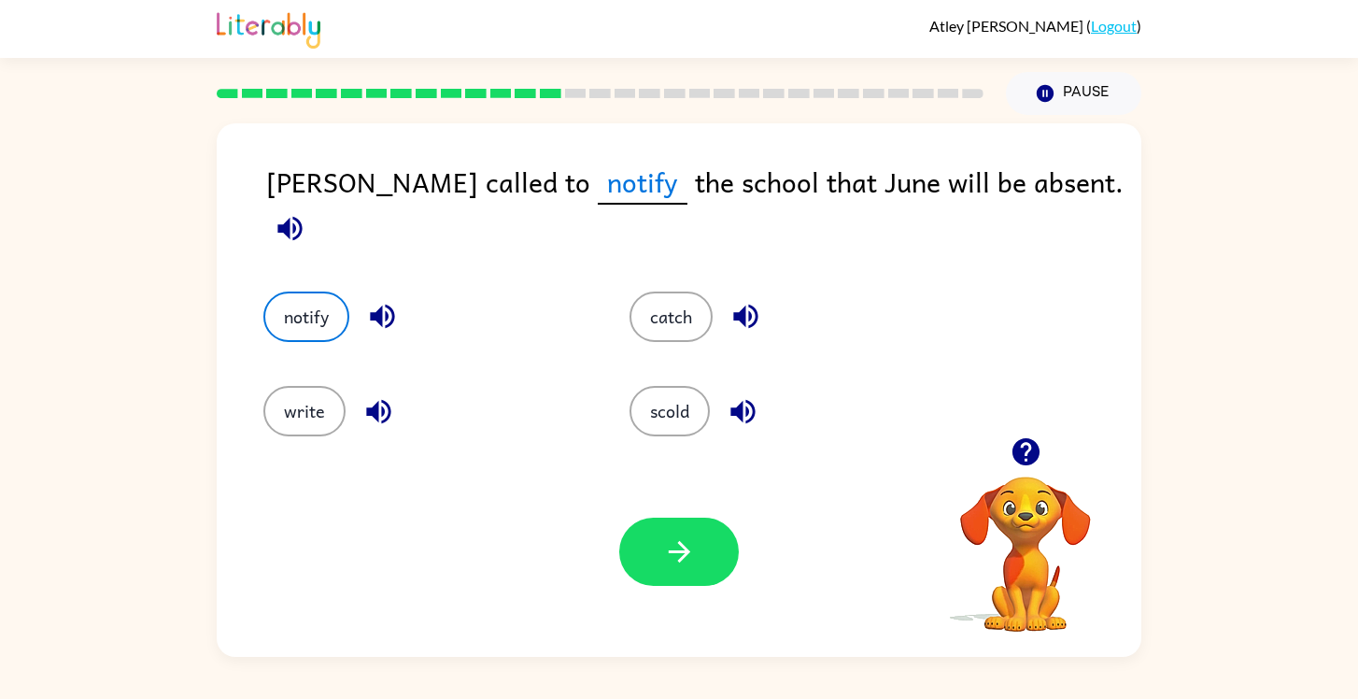
click at [671, 592] on div "Your browser must support playing .mp4 files to use Literably. Please try using…" at bounding box center [679, 552] width 925 height 210
click at [671, 567] on icon "button" at bounding box center [679, 551] width 33 height 33
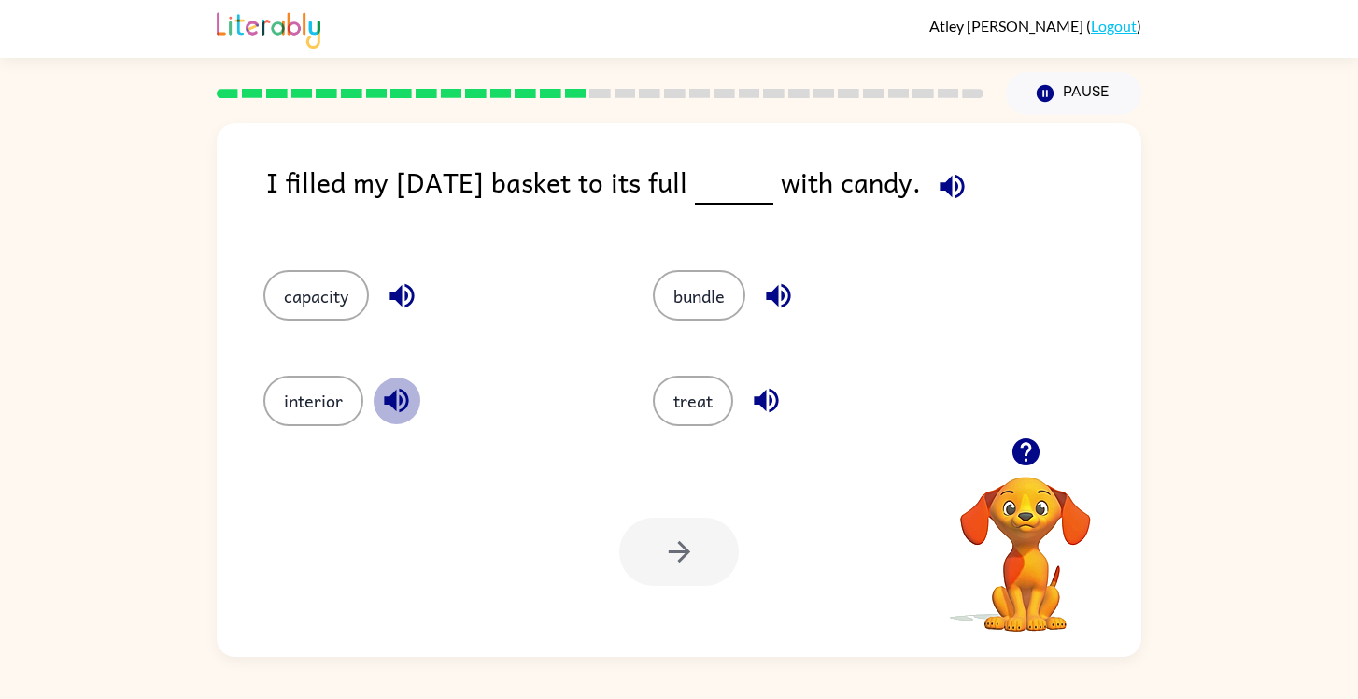
click at [393, 417] on icon "button" at bounding box center [396, 400] width 33 height 33
click at [403, 298] on icon "button" at bounding box center [402, 296] width 24 height 24
click at [775, 306] on icon "button" at bounding box center [778, 295] width 33 height 33
click at [765, 401] on icon "button" at bounding box center [766, 401] width 24 height 24
click at [711, 389] on button "treat" at bounding box center [693, 401] width 80 height 50
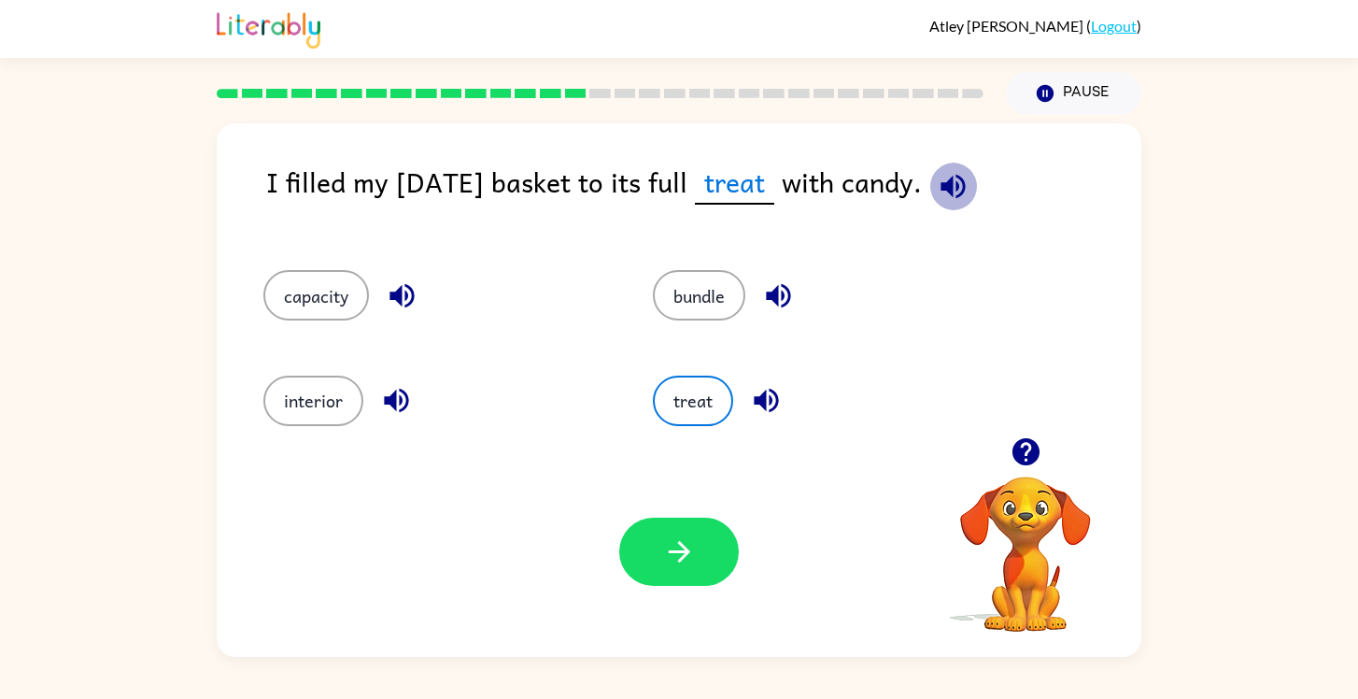
click at [965, 191] on icon "button" at bounding box center [953, 186] width 24 height 24
click at [766, 408] on icon "button" at bounding box center [766, 401] width 24 height 24
click at [965, 187] on icon "button" at bounding box center [953, 186] width 24 height 24
click at [695, 413] on button "treat" at bounding box center [693, 401] width 80 height 50
click at [406, 291] on icon "button" at bounding box center [402, 296] width 24 height 24
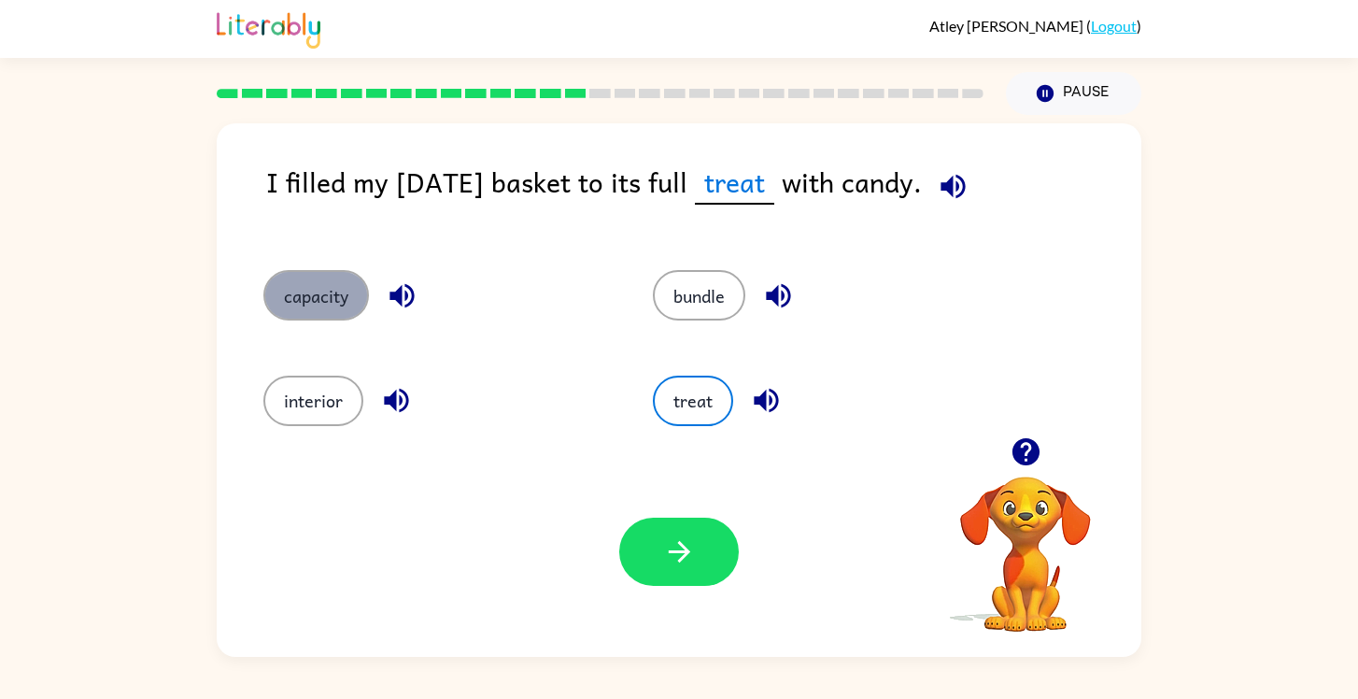
click at [308, 303] on button "capacity" at bounding box center [316, 295] width 106 height 50
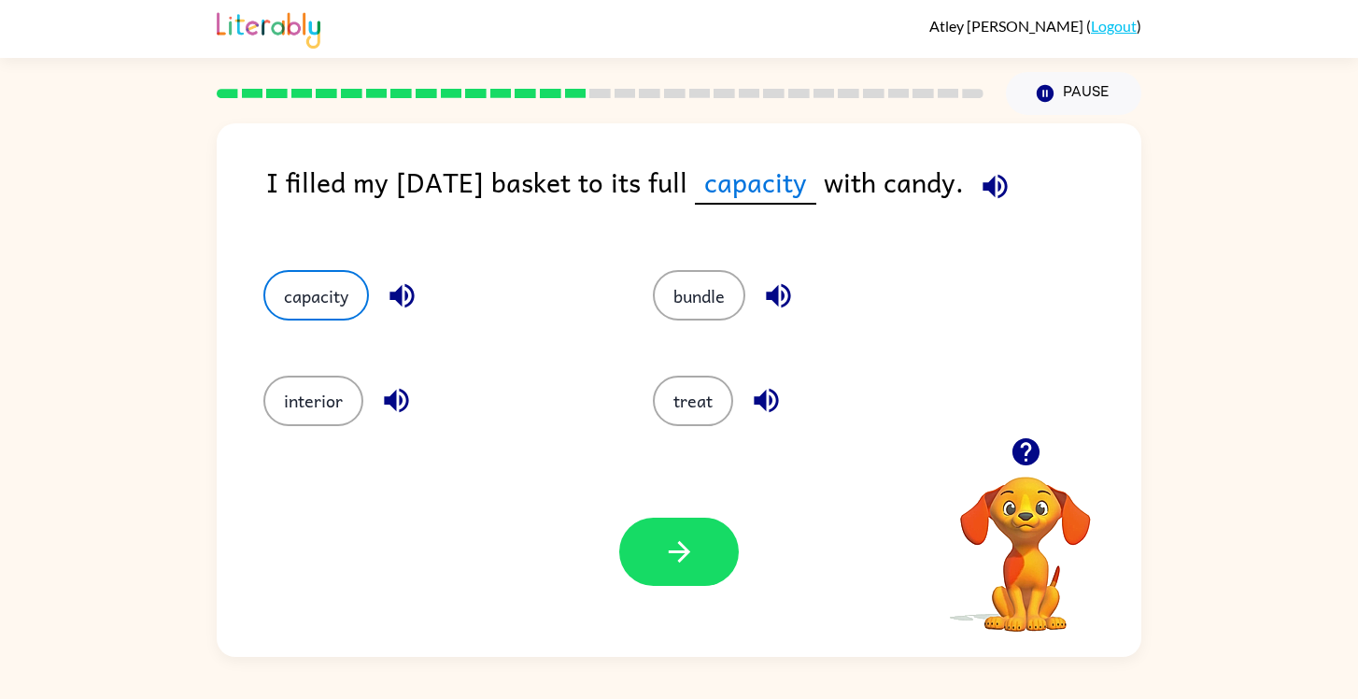
click at [1019, 190] on button "button" at bounding box center [996, 187] width 48 height 48
click at [411, 286] on icon "button" at bounding box center [402, 296] width 24 height 24
click at [1012, 192] on icon "button" at bounding box center [995, 186] width 33 height 33
click at [670, 548] on icon "button" at bounding box center [679, 551] width 33 height 33
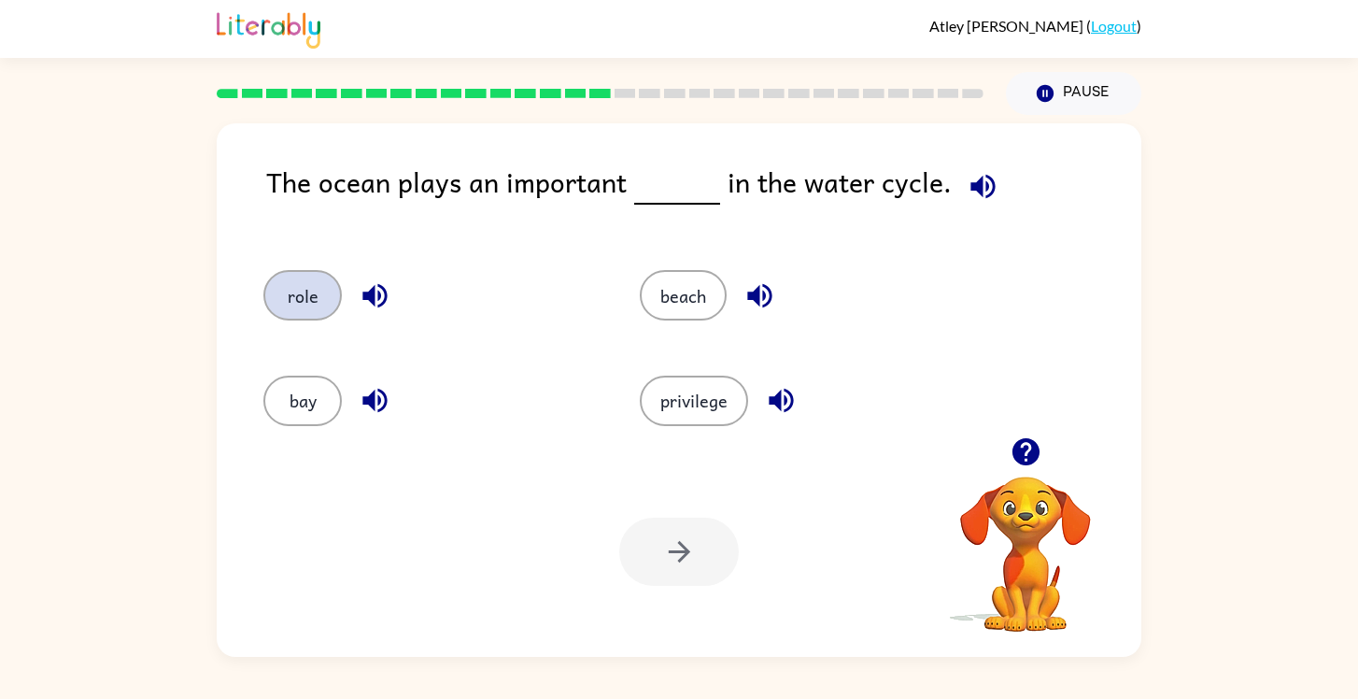
click at [335, 283] on button "role" at bounding box center [302, 295] width 78 height 50
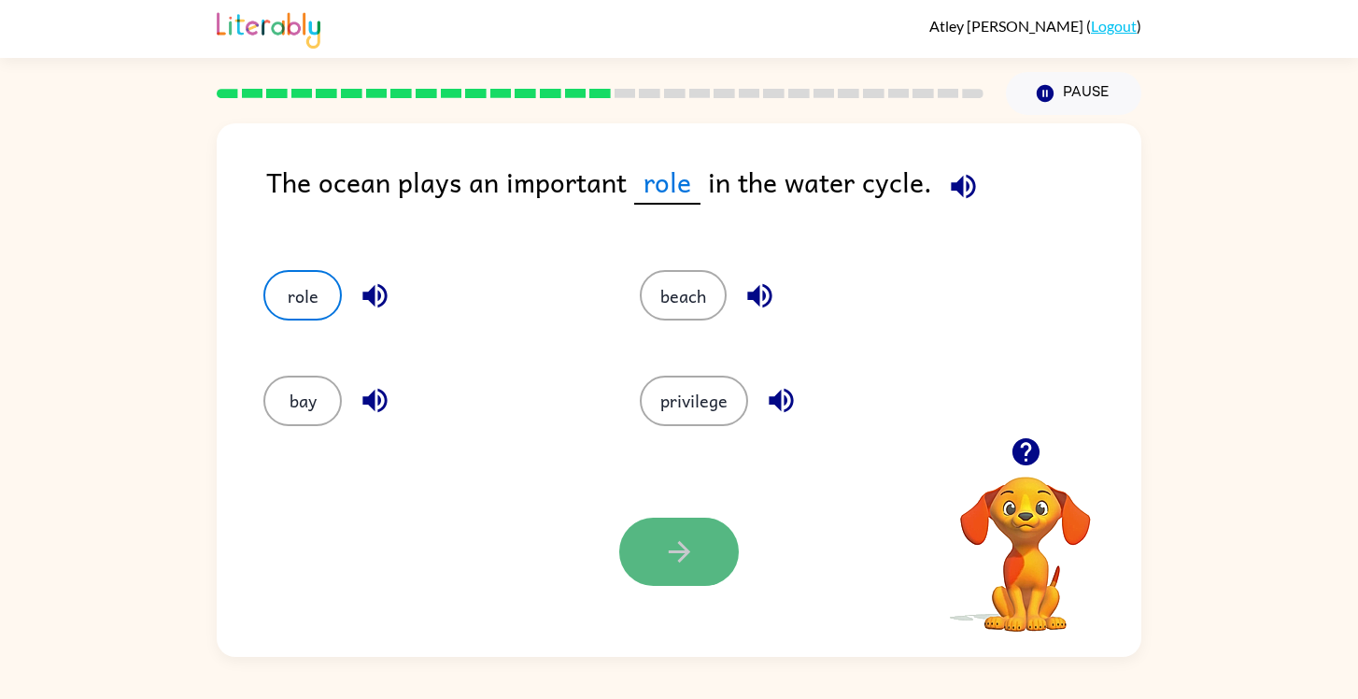
click at [676, 573] on button "button" at bounding box center [679, 552] width 120 height 68
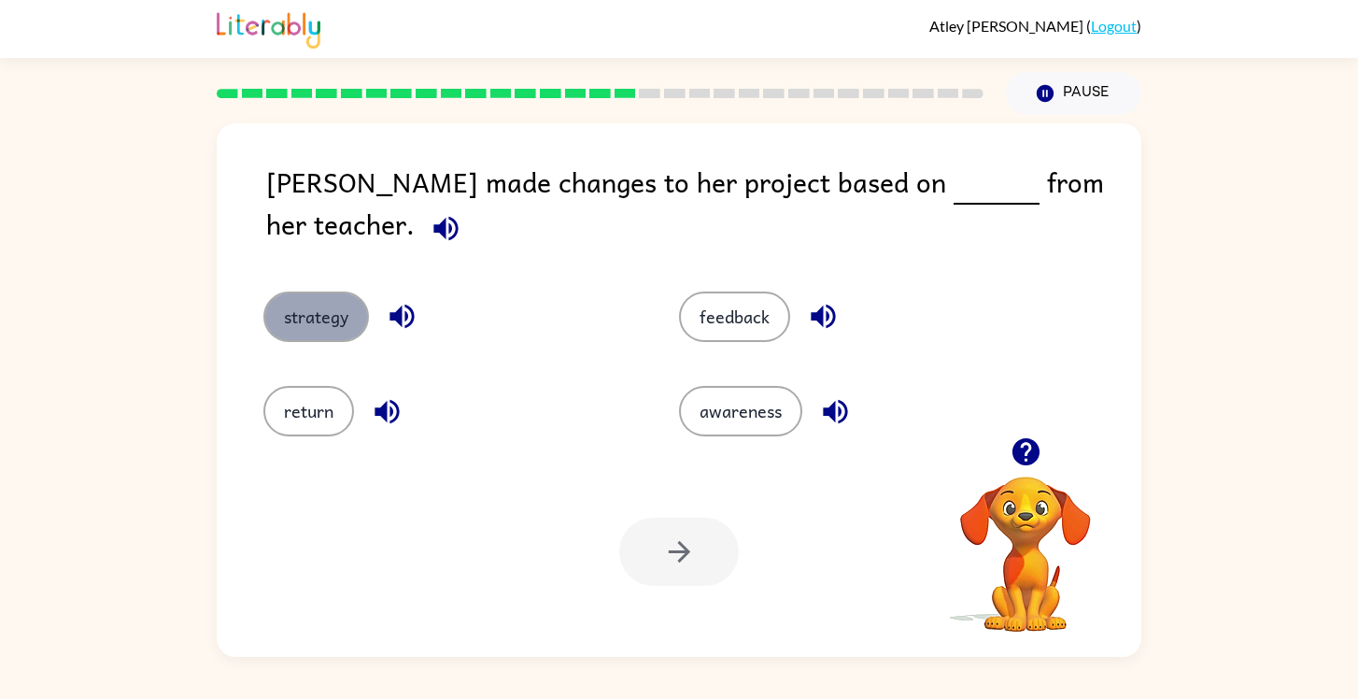
click at [305, 300] on button "strategy" at bounding box center [316, 316] width 106 height 50
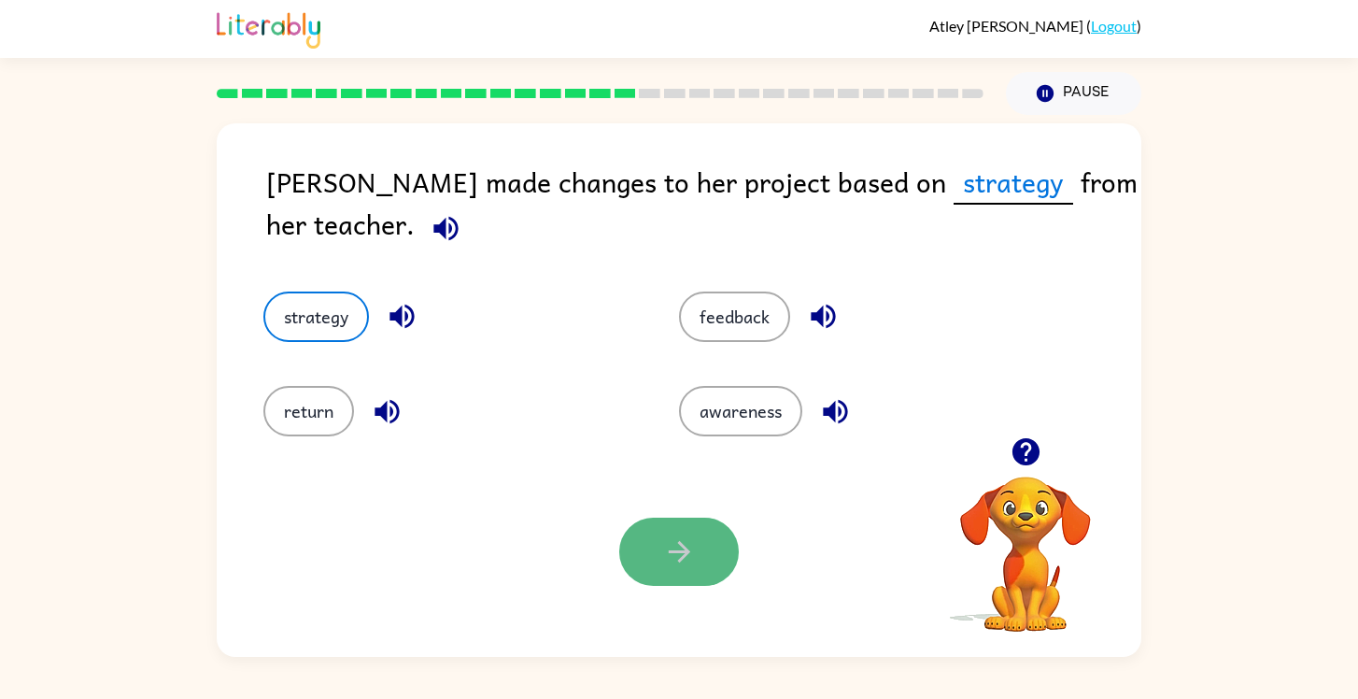
click at [705, 579] on button "button" at bounding box center [679, 552] width 120 height 68
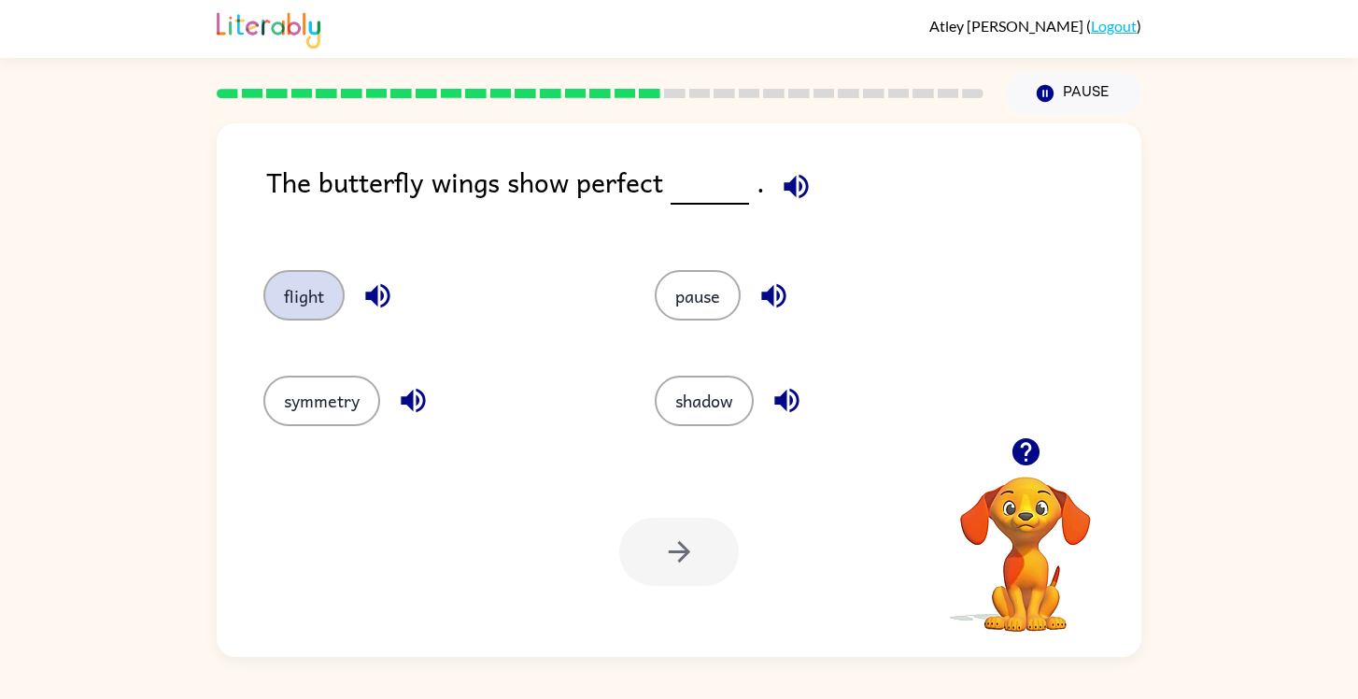
click at [300, 278] on button "flight" at bounding box center [303, 295] width 81 height 50
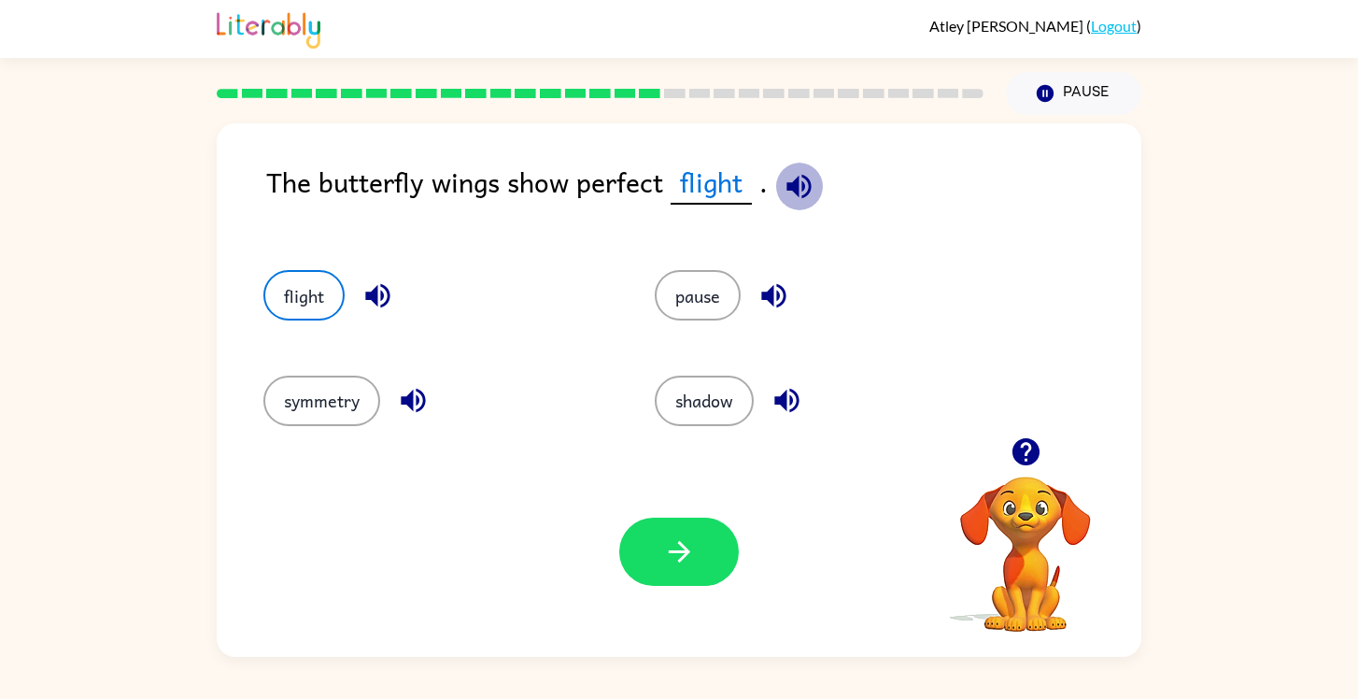
click at [799, 196] on icon "button" at bounding box center [799, 186] width 33 height 33
click at [373, 297] on icon "button" at bounding box center [377, 296] width 24 height 24
click at [776, 411] on icon "button" at bounding box center [787, 400] width 33 height 33
click at [419, 398] on icon "button" at bounding box center [413, 400] width 33 height 33
click at [763, 298] on icon "button" at bounding box center [774, 295] width 33 height 33
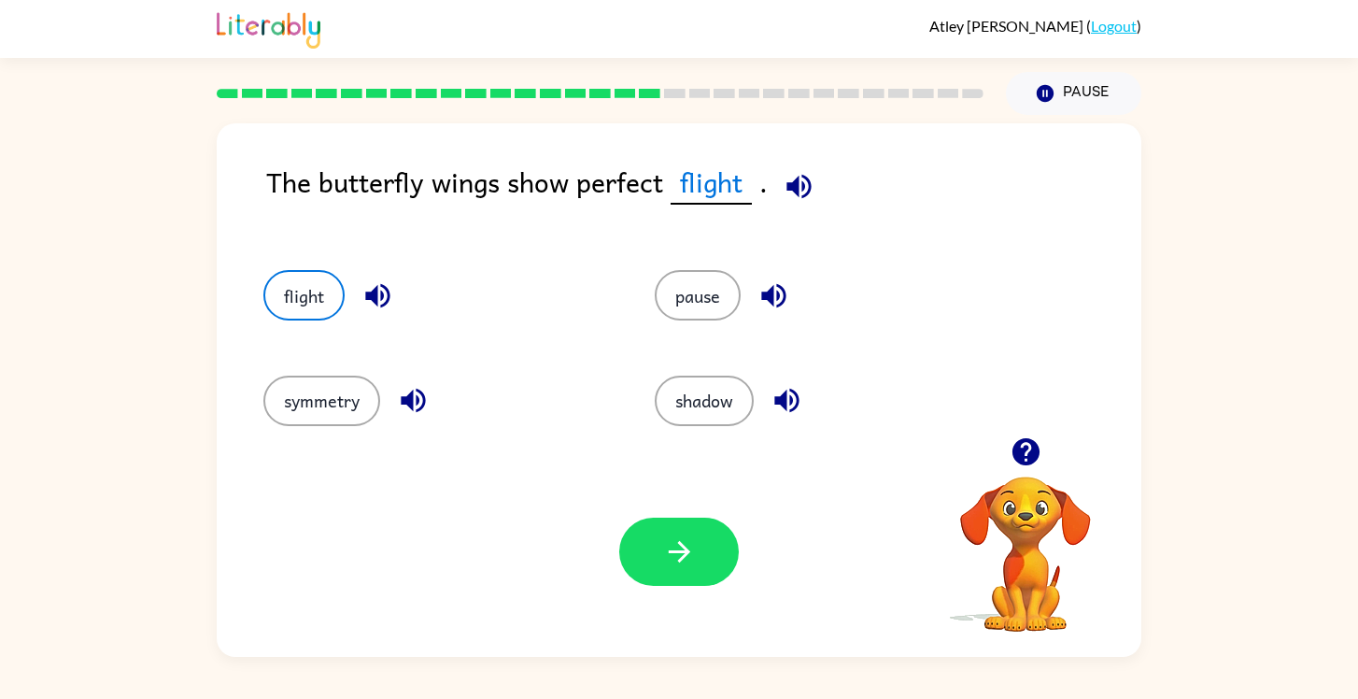
click at [793, 406] on icon "button" at bounding box center [787, 400] width 33 height 33
click at [663, 552] on icon "button" at bounding box center [679, 551] width 33 height 33
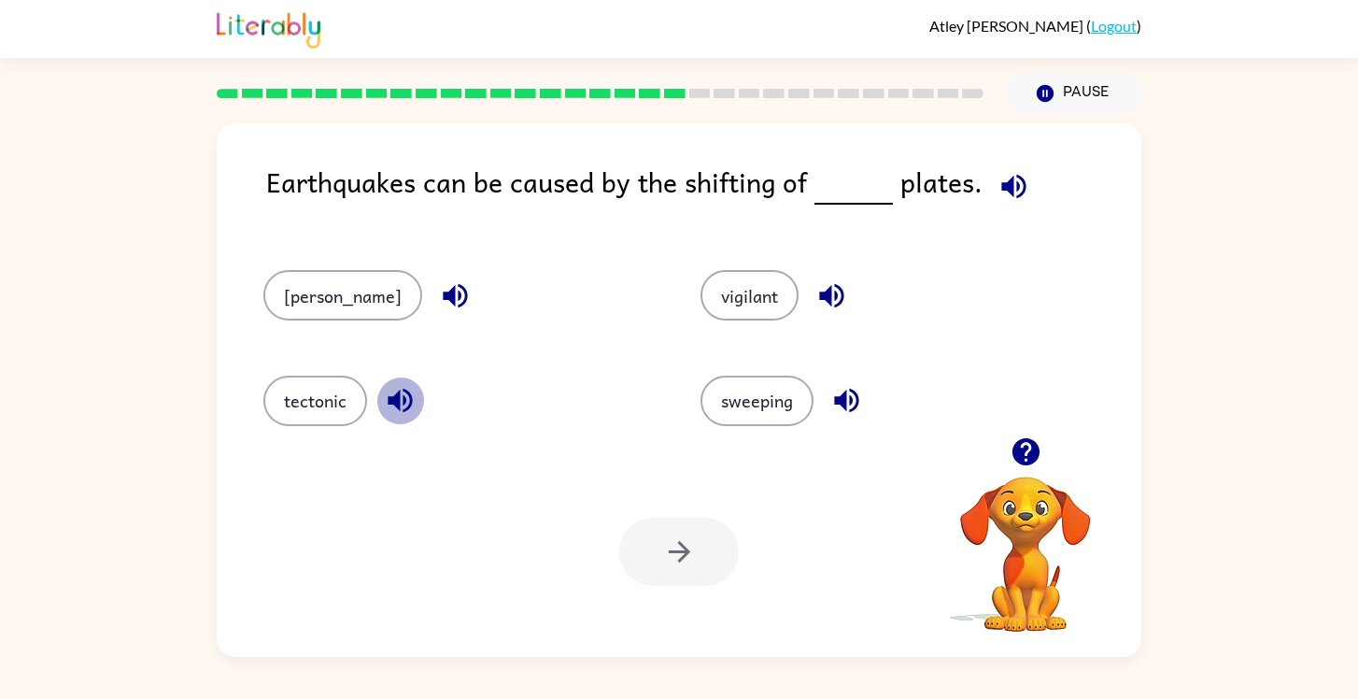
click at [407, 405] on icon "button" at bounding box center [400, 400] width 33 height 33
click at [831, 397] on icon "button" at bounding box center [847, 400] width 33 height 33
click at [816, 302] on icon "button" at bounding box center [832, 295] width 33 height 33
click at [733, 304] on button "vigilant" at bounding box center [750, 295] width 98 height 50
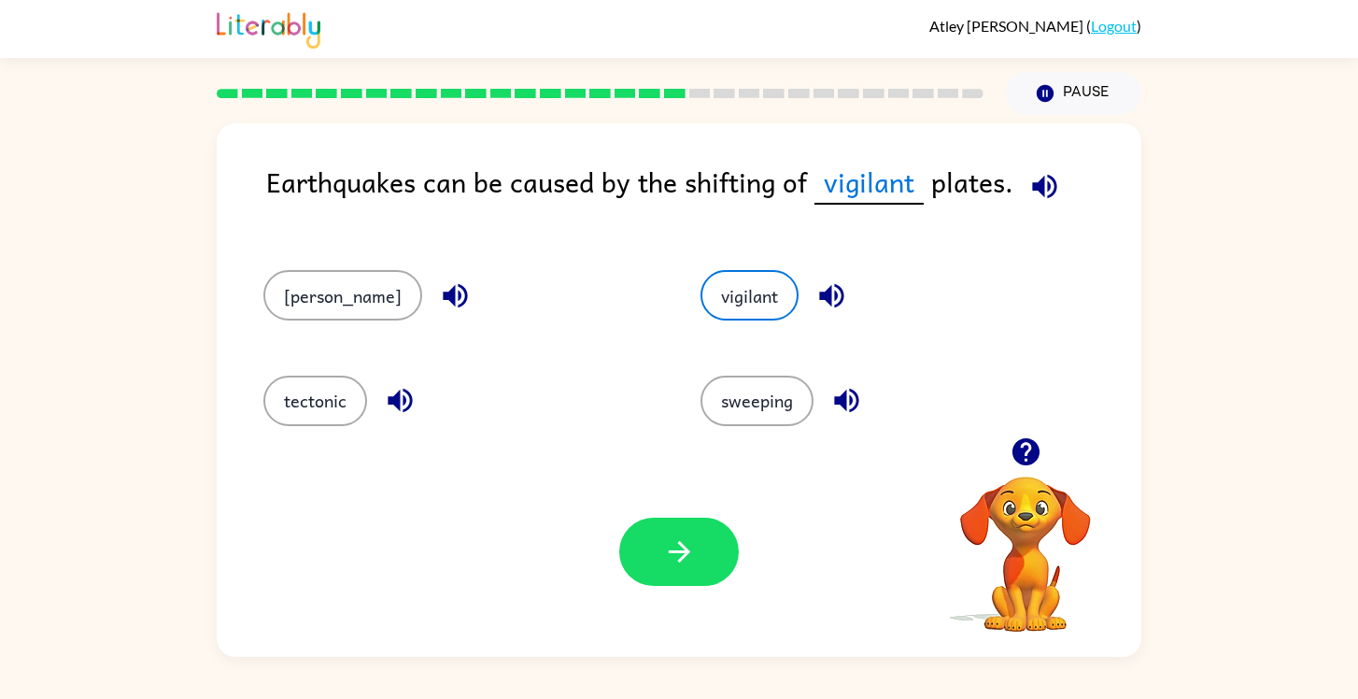
click at [1021, 186] on button "button" at bounding box center [1045, 187] width 48 height 48
click at [819, 296] on icon "button" at bounding box center [831, 296] width 24 height 24
click at [1031, 201] on icon "button" at bounding box center [1045, 186] width 33 height 33
click at [439, 306] on icon "button" at bounding box center [455, 295] width 33 height 33
click at [389, 405] on icon "button" at bounding box center [400, 400] width 33 height 33
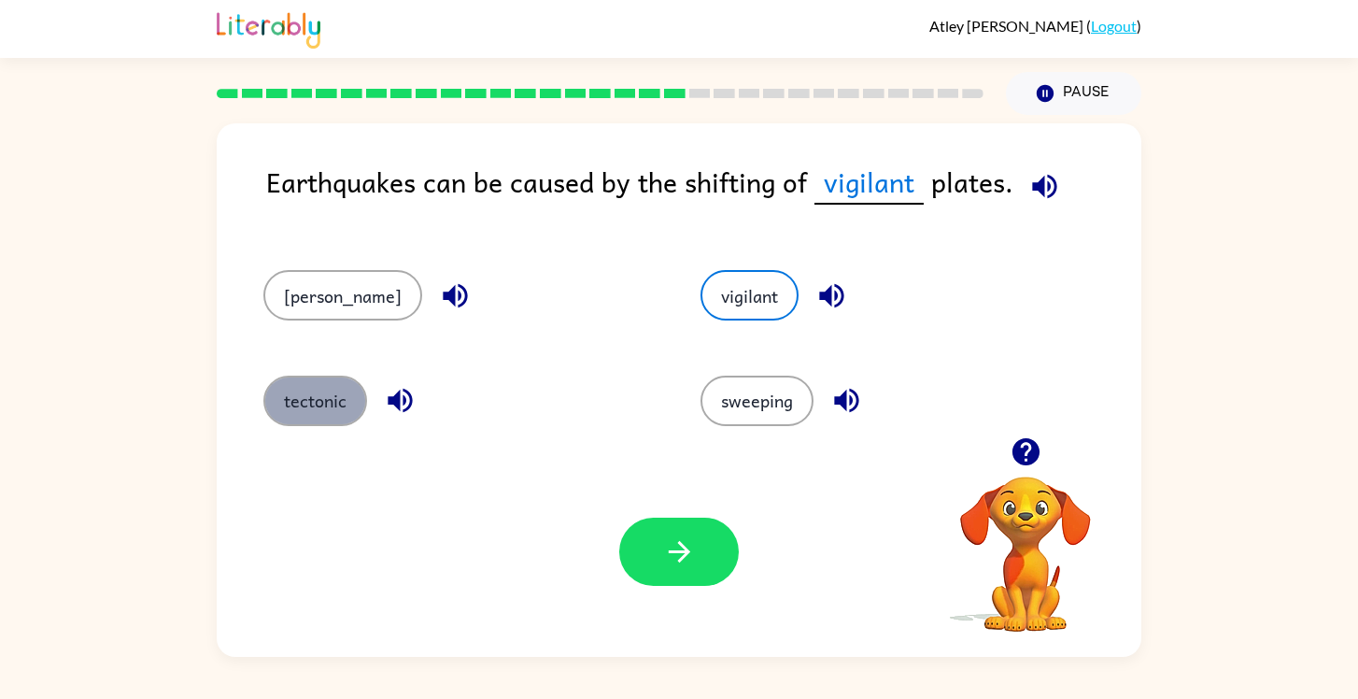
click at [343, 405] on button "tectonic" at bounding box center [315, 401] width 104 height 50
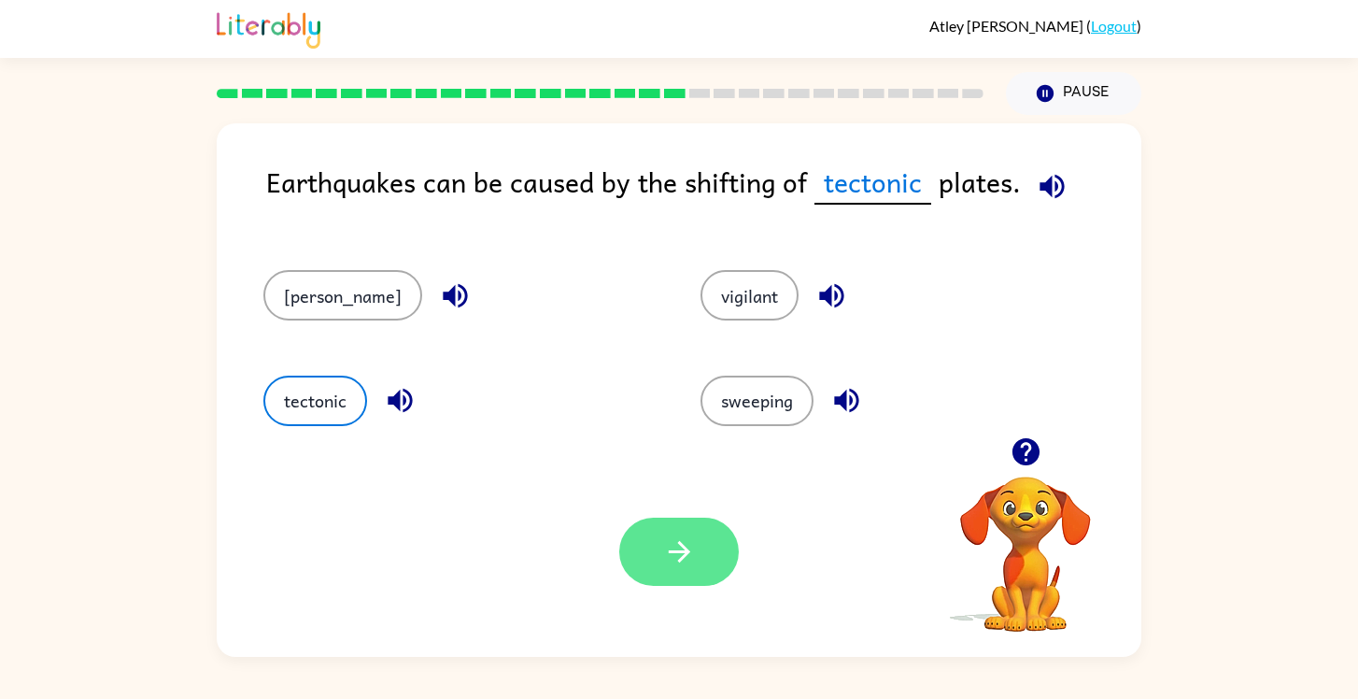
click at [678, 566] on icon "button" at bounding box center [679, 551] width 33 height 33
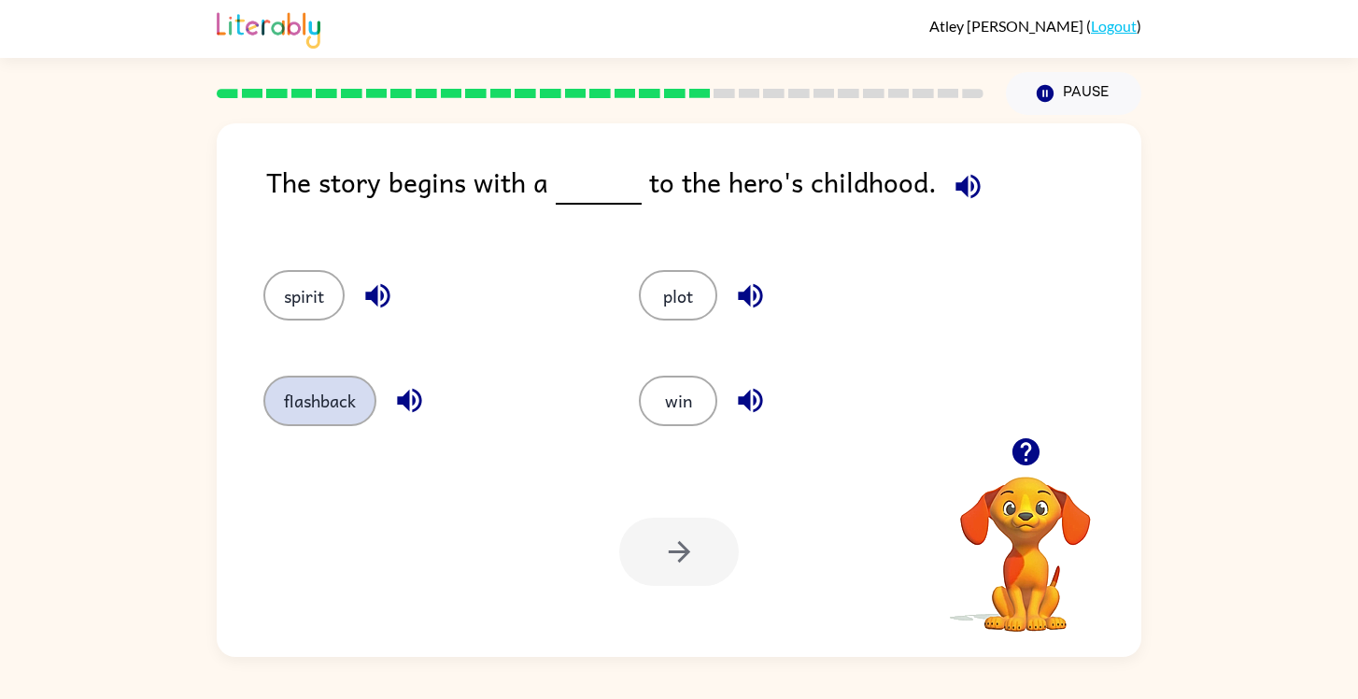
click at [316, 412] on button "flashback" at bounding box center [319, 401] width 113 height 50
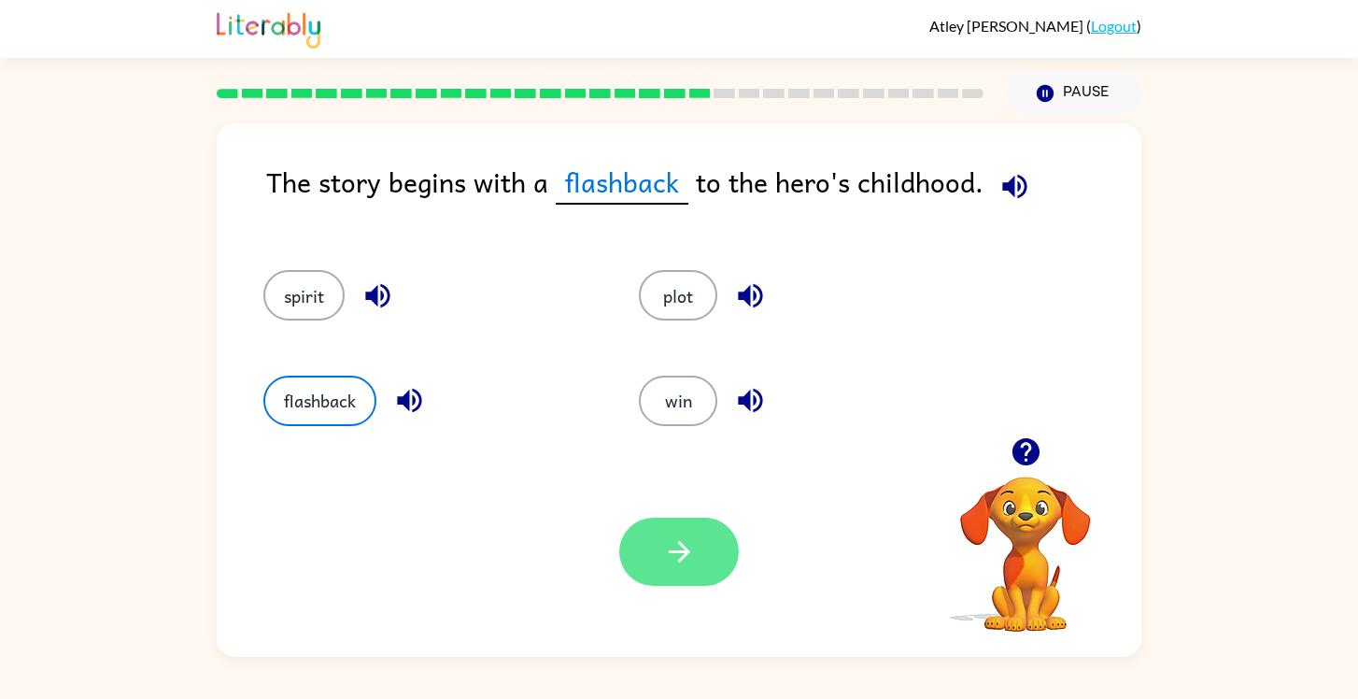
click at [687, 547] on icon "button" at bounding box center [679, 551] width 33 height 33
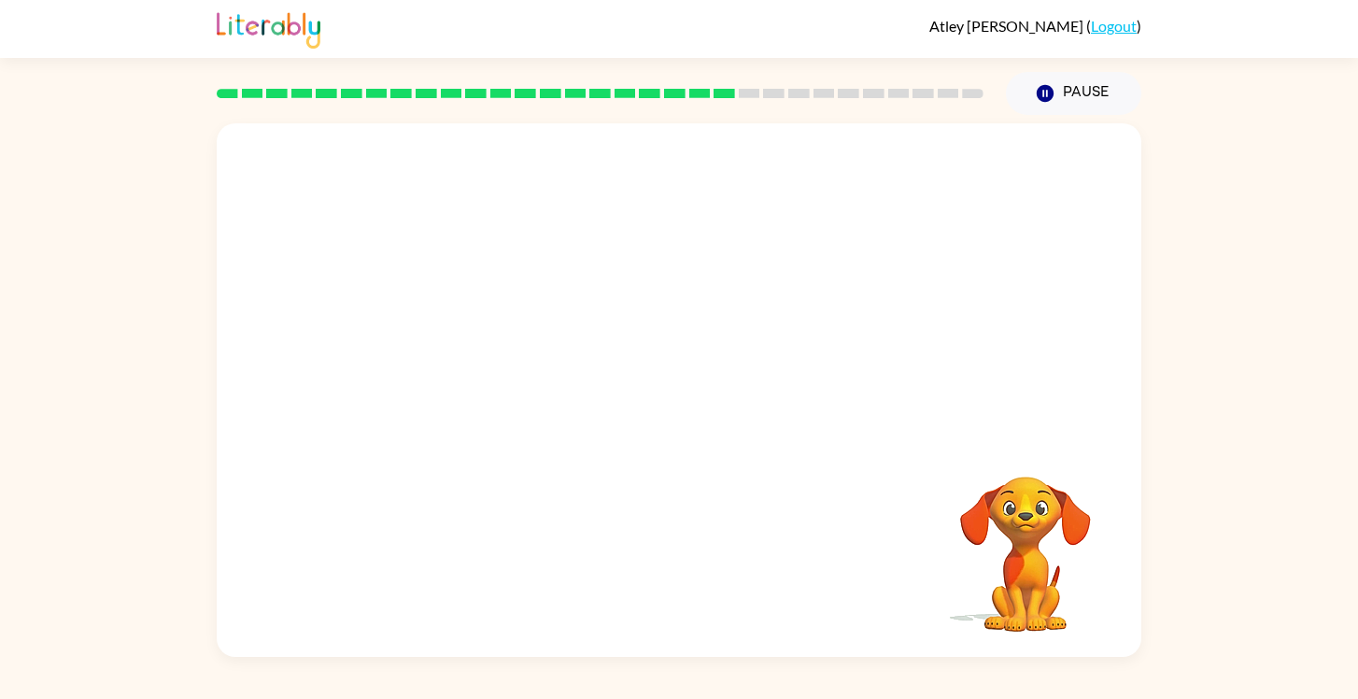
click at [507, 377] on video "Your browser must support playing .mp4 files to use Literably. Please try using…" at bounding box center [679, 280] width 925 height 314
click at [517, 375] on video "Your browser must support playing .mp4 files to use Literably. Please try using…" at bounding box center [679, 280] width 925 height 314
click at [505, 383] on video "Your browser must support playing .mp4 files to use Literably. Please try using…" at bounding box center [679, 280] width 925 height 314
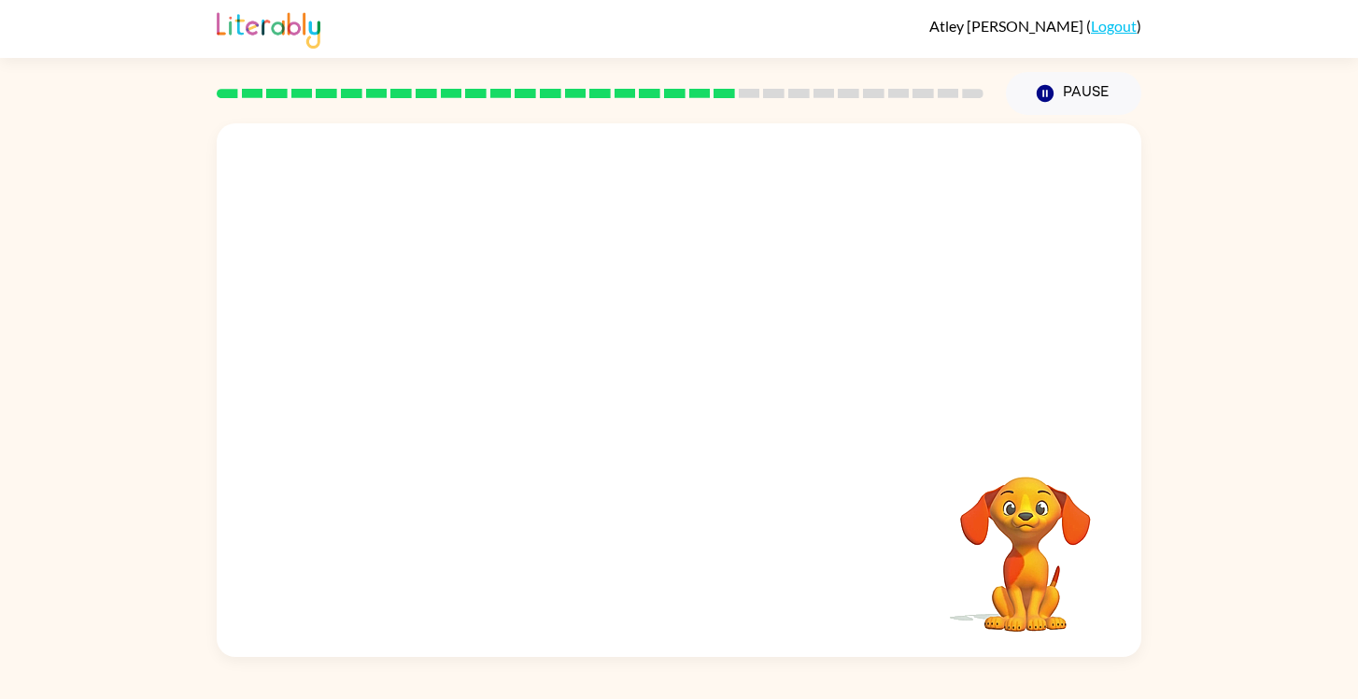
click at [505, 383] on video "Your browser must support playing .mp4 files to use Literably. Please try using…" at bounding box center [679, 280] width 925 height 314
click at [508, 387] on video "Your browser must support playing .mp4 files to use Literably. Please try using…" at bounding box center [679, 280] width 925 height 314
click at [505, 382] on video "Your browser must support playing .mp4 files to use Literably. Please try using…" at bounding box center [679, 280] width 925 height 314
click at [548, 379] on video "Your browser must support playing .mp4 files to use Literably. Please try using…" at bounding box center [679, 280] width 925 height 314
click at [510, 378] on video "Your browser must support playing .mp4 files to use Literably. Please try using…" at bounding box center [679, 280] width 925 height 314
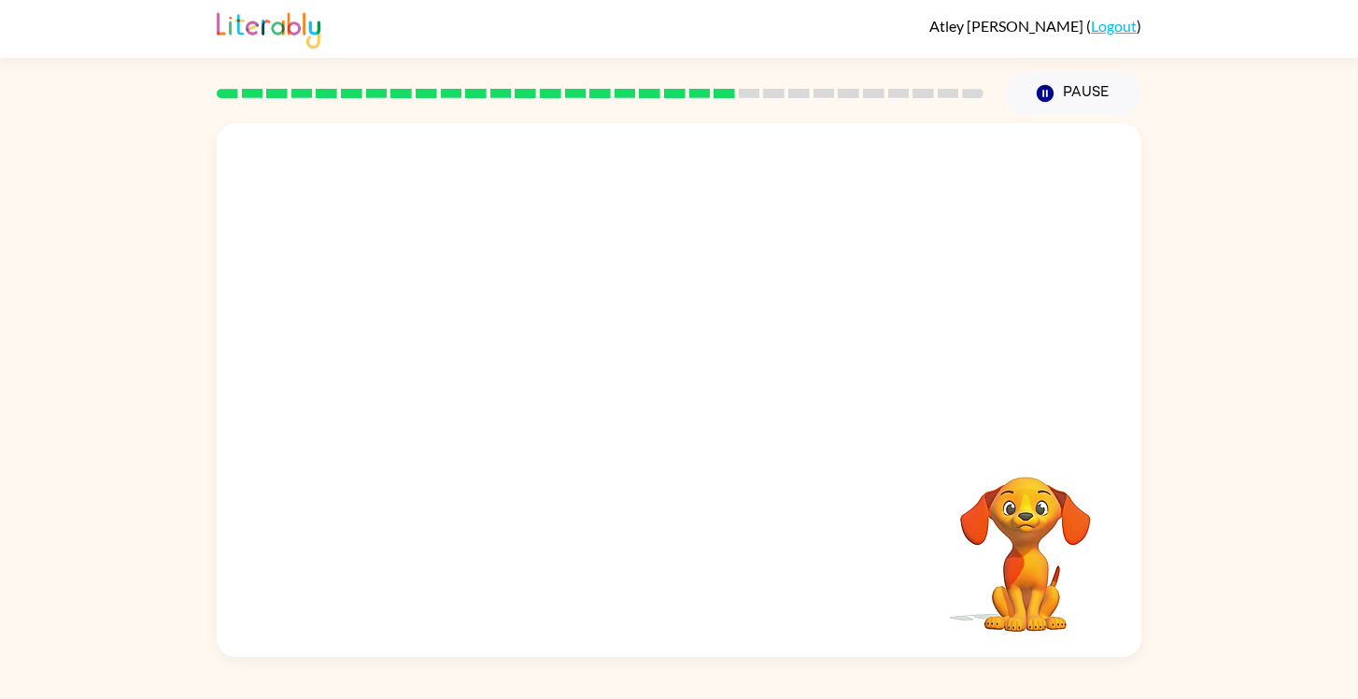
click at [756, 93] on rect at bounding box center [749, 93] width 21 height 9
click at [751, 92] on rect at bounding box center [749, 93] width 21 height 9
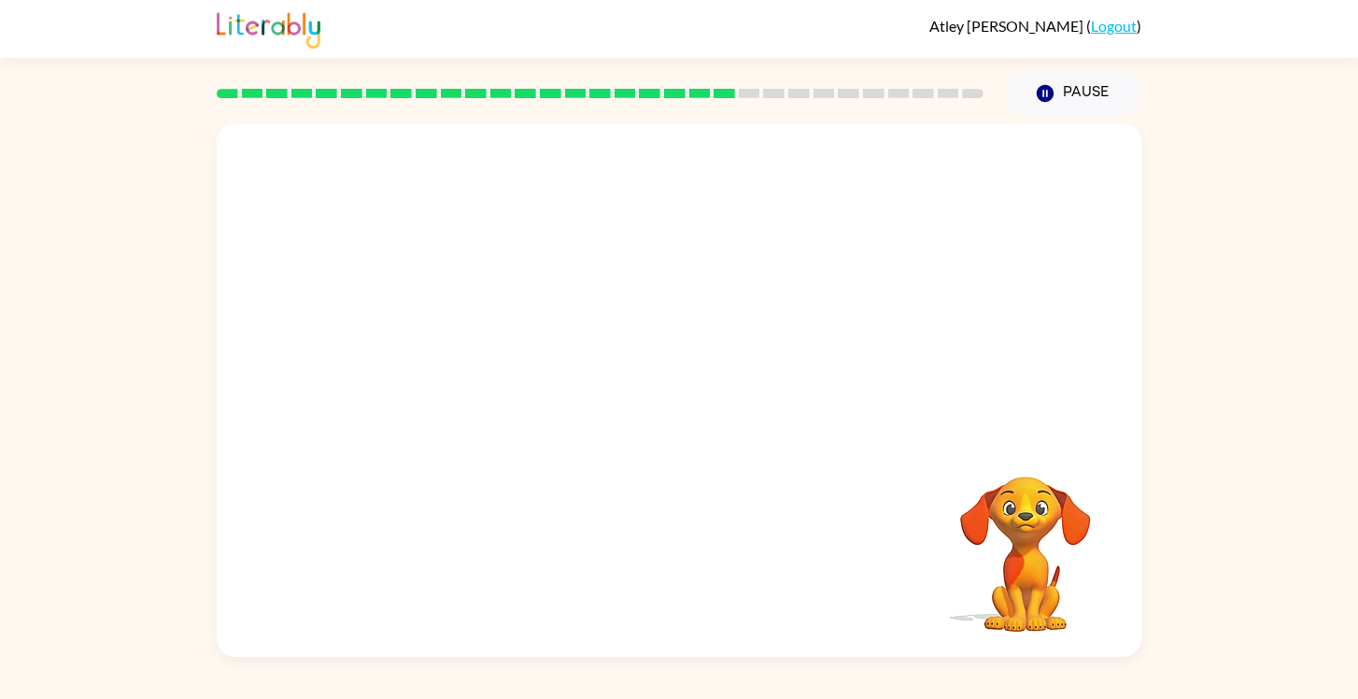
click at [736, 100] on div at bounding box center [600, 93] width 789 height 65
click at [735, 100] on div at bounding box center [600, 93] width 789 height 65
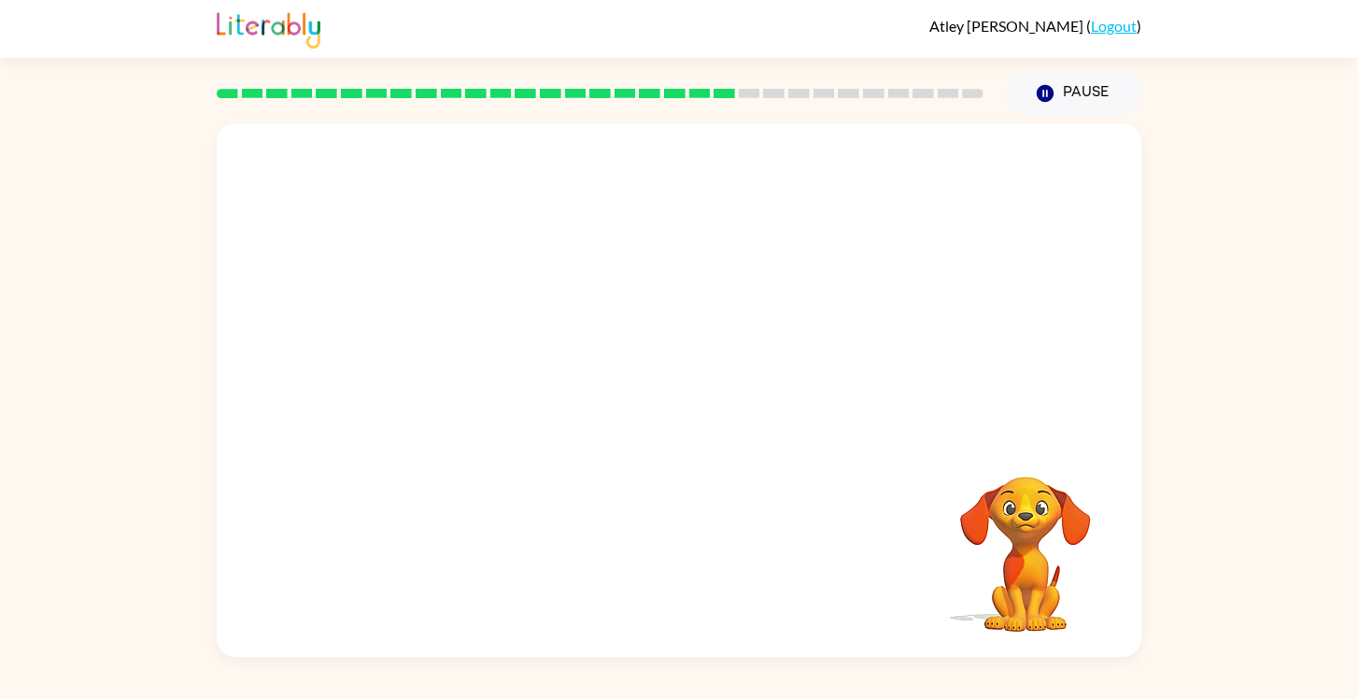
click at [651, 101] on div at bounding box center [600, 93] width 789 height 65
click at [651, 98] on div at bounding box center [600, 93] width 789 height 65
click at [651, 97] on rect at bounding box center [649, 93] width 21 height 9
click at [694, 363] on div at bounding box center [679, 389] width 925 height 533
click at [694, 400] on div at bounding box center [679, 399] width 120 height 68
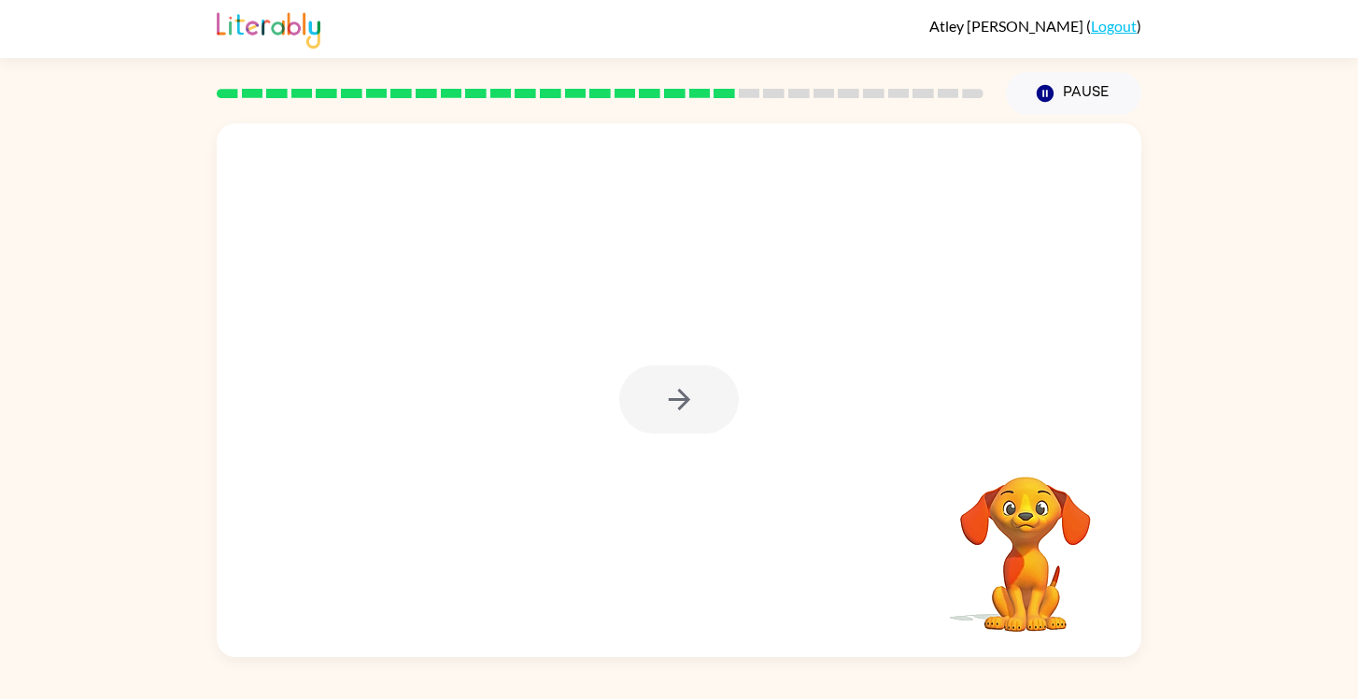
click at [694, 400] on div at bounding box center [679, 399] width 120 height 68
click at [694, 400] on icon "button" at bounding box center [679, 399] width 33 height 33
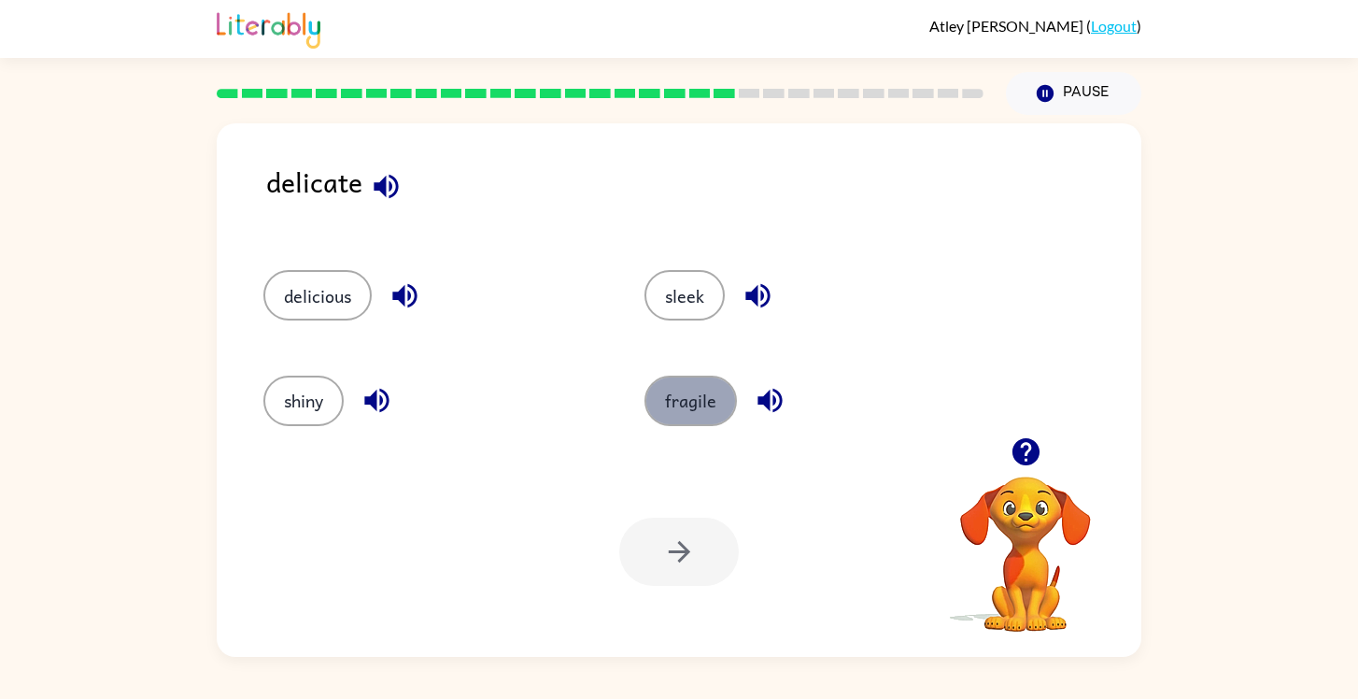
click at [661, 391] on button "fragile" at bounding box center [691, 401] width 92 height 50
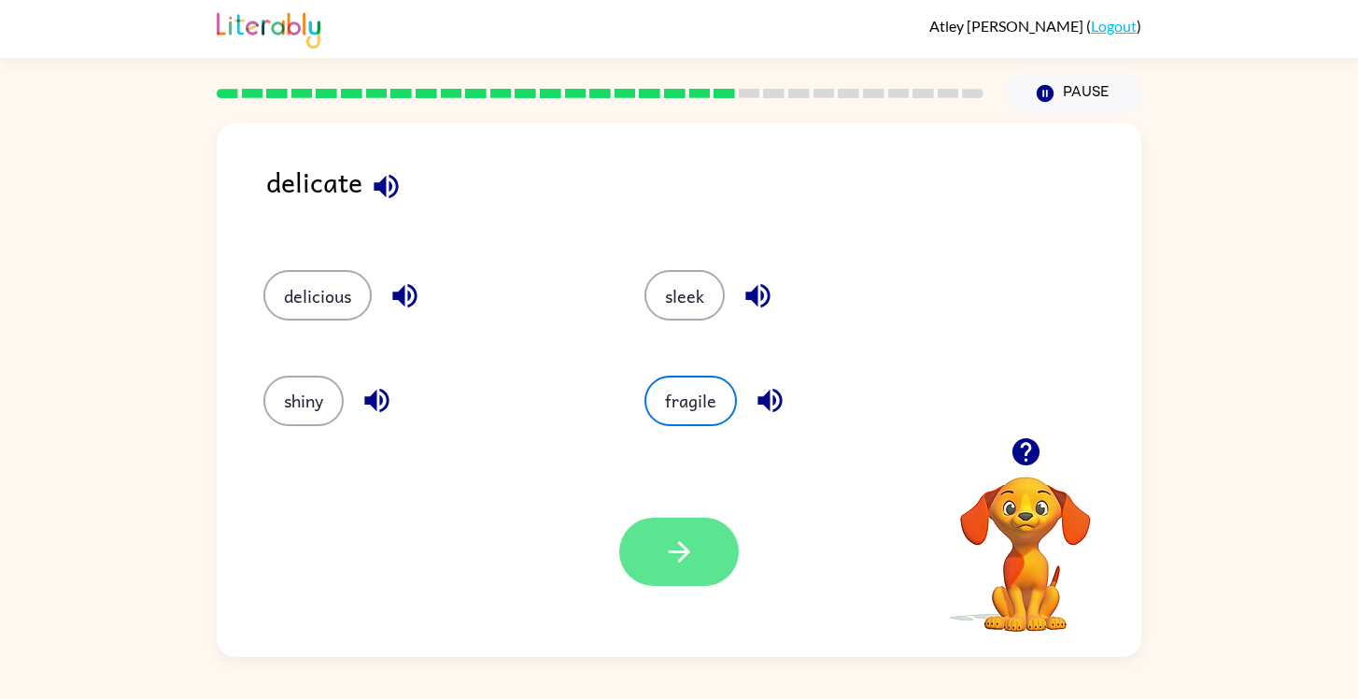
click at [673, 562] on icon "button" at bounding box center [679, 551] width 33 height 33
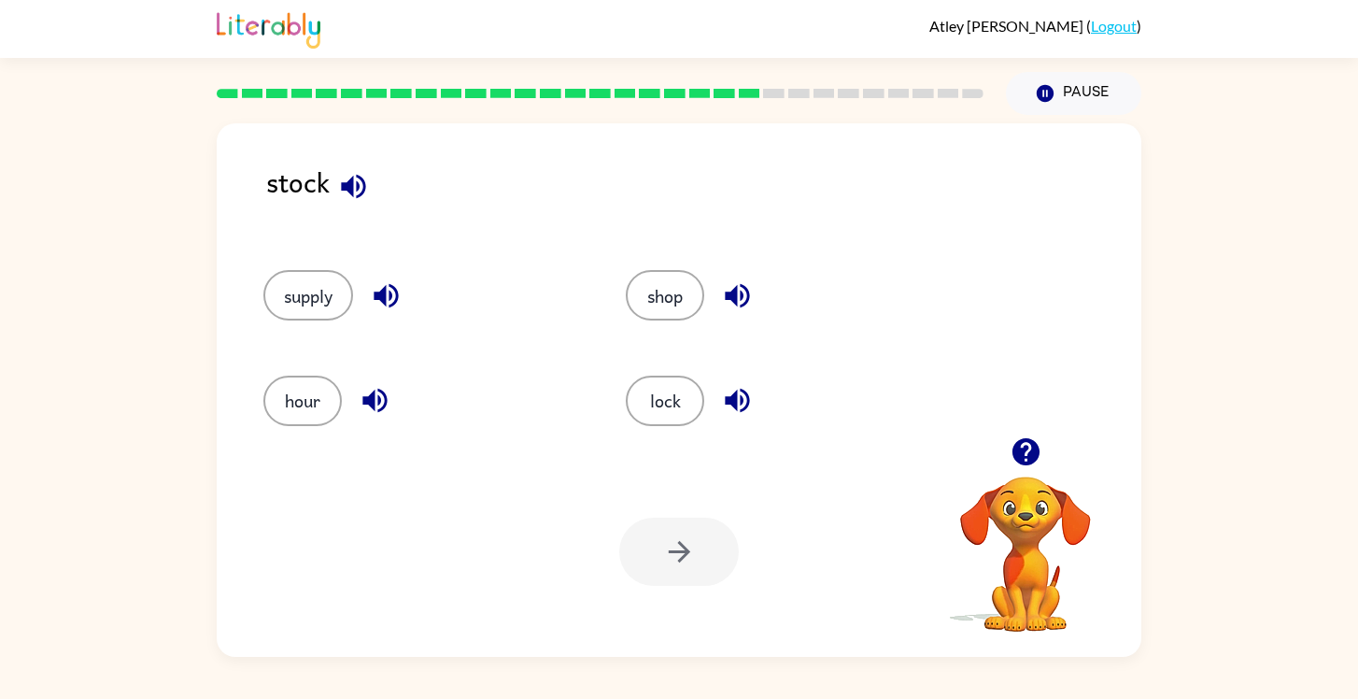
click at [363, 186] on icon "button" at bounding box center [353, 186] width 33 height 33
click at [336, 311] on button "supply" at bounding box center [308, 295] width 90 height 50
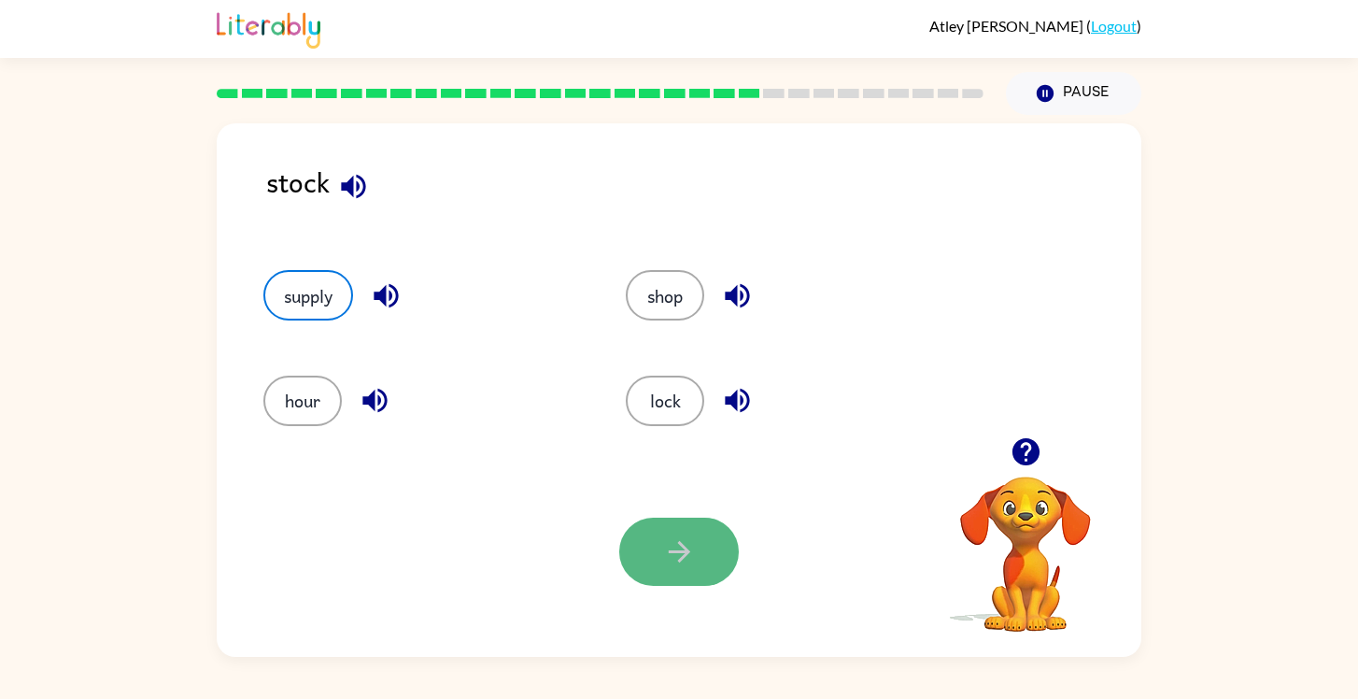
click at [695, 585] on button "button" at bounding box center [679, 552] width 120 height 68
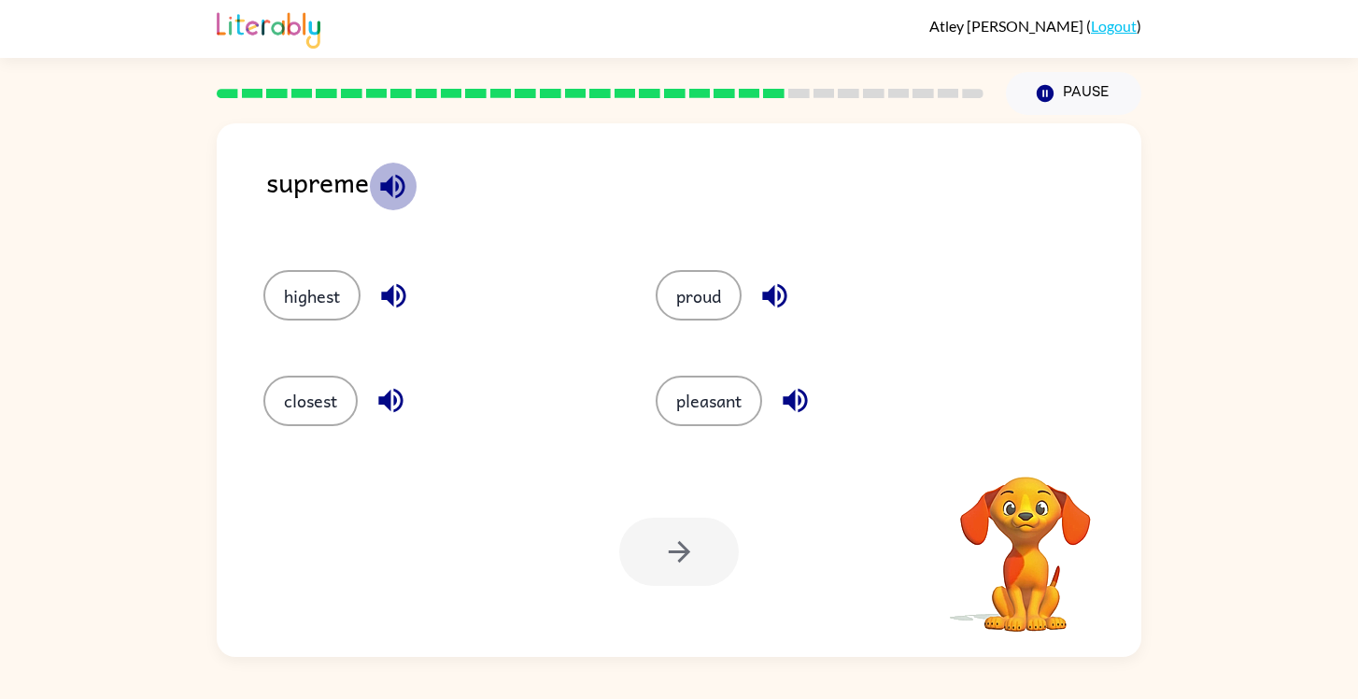
click at [402, 179] on icon "button" at bounding box center [392, 186] width 24 height 24
click at [302, 273] on button "highest" at bounding box center [311, 295] width 97 height 50
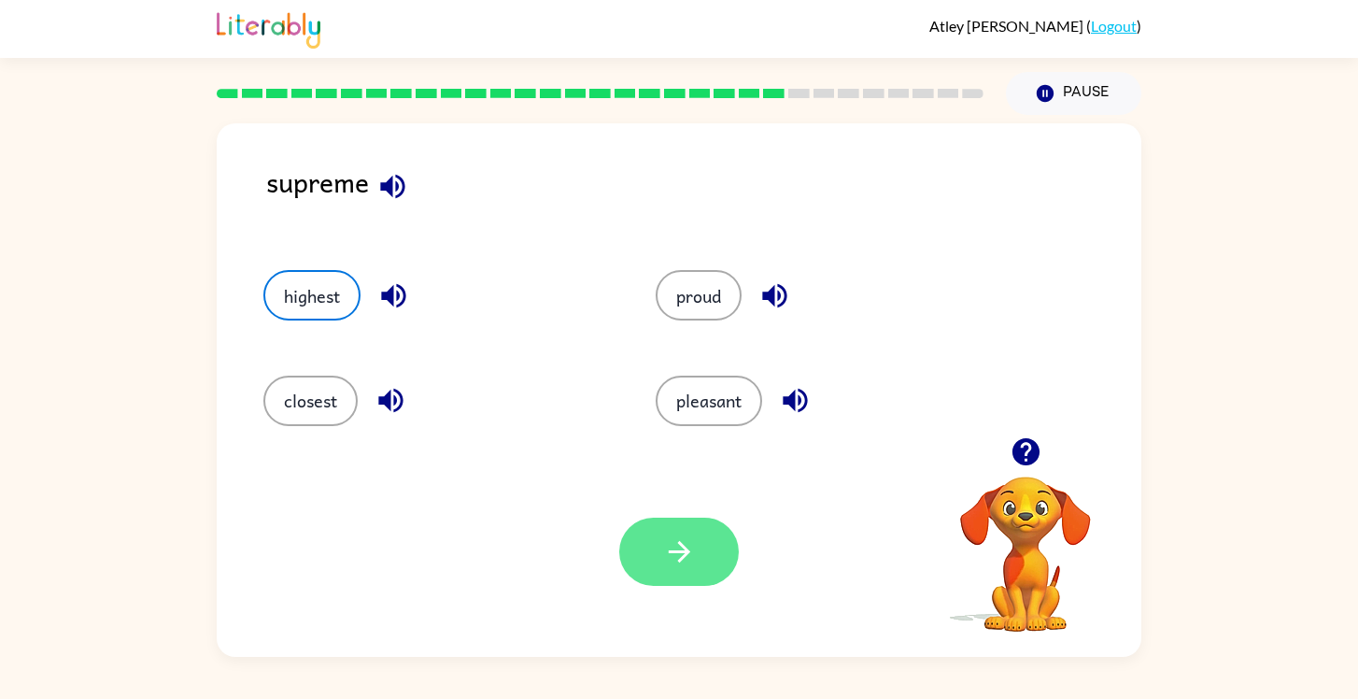
click at [656, 546] on button "button" at bounding box center [679, 552] width 120 height 68
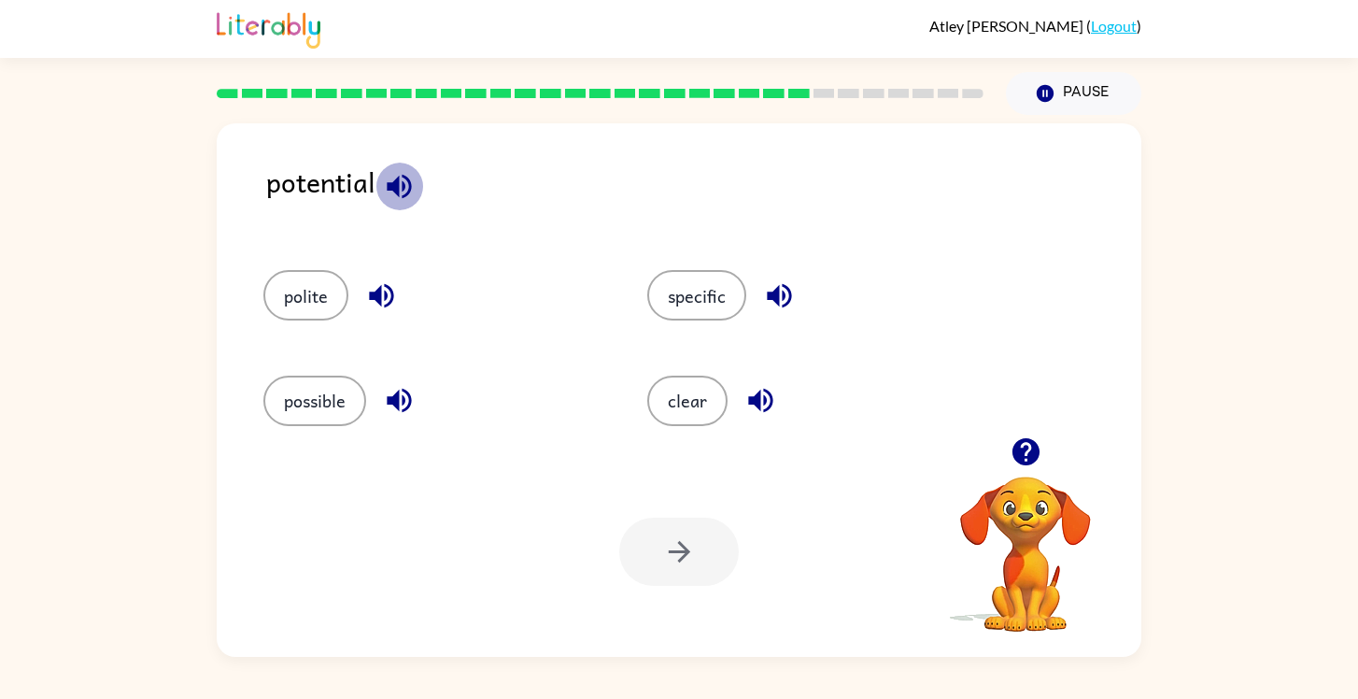
click at [391, 195] on icon "button" at bounding box center [399, 186] width 33 height 33
click at [376, 303] on icon "button" at bounding box center [381, 295] width 33 height 33
click at [795, 289] on icon "button" at bounding box center [779, 295] width 33 height 33
click at [748, 389] on icon "button" at bounding box center [761, 400] width 33 height 33
click at [407, 392] on icon "button" at bounding box center [399, 401] width 24 height 24
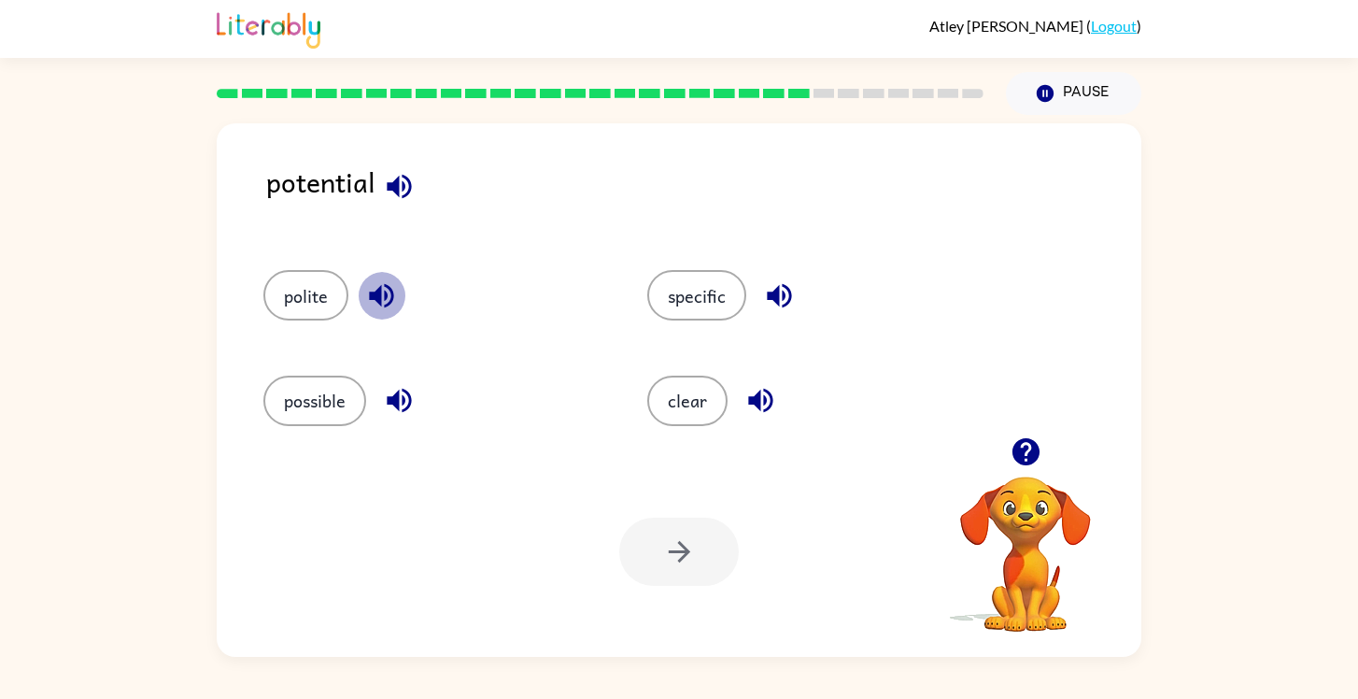
click at [364, 285] on button "button" at bounding box center [382, 296] width 48 height 48
click at [790, 284] on icon "button" at bounding box center [779, 295] width 33 height 33
click at [431, 194] on div "potential" at bounding box center [703, 197] width 875 height 72
click at [377, 182] on button "button" at bounding box center [400, 187] width 48 height 48
click at [1021, 444] on icon "button" at bounding box center [1026, 451] width 33 height 33
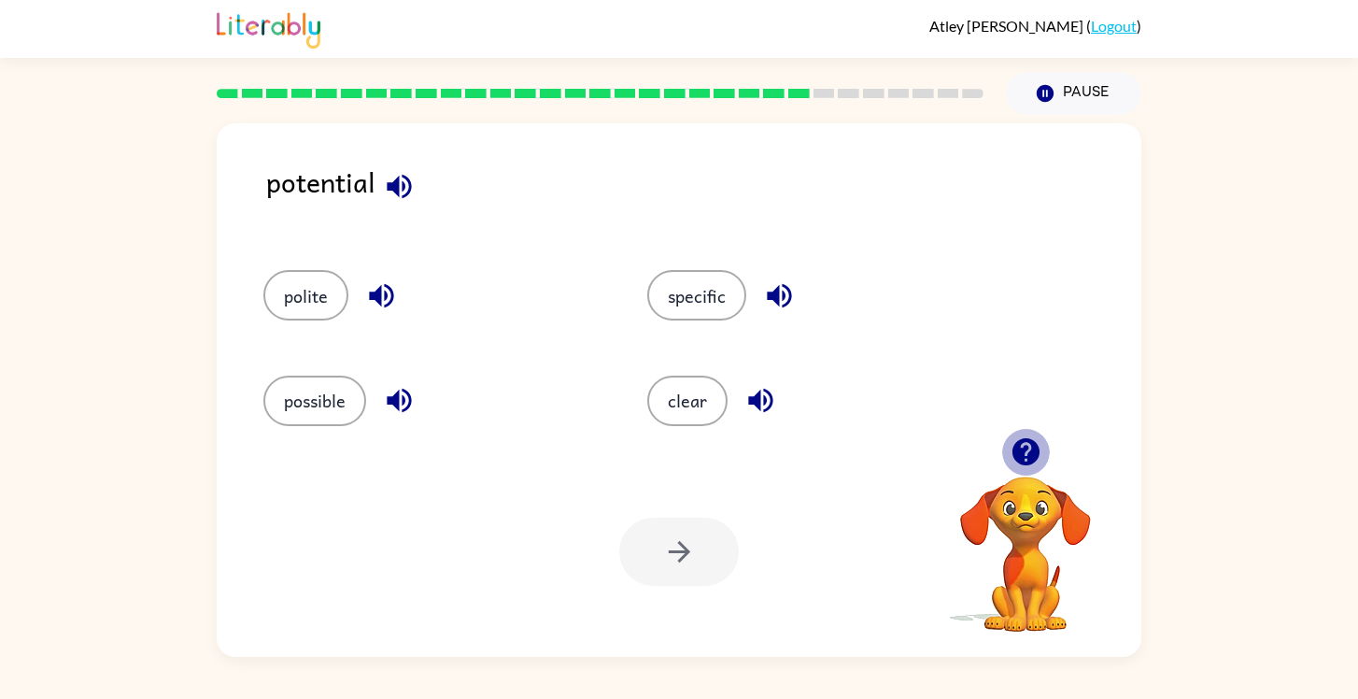
click at [1019, 442] on icon "button" at bounding box center [1025, 451] width 27 height 27
click at [735, 272] on div "specific" at bounding box center [817, 295] width 341 height 50
click at [713, 297] on button "specific" at bounding box center [696, 295] width 99 height 50
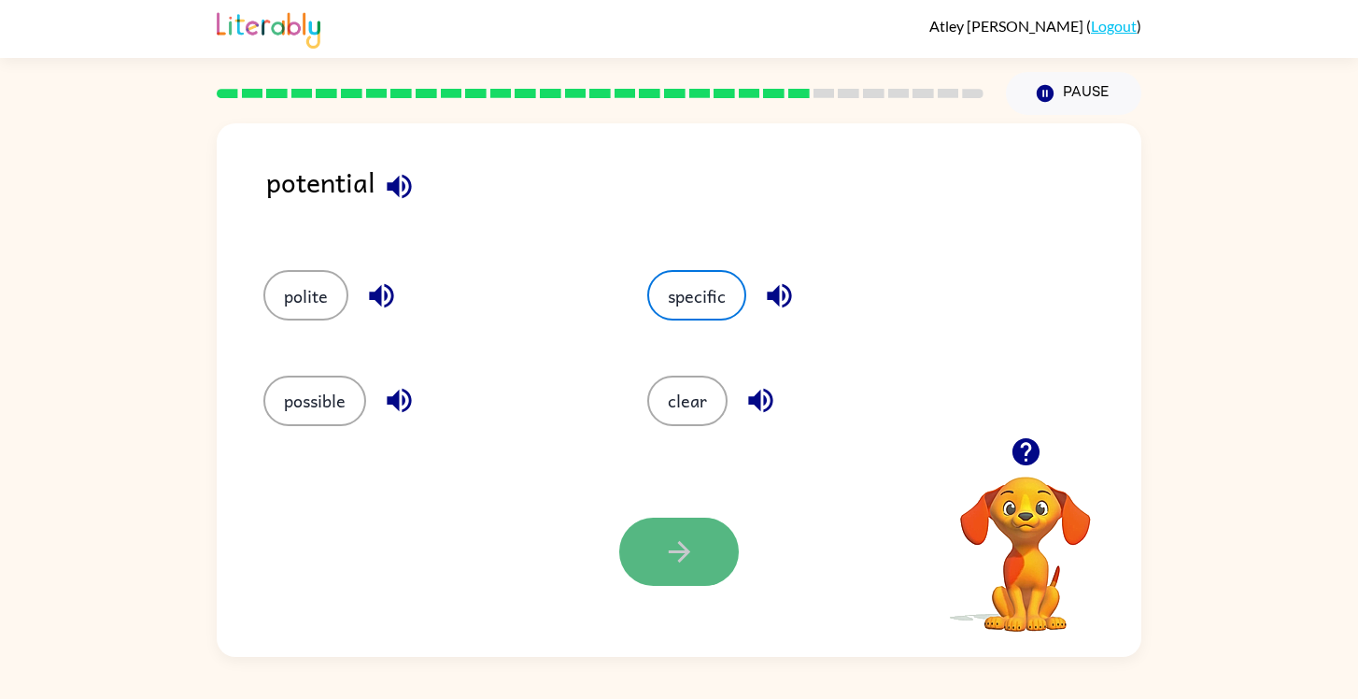
click at [666, 559] on icon "button" at bounding box center [679, 551] width 33 height 33
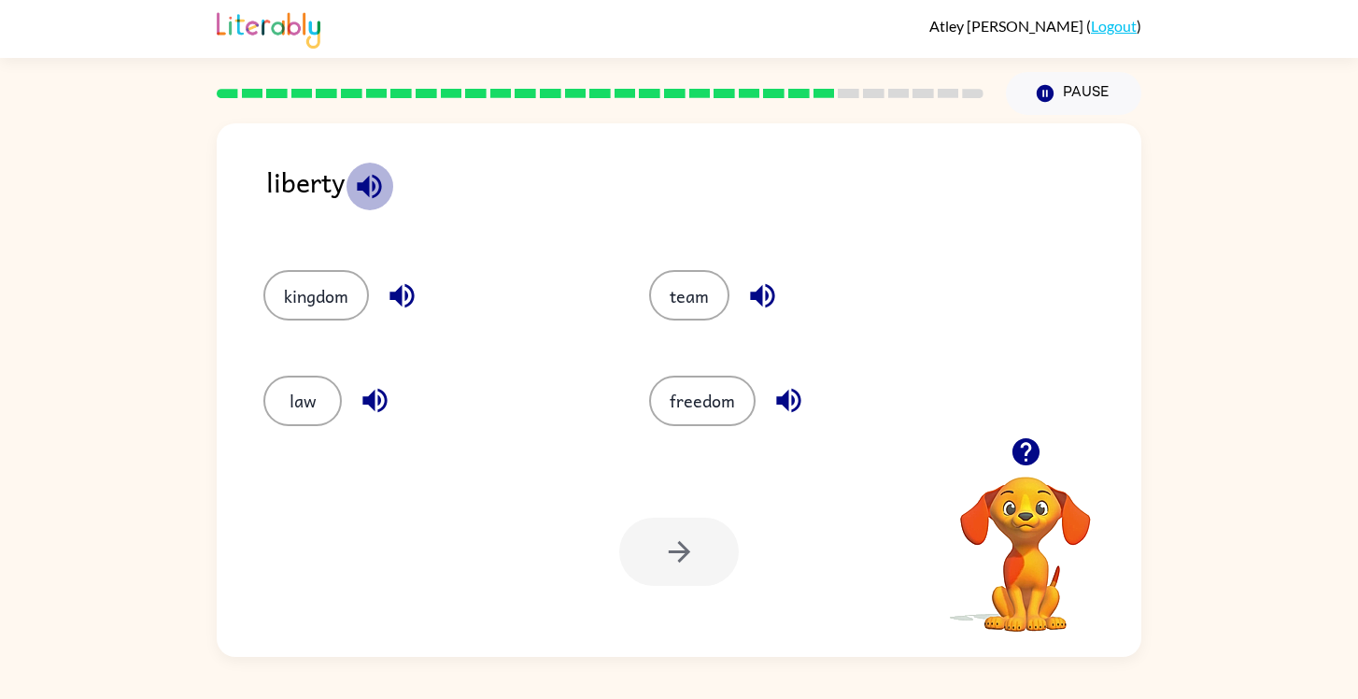
click at [367, 191] on icon "button" at bounding box center [369, 186] width 24 height 24
click at [689, 406] on button "freedom" at bounding box center [702, 401] width 107 height 50
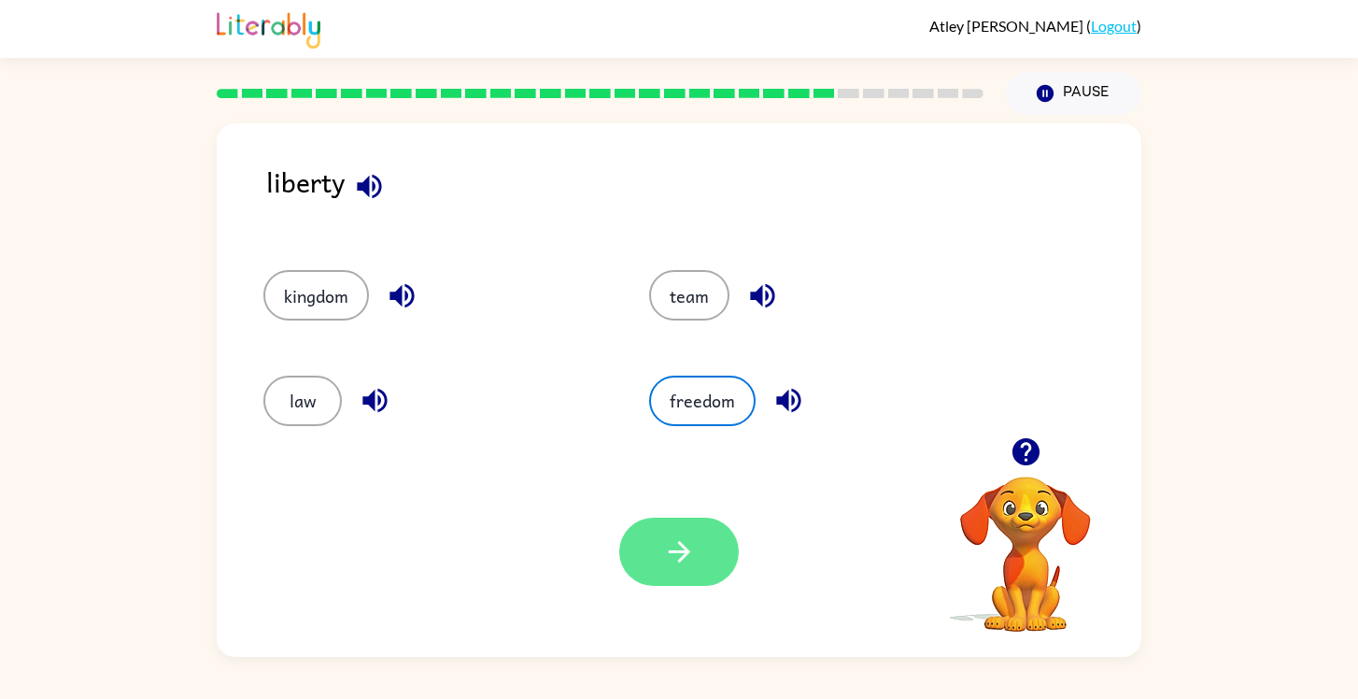
click at [682, 545] on icon "button" at bounding box center [678, 551] width 21 height 21
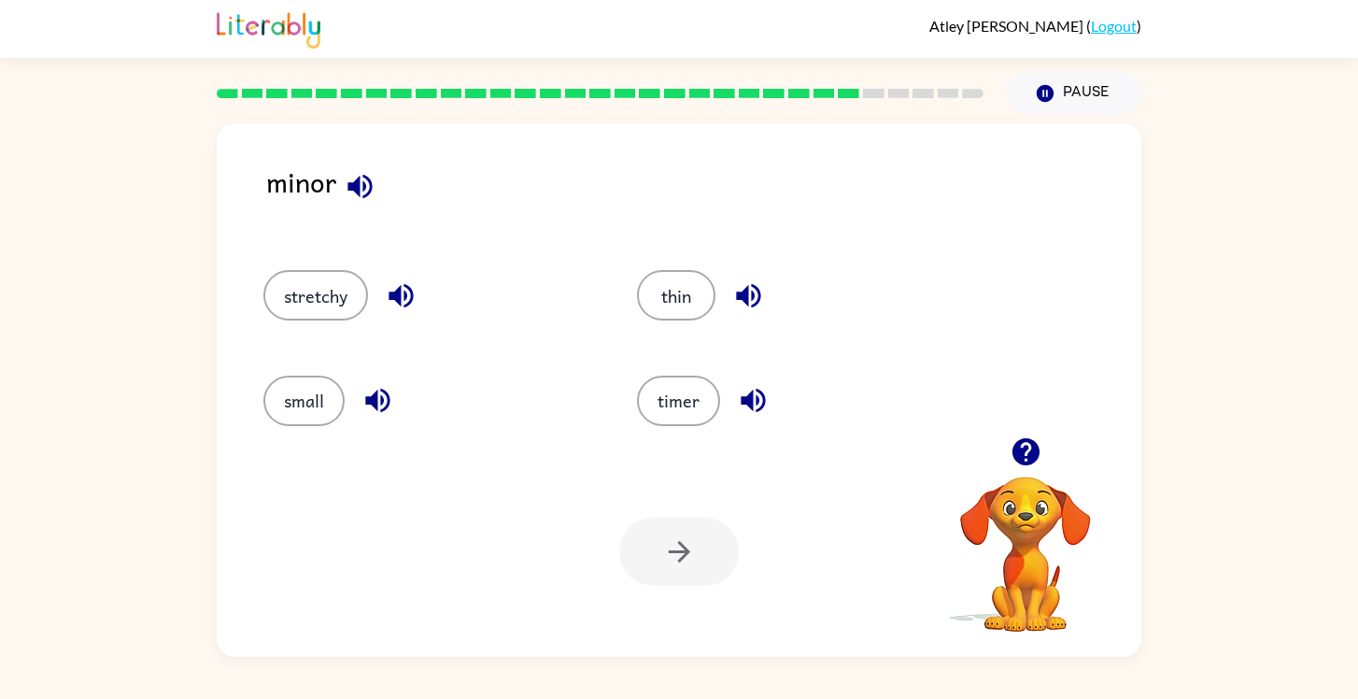
click at [397, 193] on div "minor" at bounding box center [703, 197] width 875 height 72
click at [348, 189] on icon "button" at bounding box center [360, 186] width 24 height 24
click at [341, 406] on button "small" at bounding box center [303, 401] width 81 height 50
click at [650, 563] on button "button" at bounding box center [679, 552] width 120 height 68
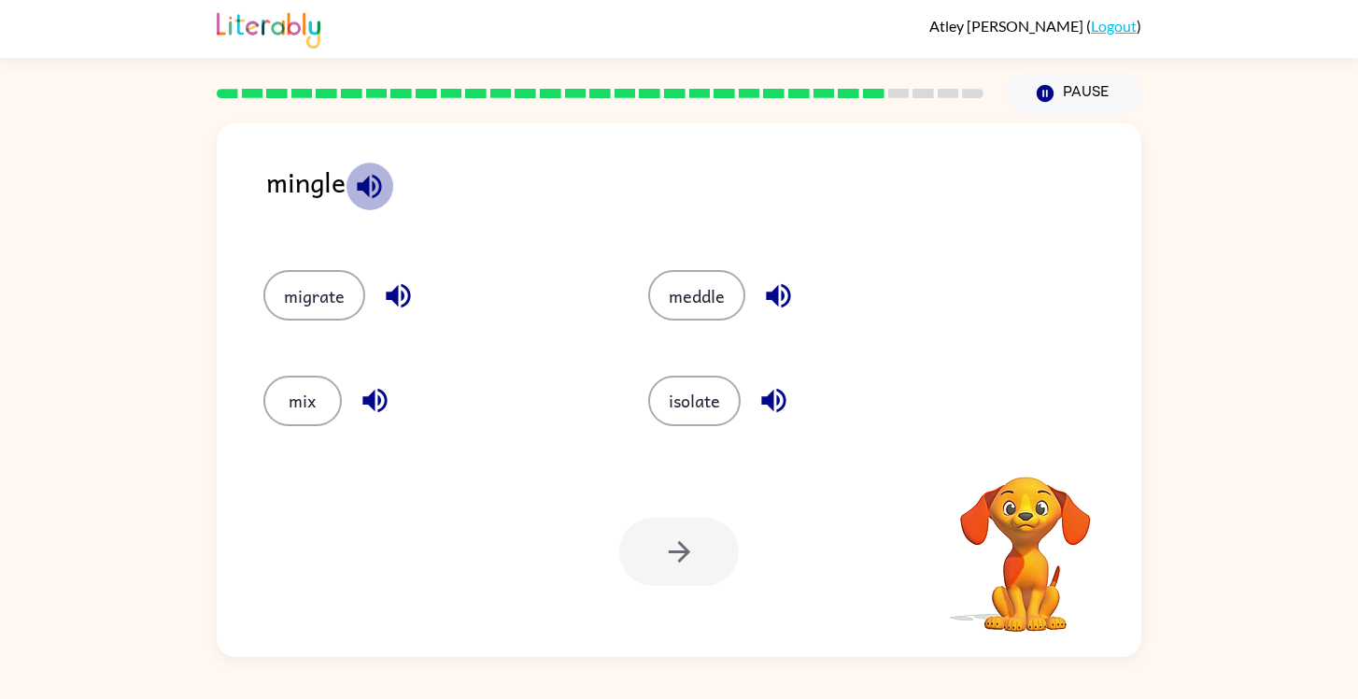
click at [381, 184] on icon "button" at bounding box center [369, 186] width 33 height 33
click at [391, 283] on icon "button" at bounding box center [398, 295] width 33 height 33
click at [380, 392] on icon "button" at bounding box center [375, 400] width 33 height 33
click at [768, 293] on icon "button" at bounding box center [778, 296] width 24 height 24
click at [774, 391] on icon "button" at bounding box center [773, 401] width 24 height 24
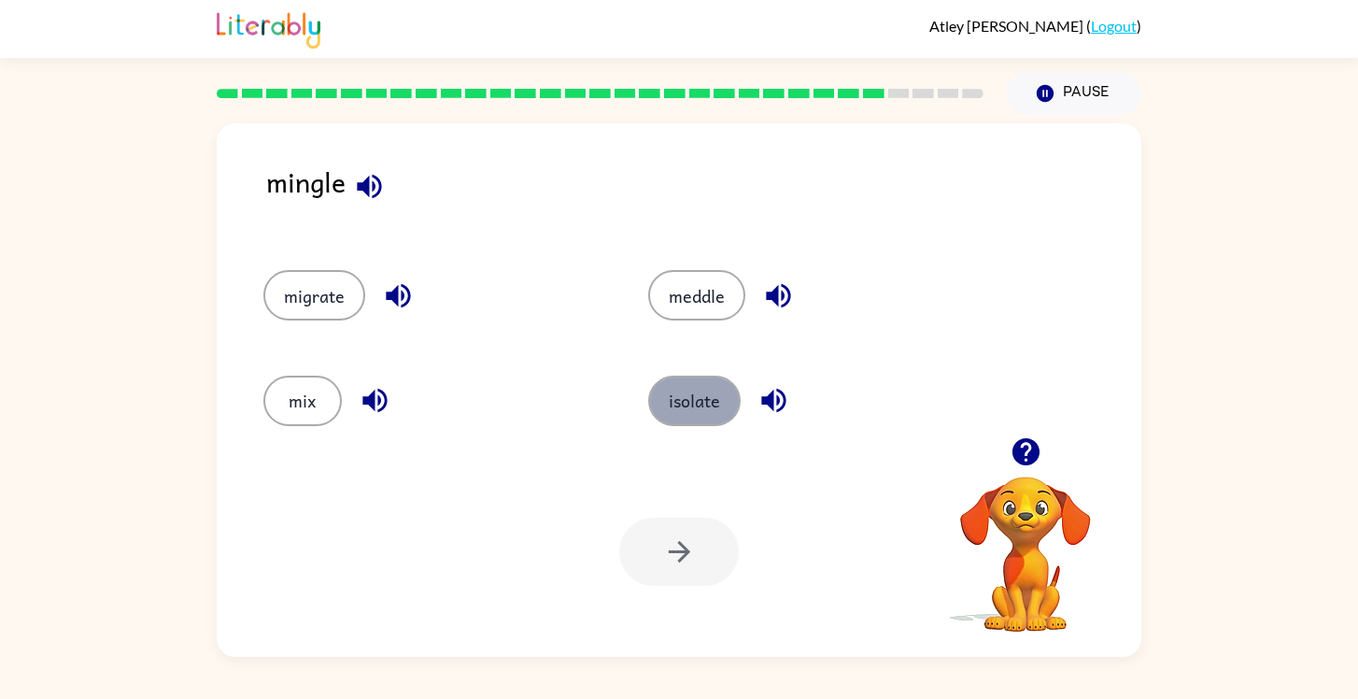
click at [677, 399] on button "isolate" at bounding box center [694, 401] width 92 height 50
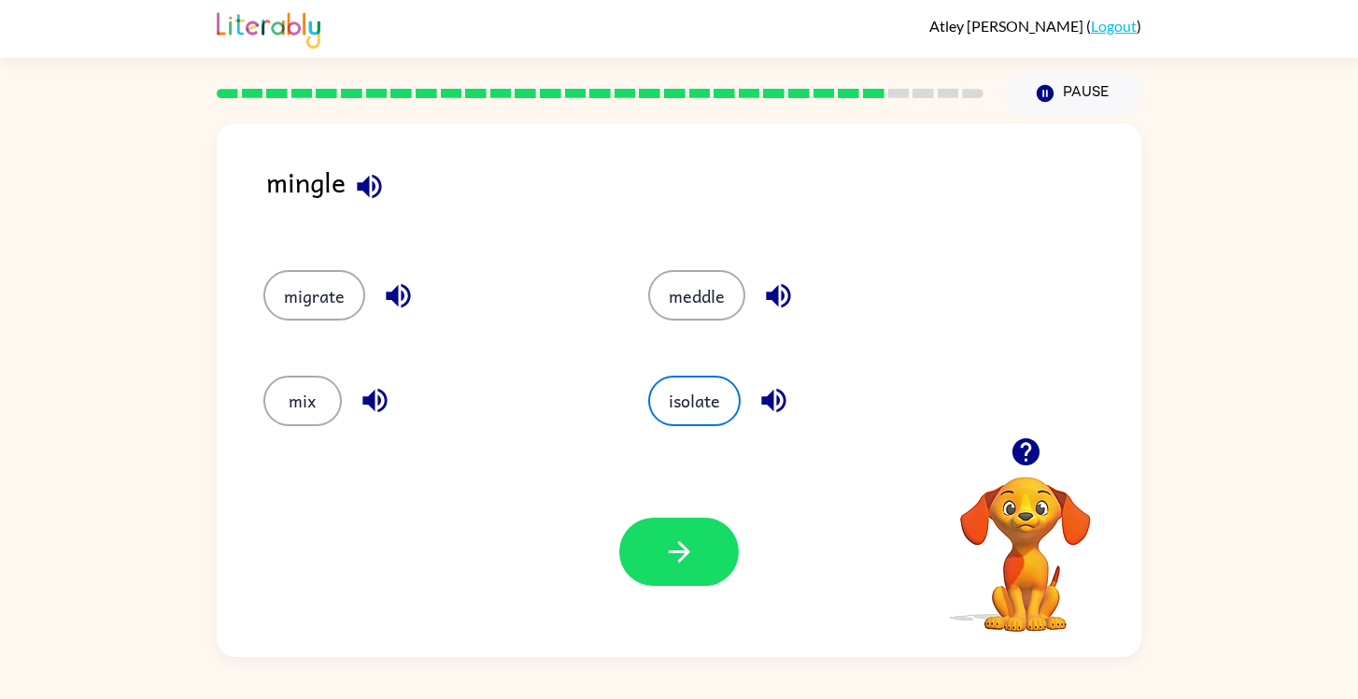
click at [749, 308] on div "meddle" at bounding box center [819, 295] width 342 height 50
click at [715, 297] on button "meddle" at bounding box center [696, 295] width 97 height 50
click at [769, 301] on icon "button" at bounding box center [778, 295] width 33 height 33
click at [360, 286] on button "migrate" at bounding box center [314, 295] width 102 height 50
click at [400, 295] on icon "button" at bounding box center [398, 295] width 33 height 33
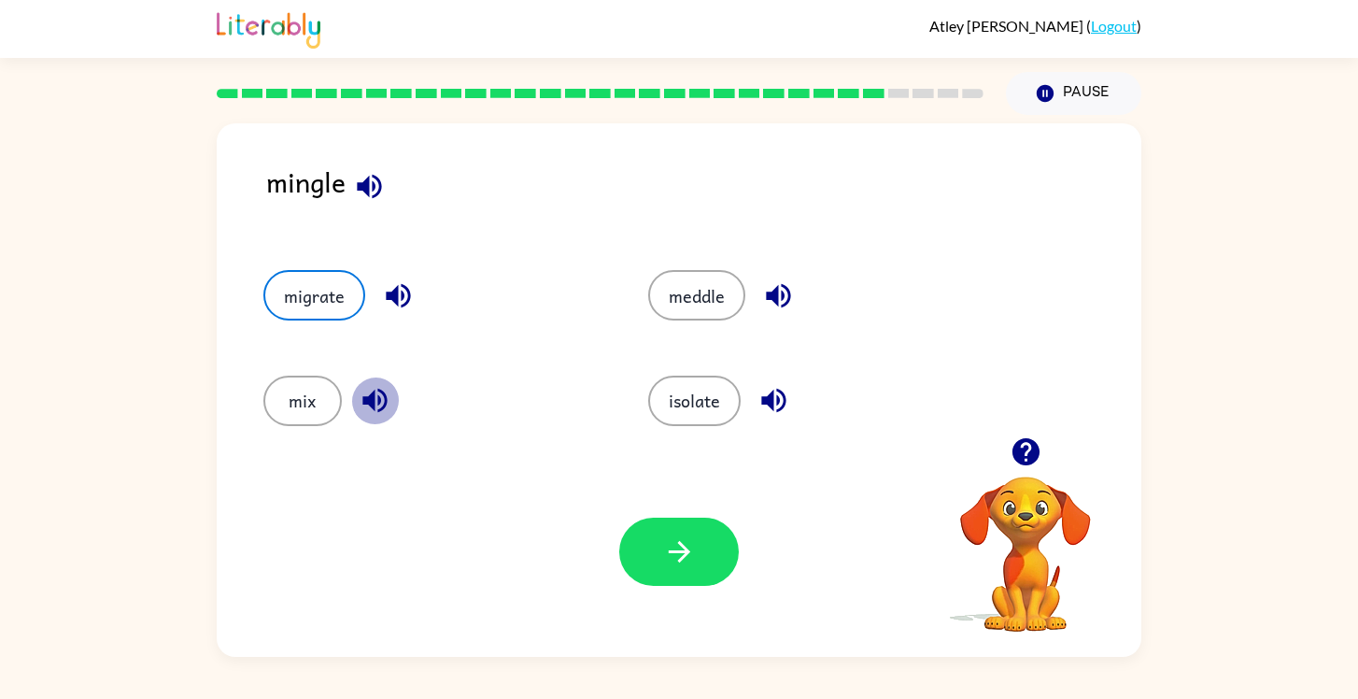
click at [354, 405] on button "button" at bounding box center [375, 401] width 48 height 48
click at [640, 530] on button "button" at bounding box center [679, 552] width 120 height 68
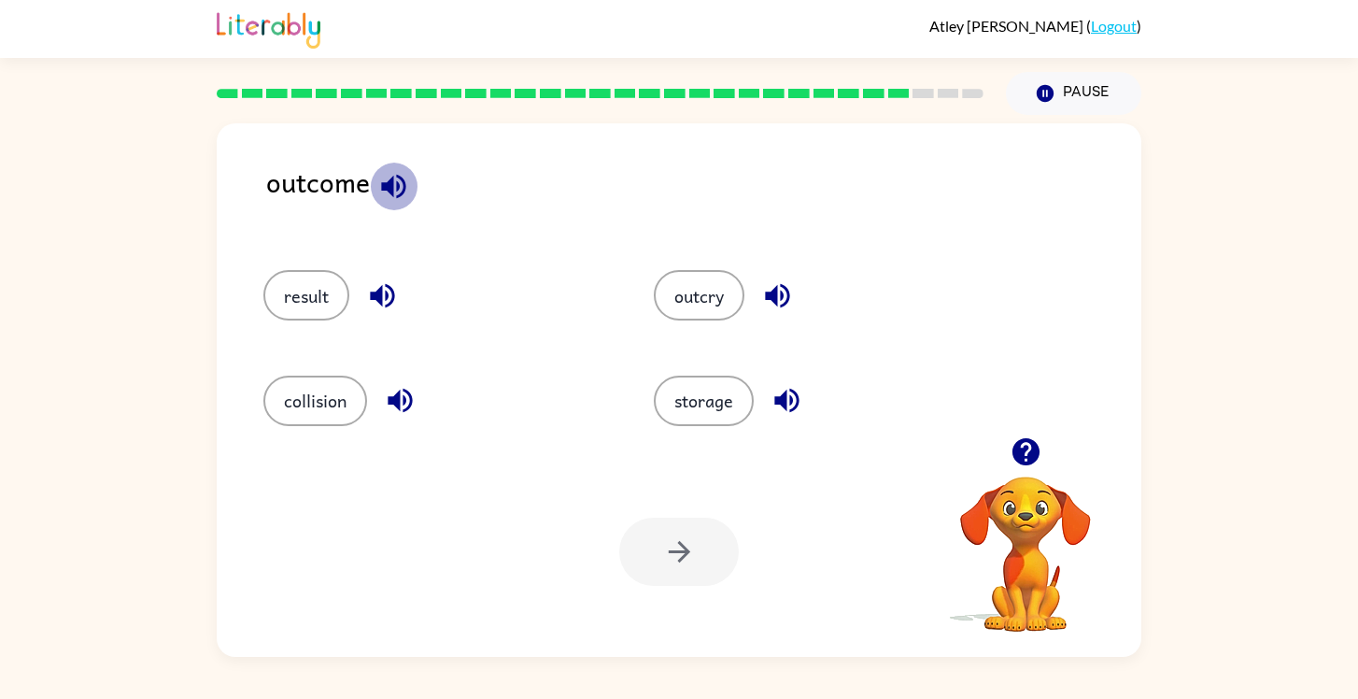
click at [394, 165] on button "button" at bounding box center [394, 187] width 48 height 48
click at [793, 305] on icon "button" at bounding box center [777, 295] width 33 height 33
click at [785, 406] on icon "button" at bounding box center [787, 401] width 24 height 24
click at [386, 301] on icon "button" at bounding box center [382, 295] width 33 height 33
click at [401, 392] on icon "button" at bounding box center [400, 400] width 33 height 33
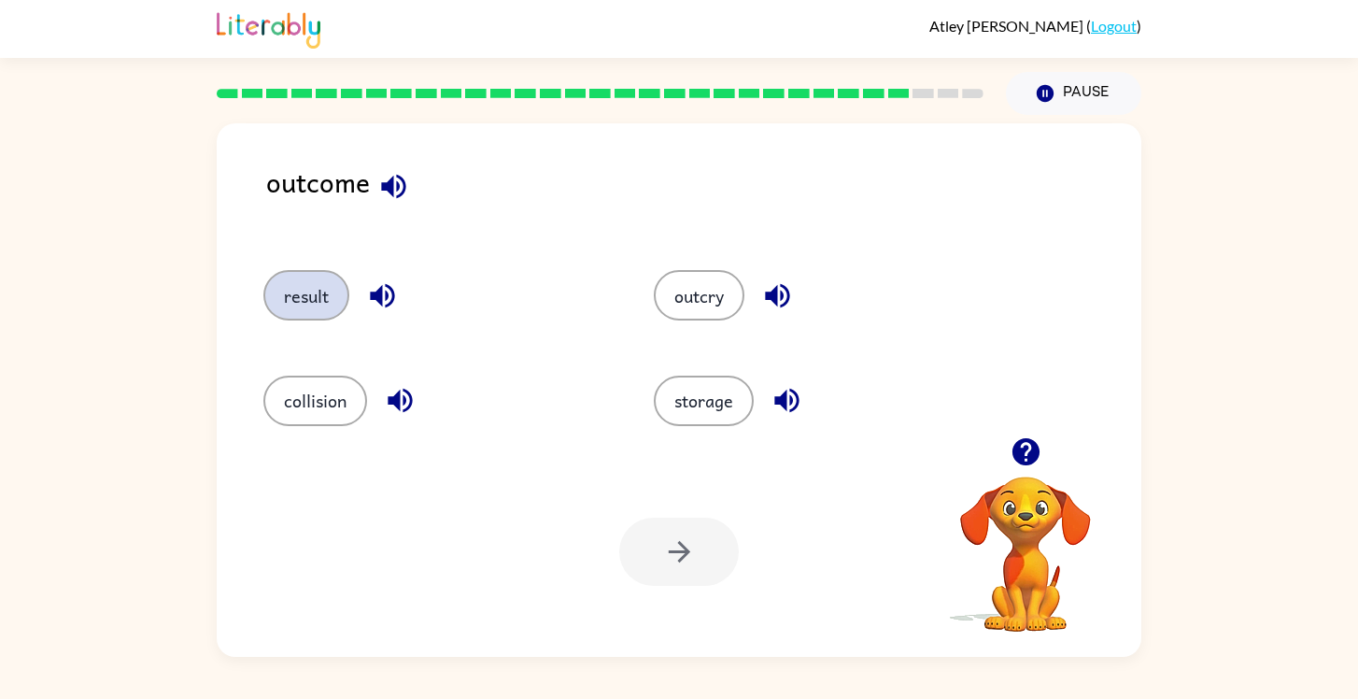
click at [335, 304] on button "result" at bounding box center [306, 295] width 86 height 50
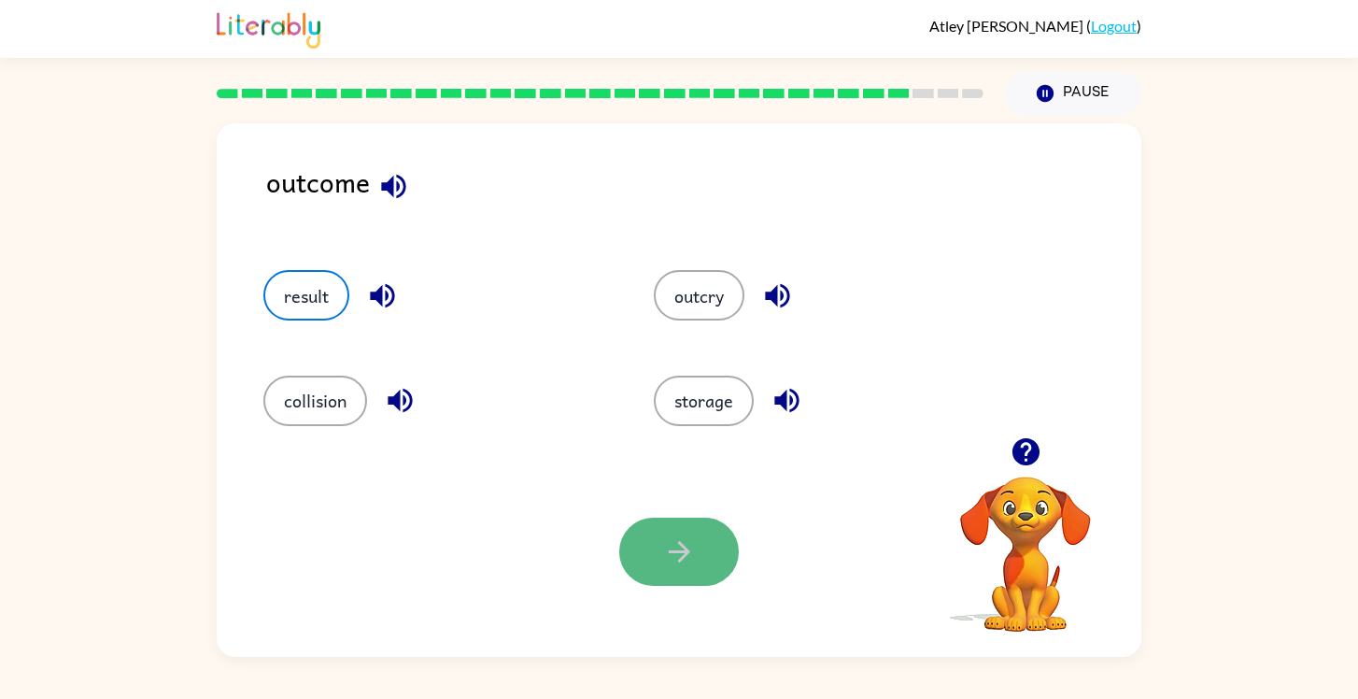
click at [676, 561] on icon "button" at bounding box center [679, 551] width 33 height 33
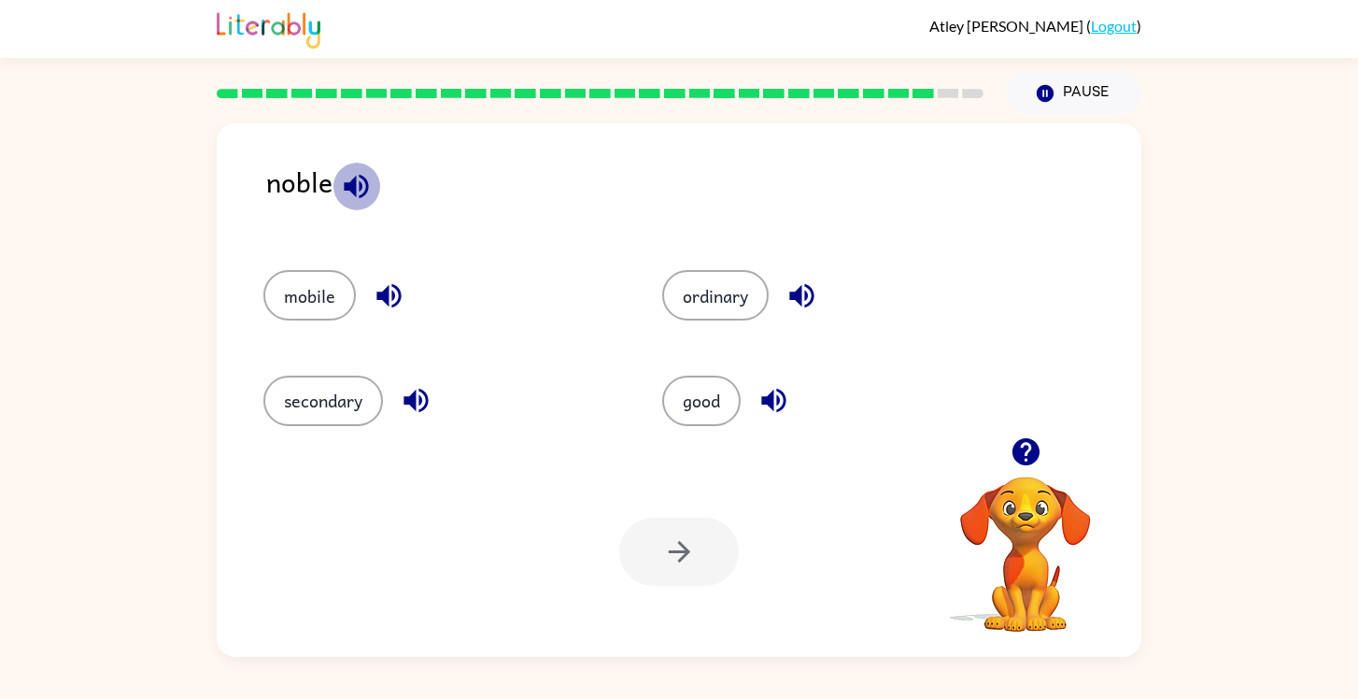
click at [356, 169] on button "button" at bounding box center [357, 187] width 48 height 48
click at [799, 304] on icon "button" at bounding box center [802, 295] width 33 height 33
click at [380, 299] on icon "button" at bounding box center [389, 296] width 24 height 24
click at [415, 419] on button "button" at bounding box center [416, 401] width 48 height 48
click at [771, 399] on icon "button" at bounding box center [773, 401] width 24 height 24
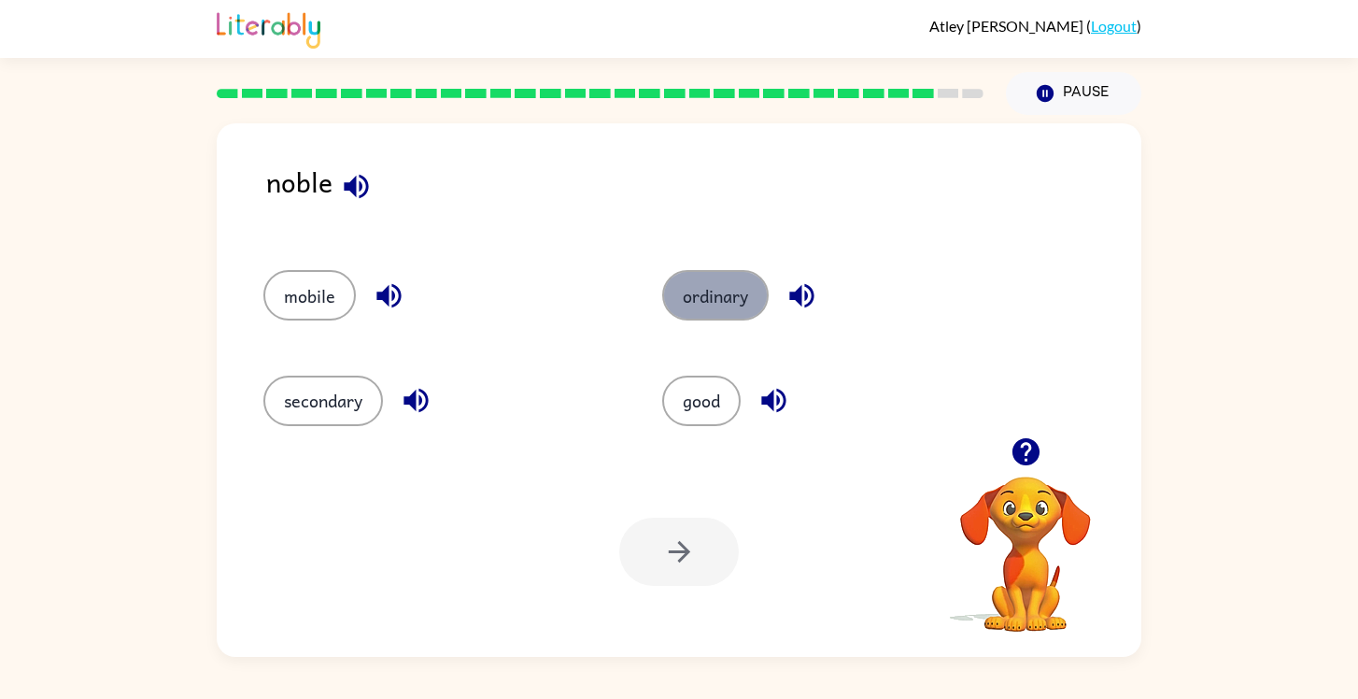
click at [732, 298] on button "ordinary" at bounding box center [715, 295] width 107 height 50
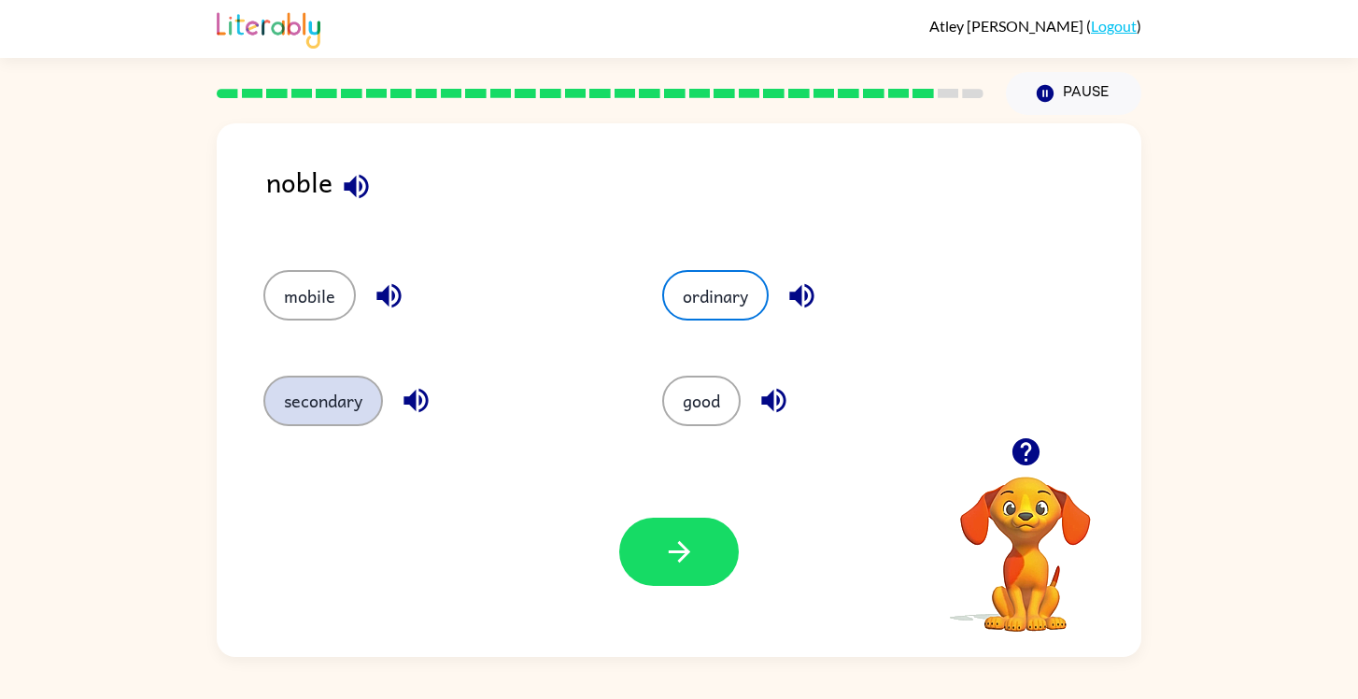
click at [319, 404] on button "secondary" at bounding box center [323, 401] width 120 height 50
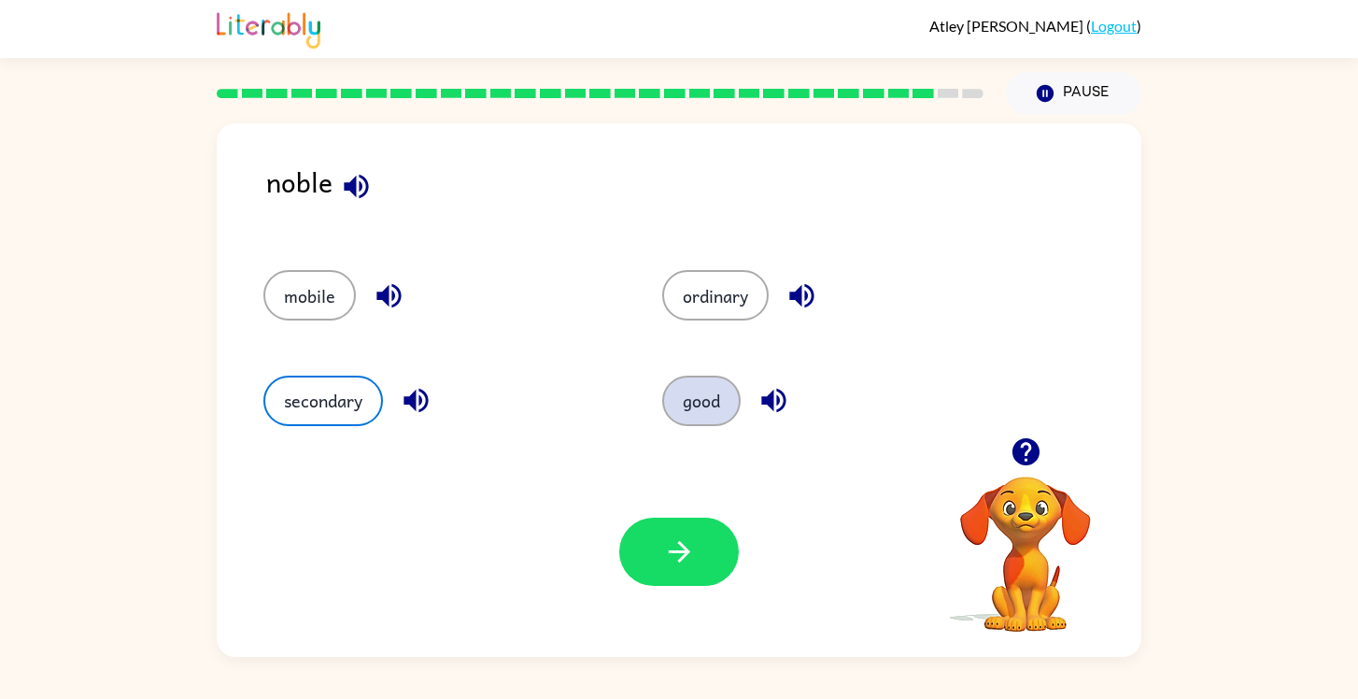
click at [732, 414] on button "good" at bounding box center [701, 401] width 78 height 50
click at [748, 290] on button "ordinary" at bounding box center [715, 295] width 107 height 50
click at [668, 592] on div "Your browser must support playing .mp4 files to use Literably. Please try using…" at bounding box center [679, 552] width 925 height 210
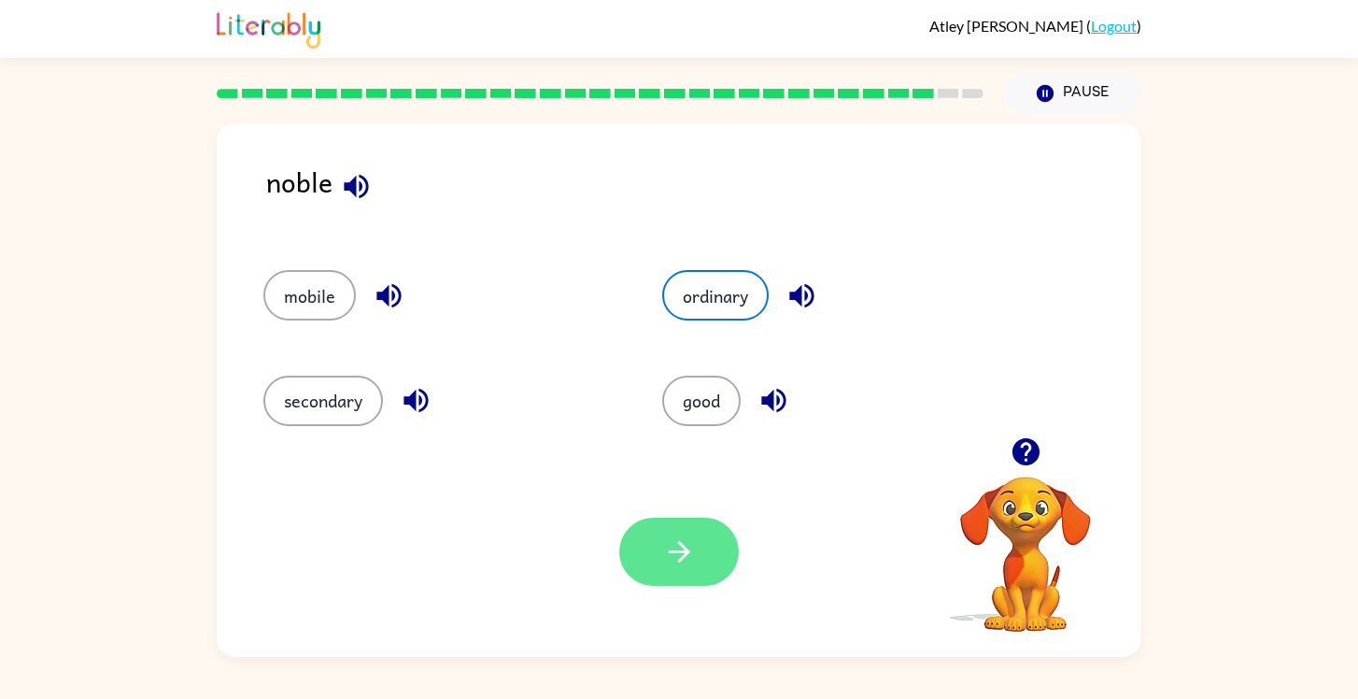
click at [677, 577] on button "button" at bounding box center [679, 552] width 120 height 68
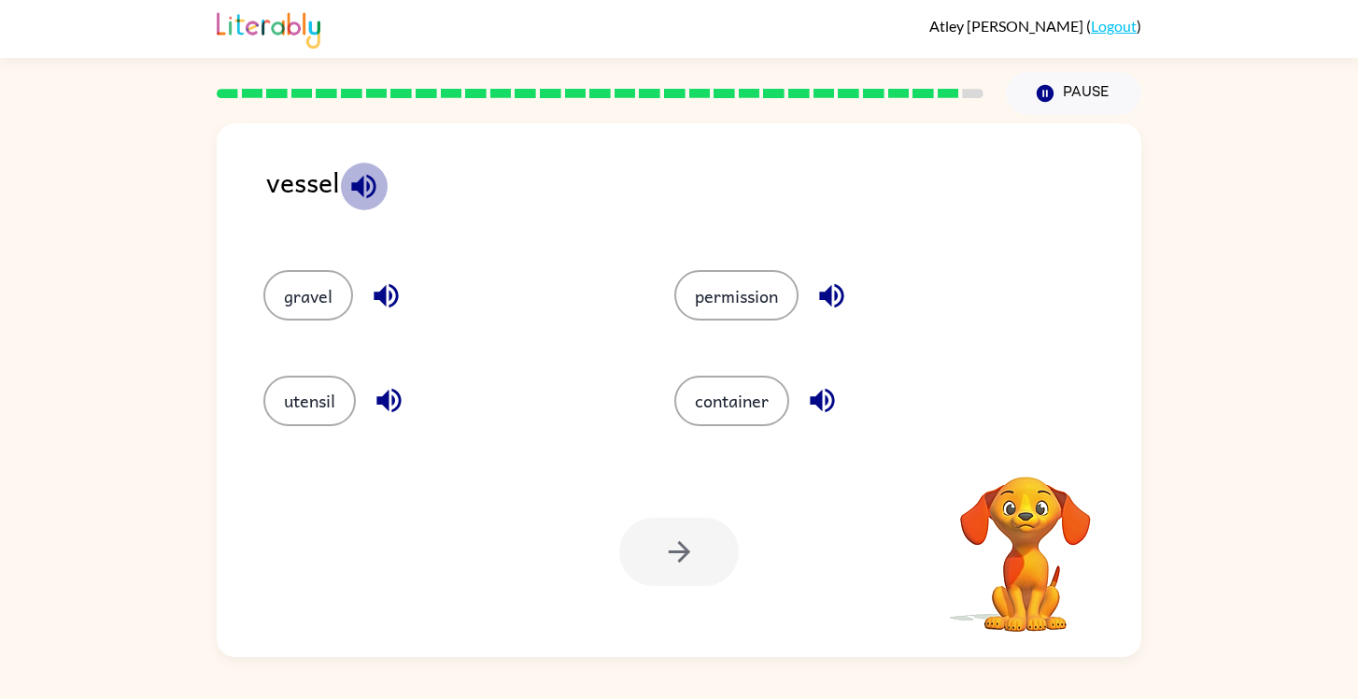
click at [360, 186] on icon "button" at bounding box center [363, 186] width 24 height 24
click at [373, 180] on icon "button" at bounding box center [363, 186] width 24 height 24
click at [391, 305] on icon "button" at bounding box center [386, 296] width 24 height 24
click at [387, 389] on icon "button" at bounding box center [389, 400] width 33 height 33
click at [832, 289] on icon "button" at bounding box center [831, 296] width 24 height 24
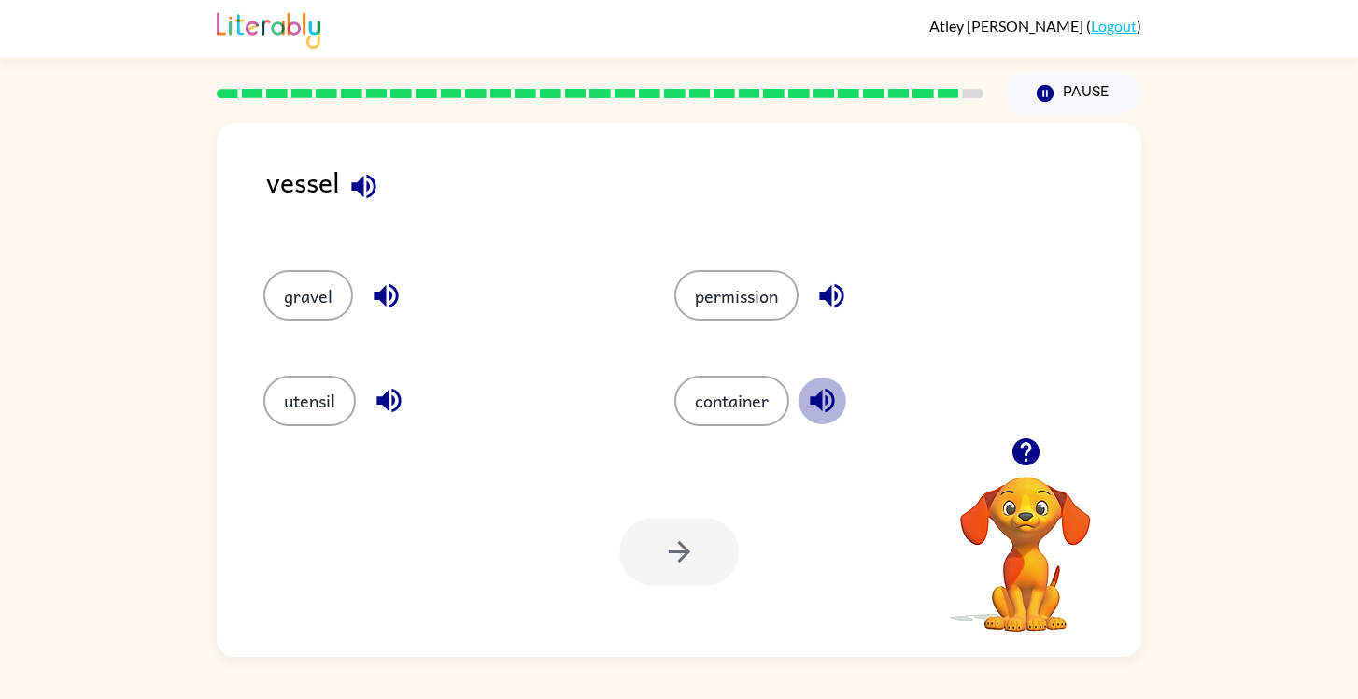
click at [832, 390] on icon "button" at bounding box center [822, 400] width 33 height 33
click at [473, 213] on div "vessel" at bounding box center [703, 197] width 875 height 72
click at [358, 209] on button "button" at bounding box center [364, 187] width 48 height 48
click at [390, 293] on icon "button" at bounding box center [386, 296] width 24 height 24
click at [391, 397] on icon "button" at bounding box center [389, 400] width 33 height 33
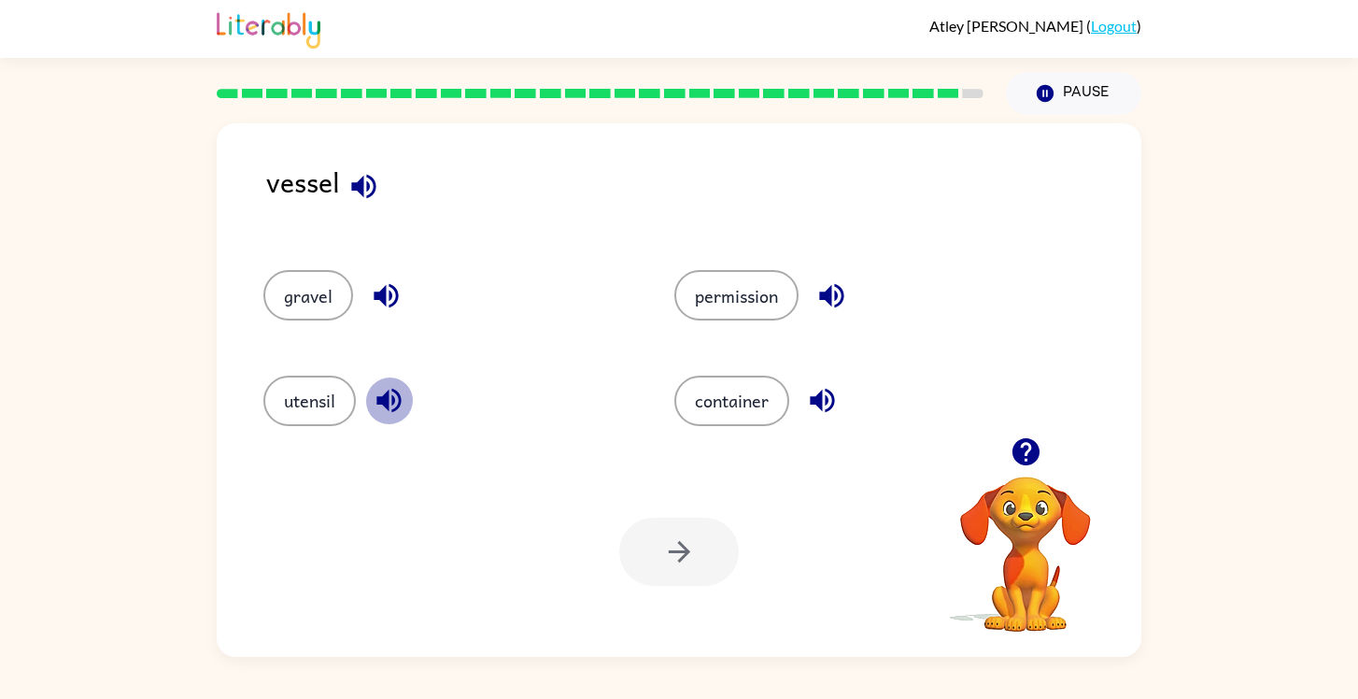
click at [381, 392] on icon "button" at bounding box center [389, 400] width 33 height 33
click at [808, 398] on icon "button" at bounding box center [822, 400] width 33 height 33
click at [832, 290] on icon "button" at bounding box center [831, 296] width 24 height 24
click at [831, 290] on icon "button" at bounding box center [831, 296] width 24 height 24
click at [831, 291] on icon "button" at bounding box center [831, 296] width 24 height 24
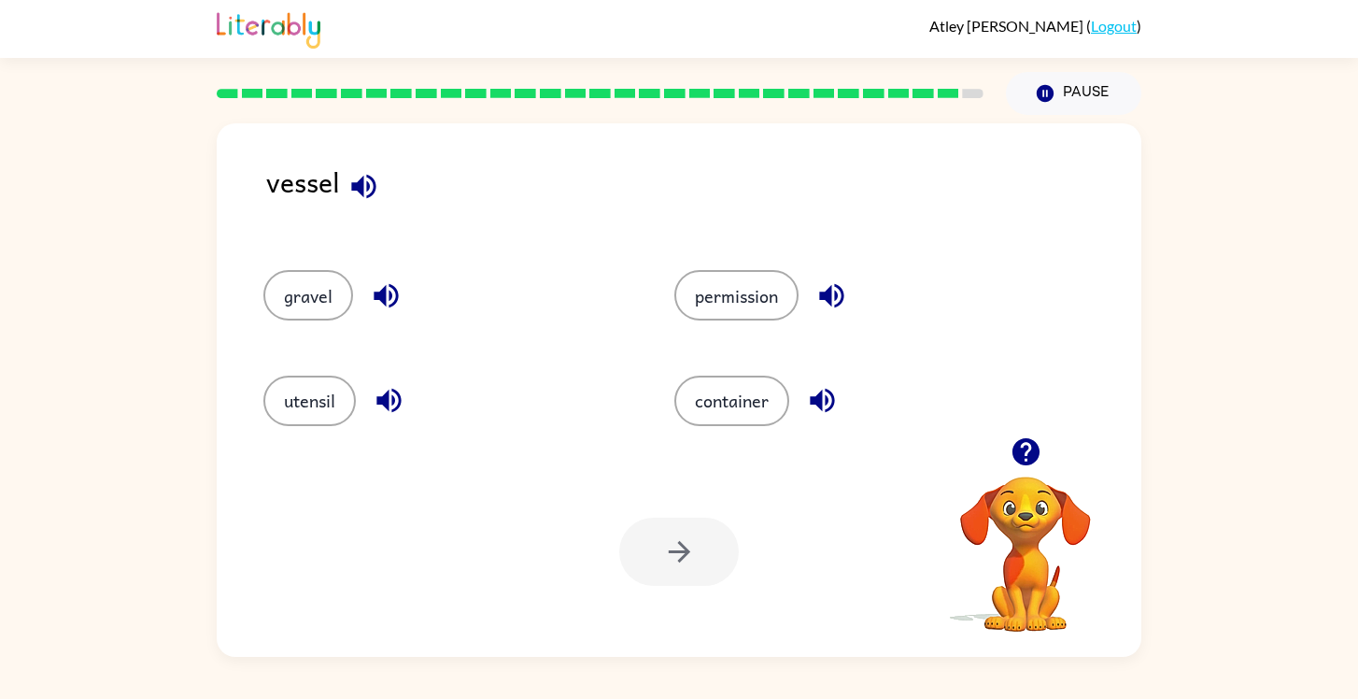
click at [831, 291] on icon "button" at bounding box center [831, 296] width 24 height 24
click at [325, 287] on button "gravel" at bounding box center [308, 295] width 90 height 50
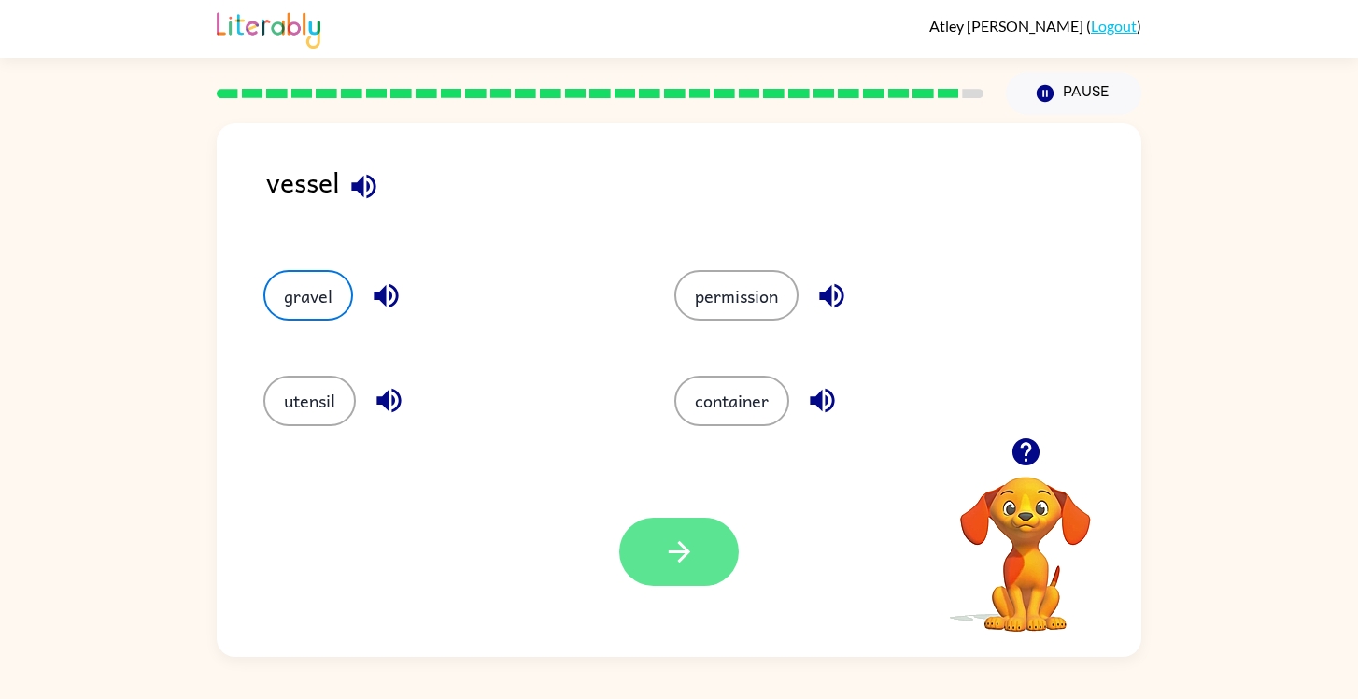
click at [719, 560] on button "button" at bounding box center [679, 552] width 120 height 68
